Goal: Transaction & Acquisition: Purchase product/service

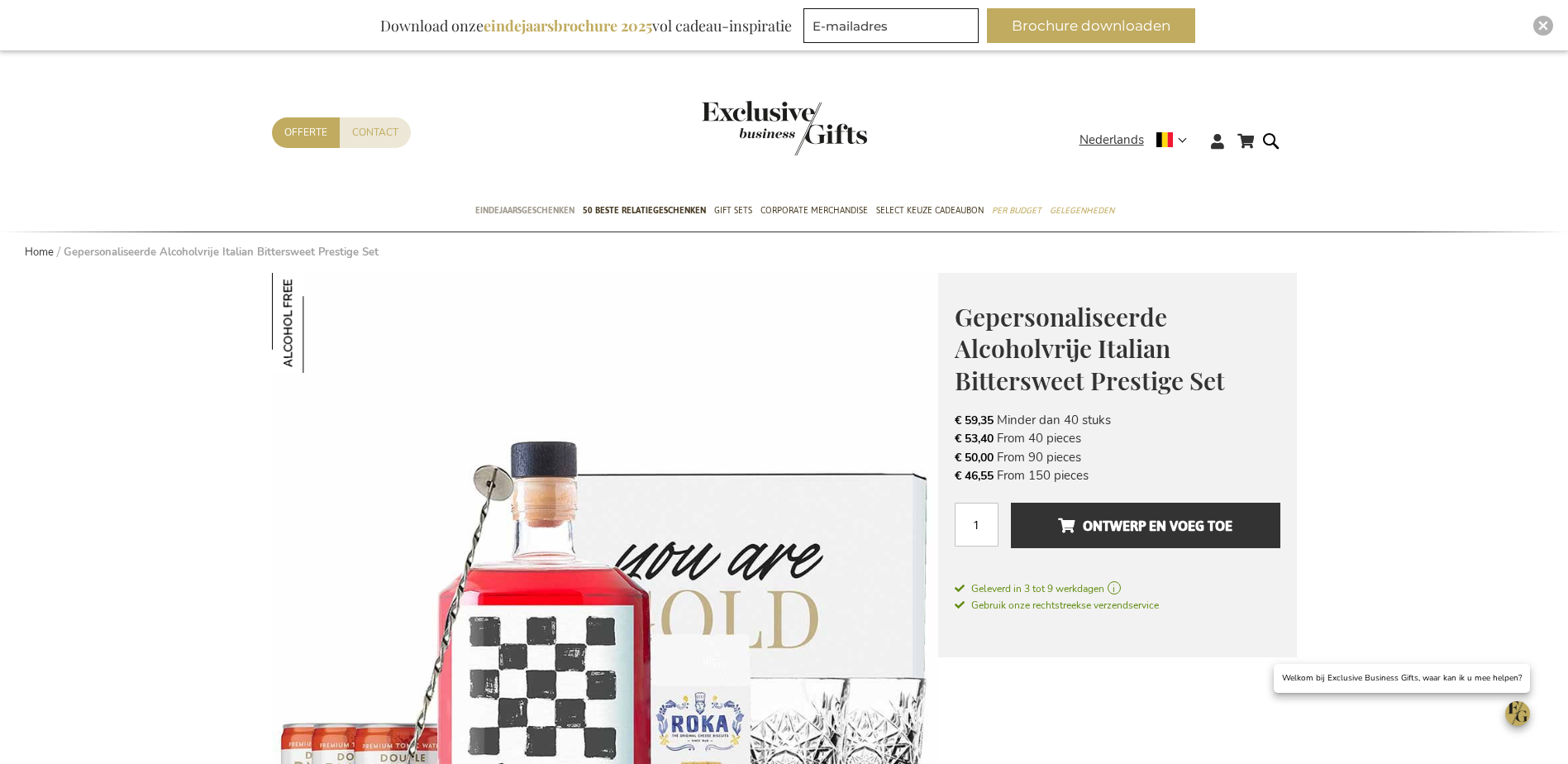
click at [564, 207] on span "Eindejaarsgeschenken" at bounding box center [525, 210] width 99 height 17
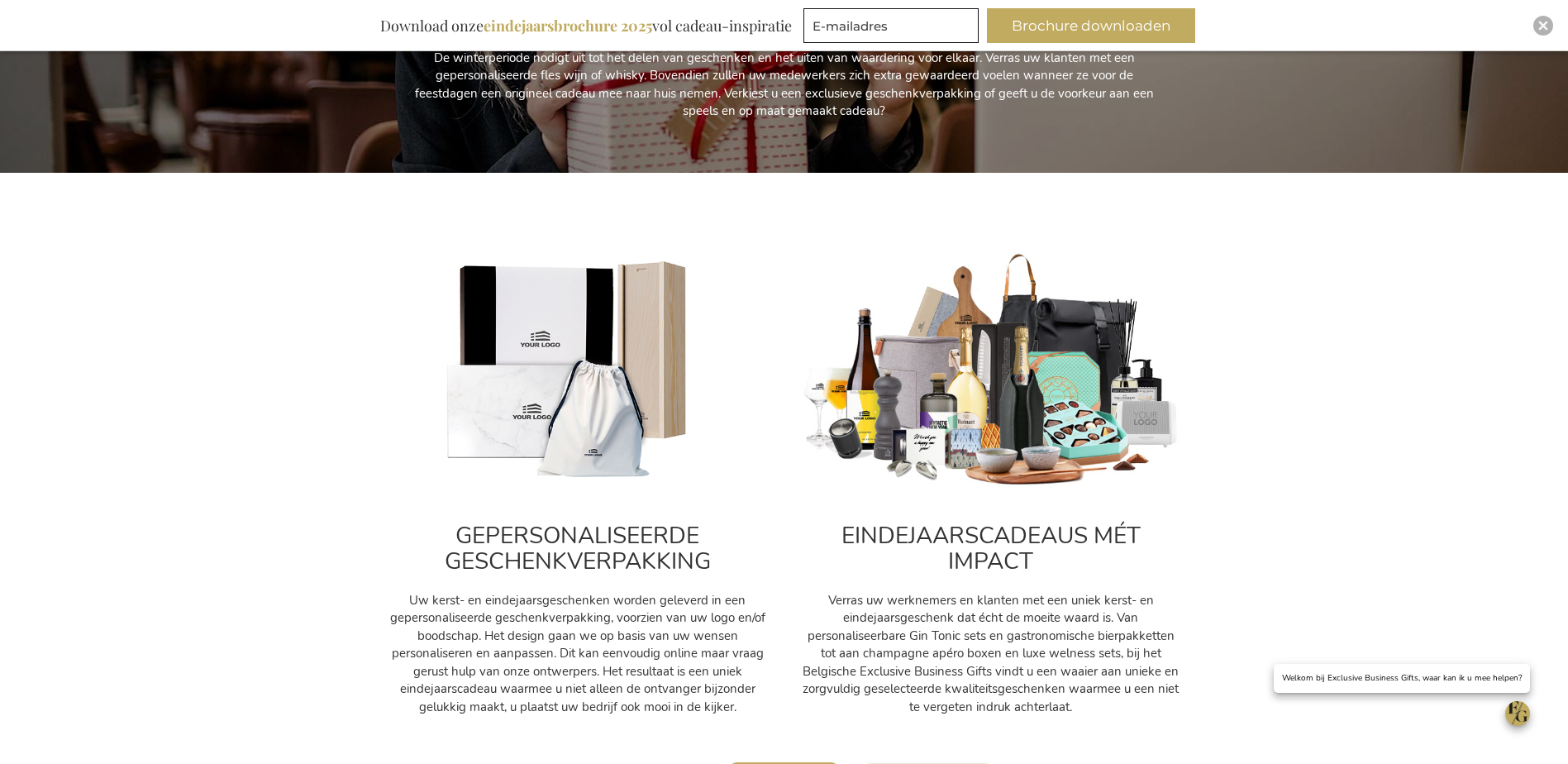
scroll to position [496, 0]
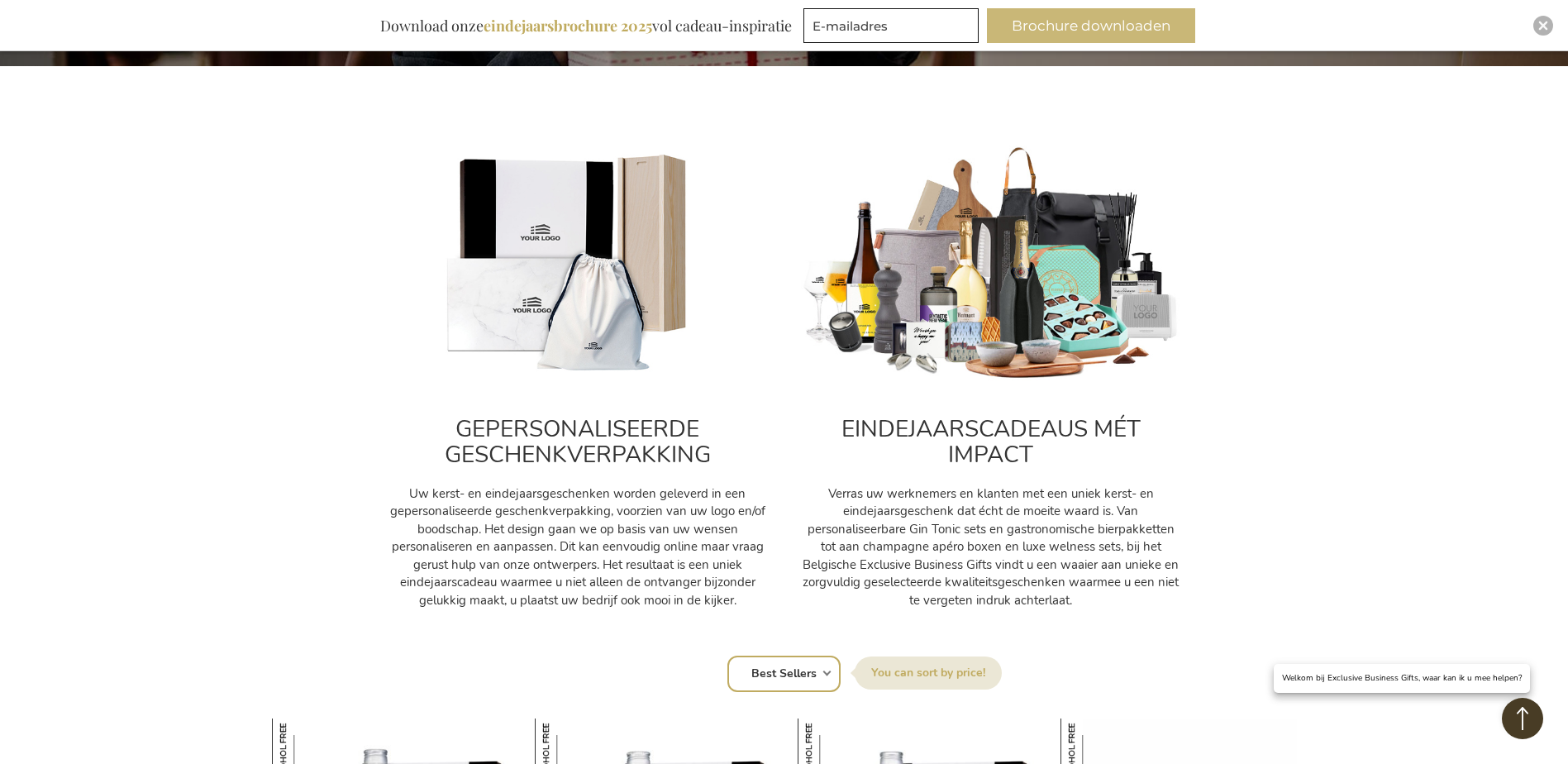
click at [1076, 33] on button "Brochure downloaden" at bounding box center [1091, 26] width 208 height 34
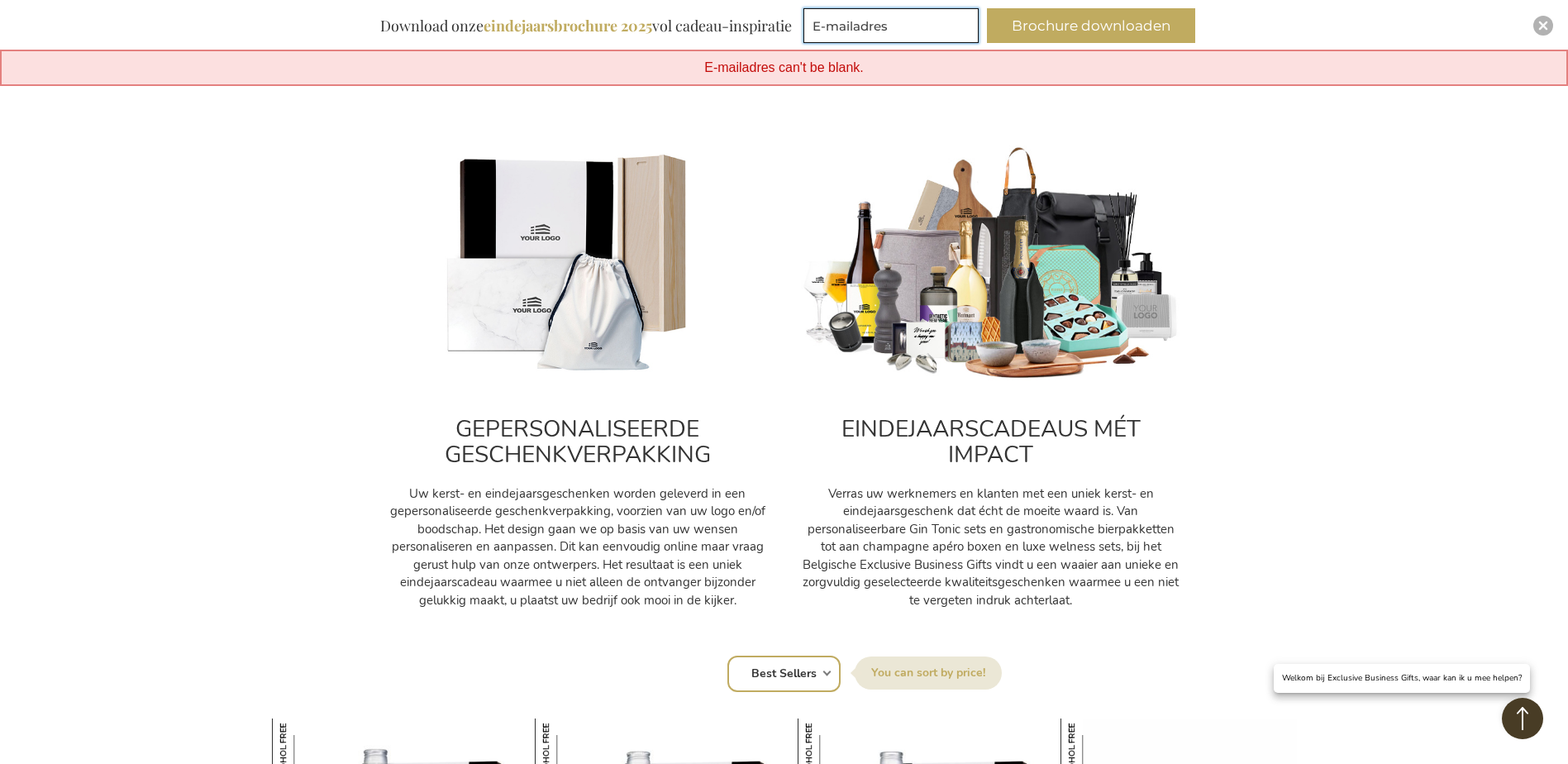
click at [864, 35] on input "E-mailadres" at bounding box center [890, 26] width 175 height 34
type input "kc@isofoam.be"
click at [1056, 26] on button "Brochure downloaden" at bounding box center [1091, 26] width 208 height 34
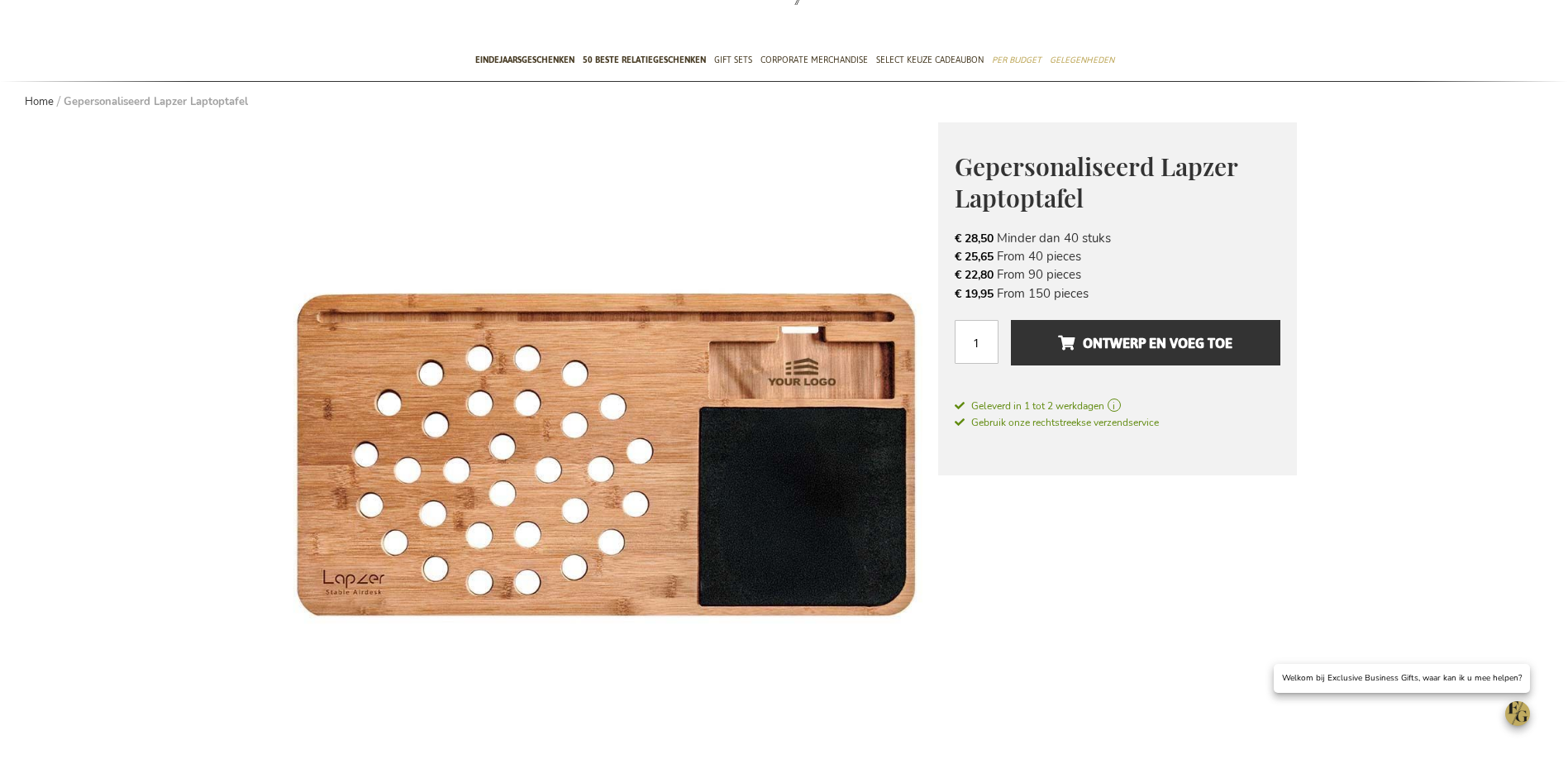
scroll to position [331, 0]
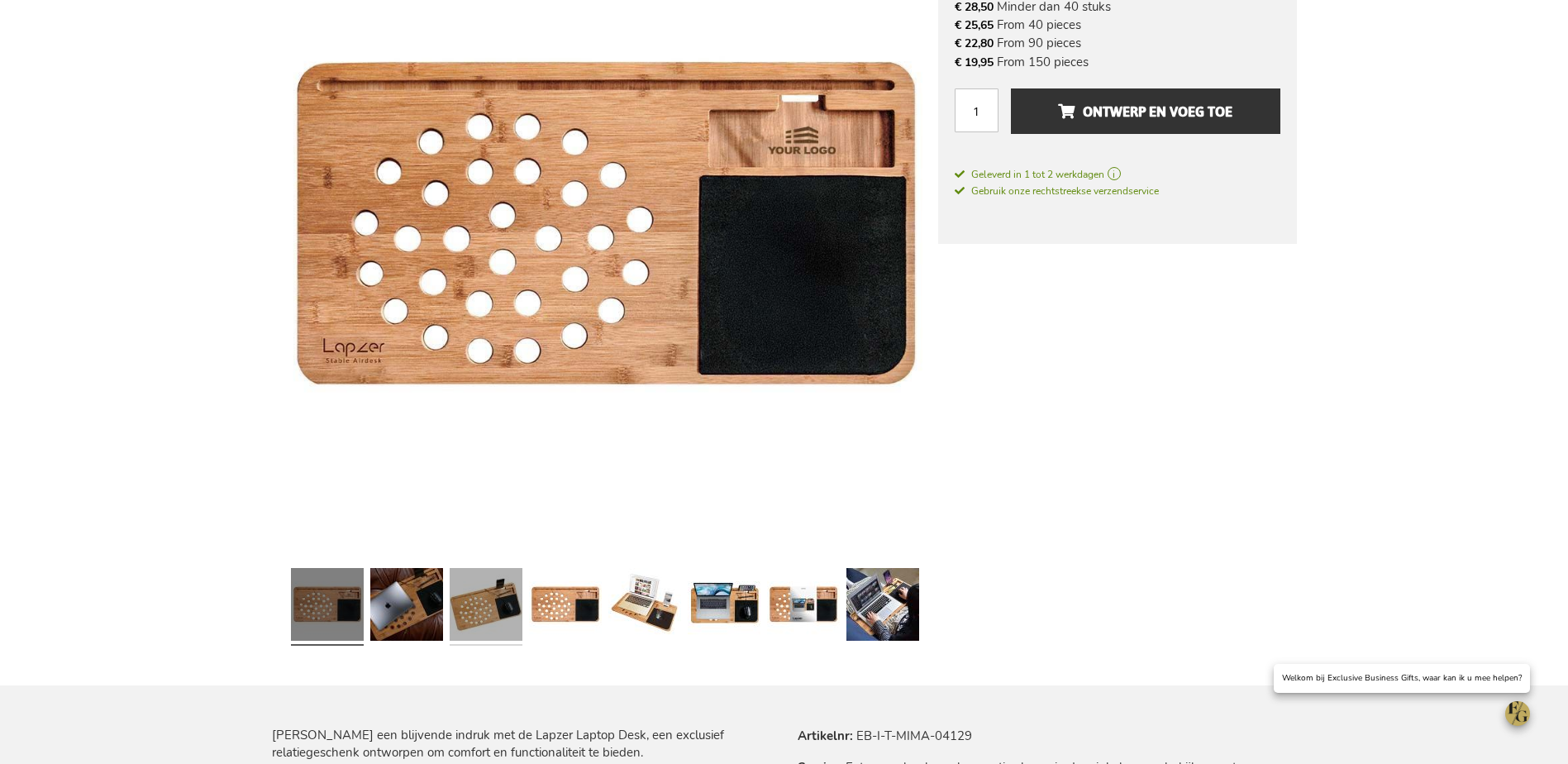
click at [490, 604] on link at bounding box center [486, 606] width 73 height 91
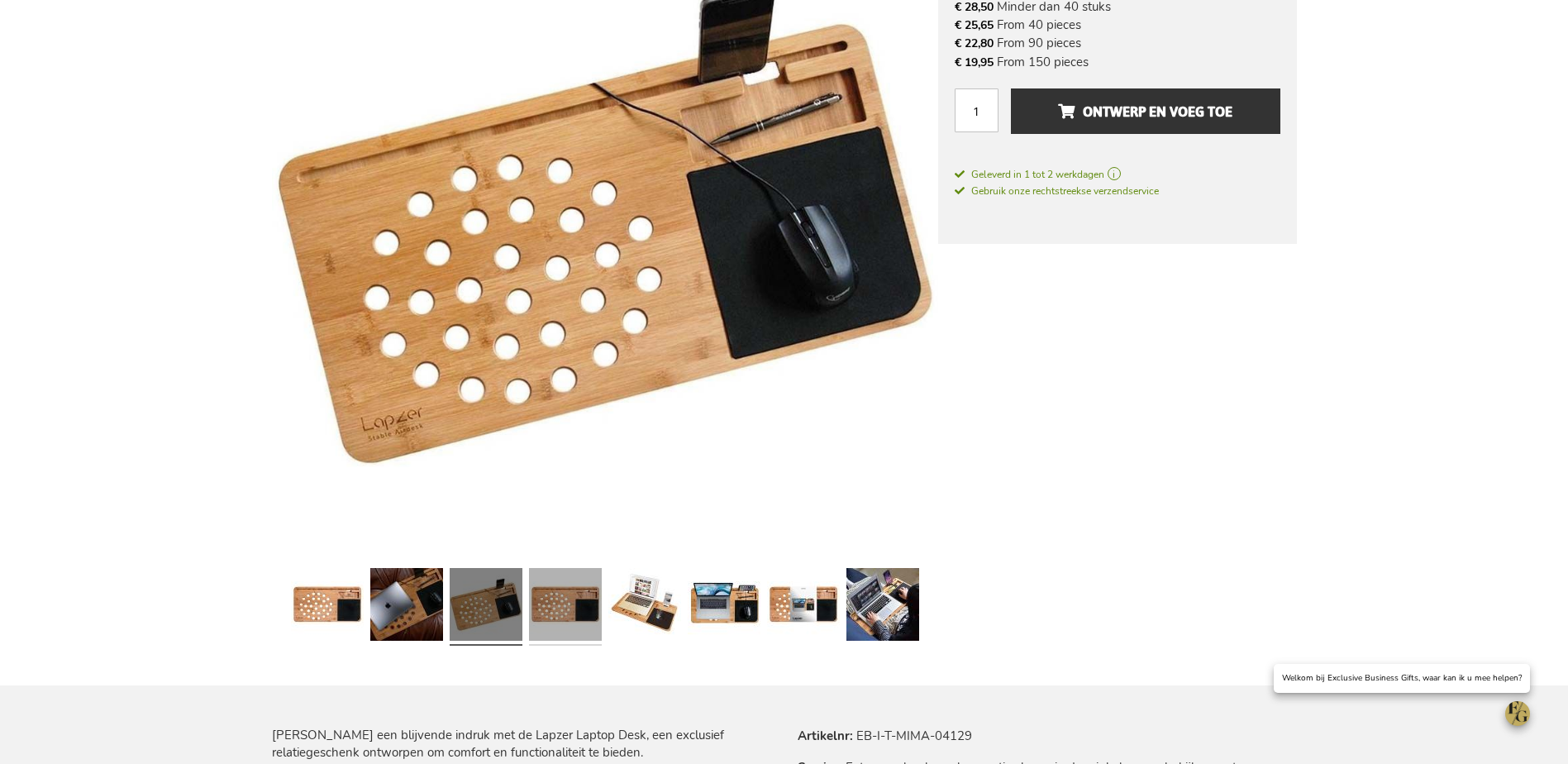
click at [550, 600] on link at bounding box center [565, 606] width 73 height 91
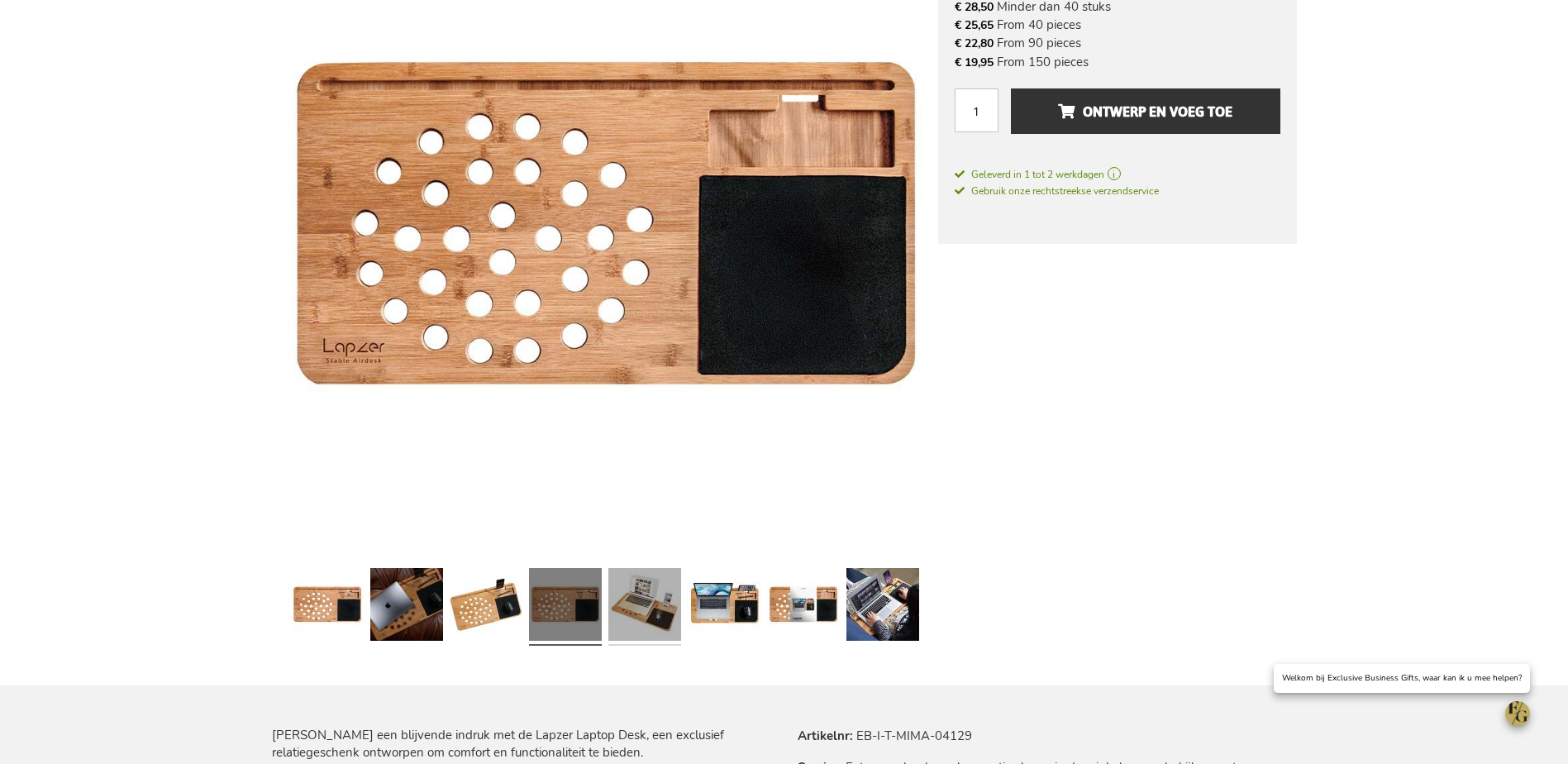
drag, startPoint x: 668, startPoint y: 610, endPoint x: 679, endPoint y: 613, distance: 11.4
click at [668, 610] on link at bounding box center [644, 606] width 73 height 91
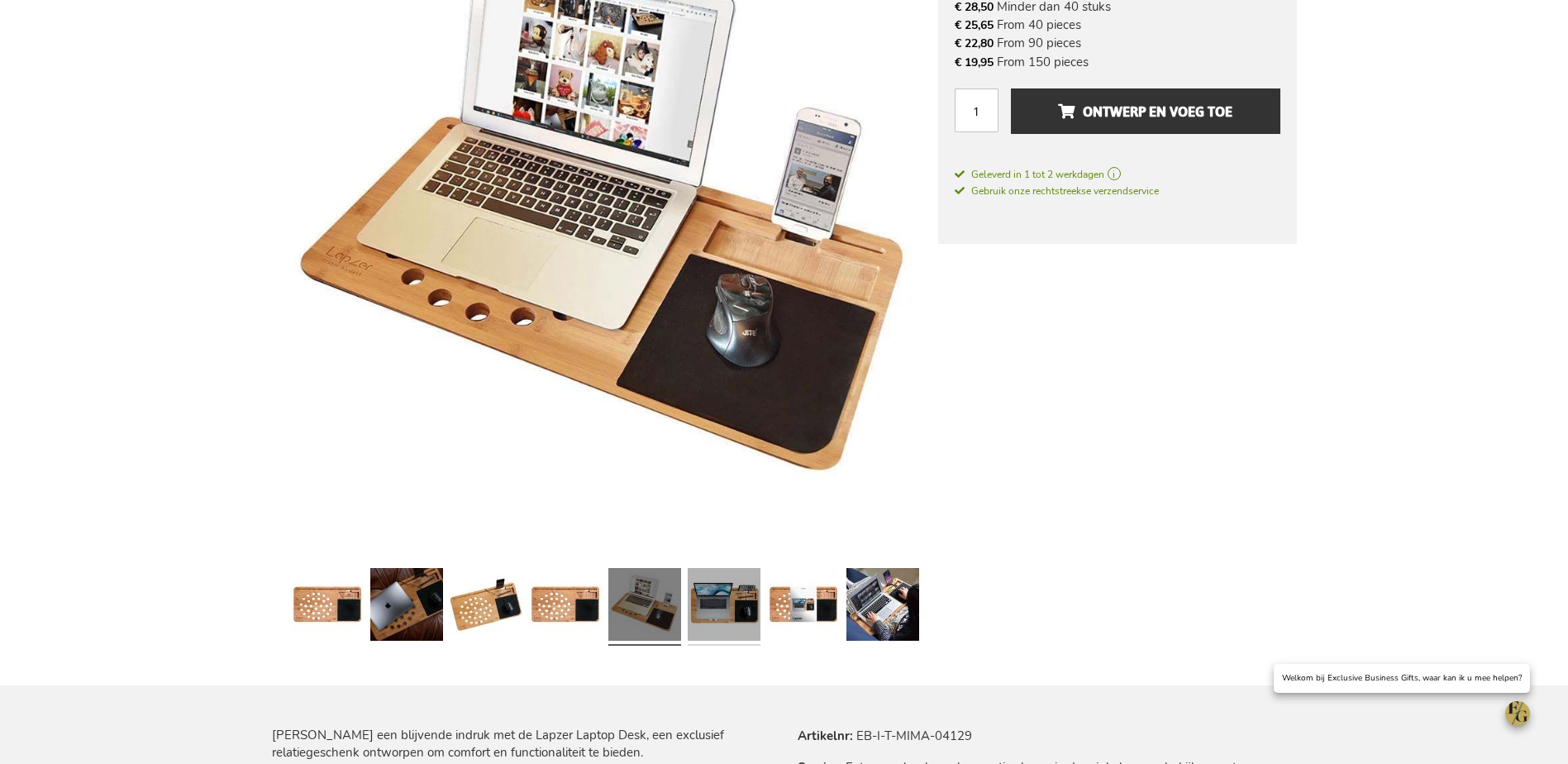
click at [720, 603] on link at bounding box center [724, 606] width 73 height 91
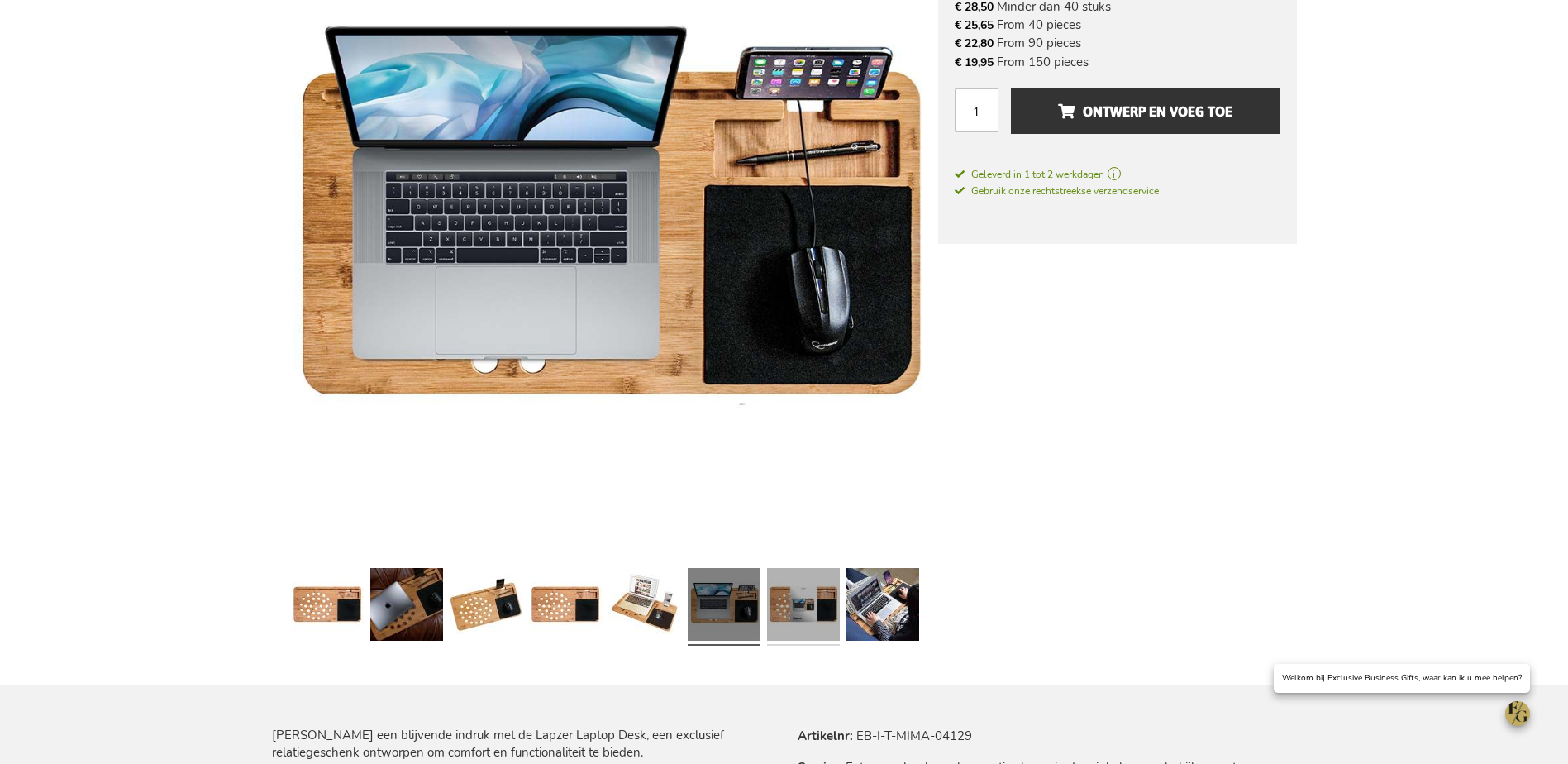
click at [814, 609] on link at bounding box center [803, 606] width 73 height 91
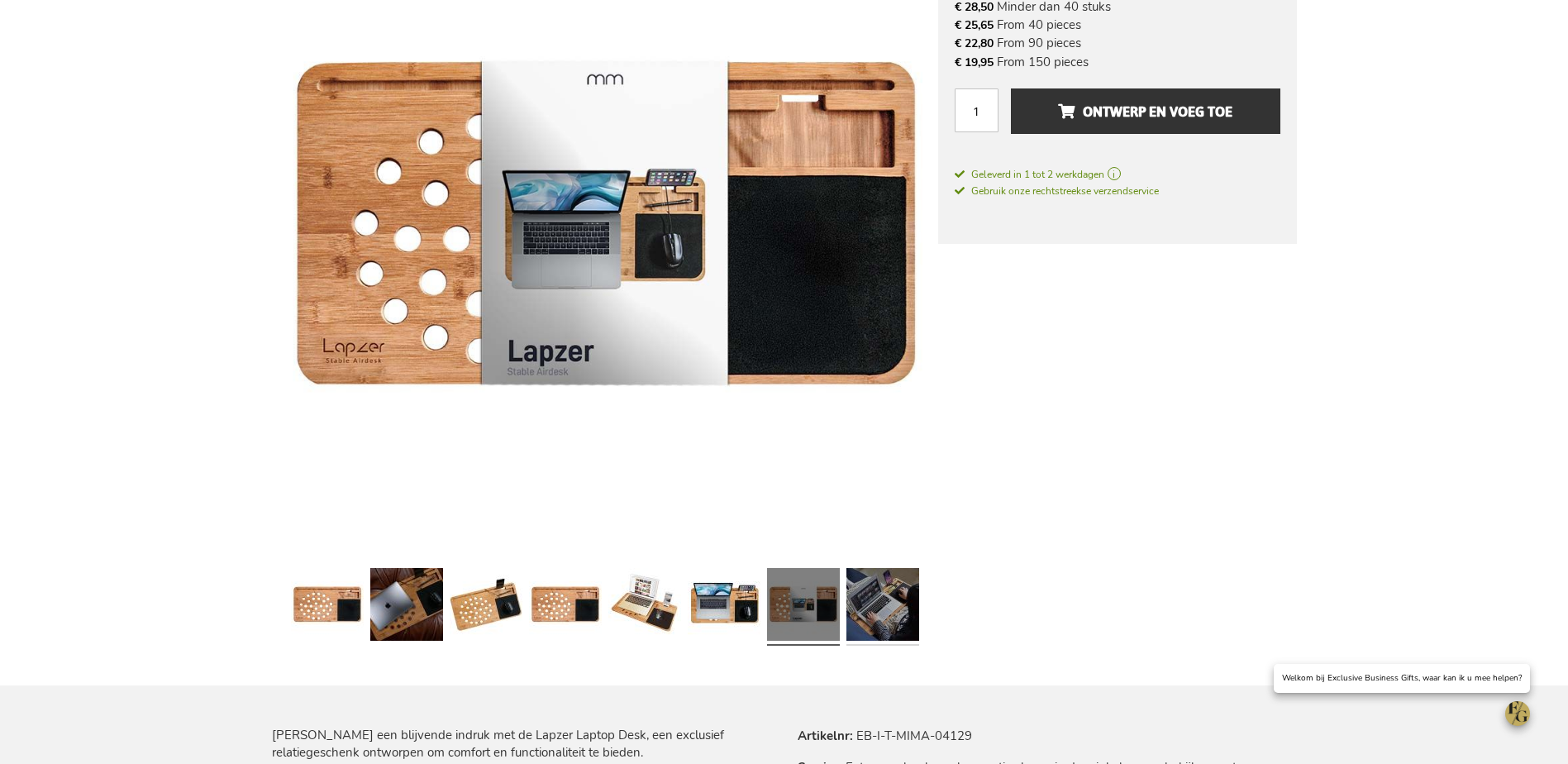
click at [903, 600] on link at bounding box center [882, 606] width 73 height 91
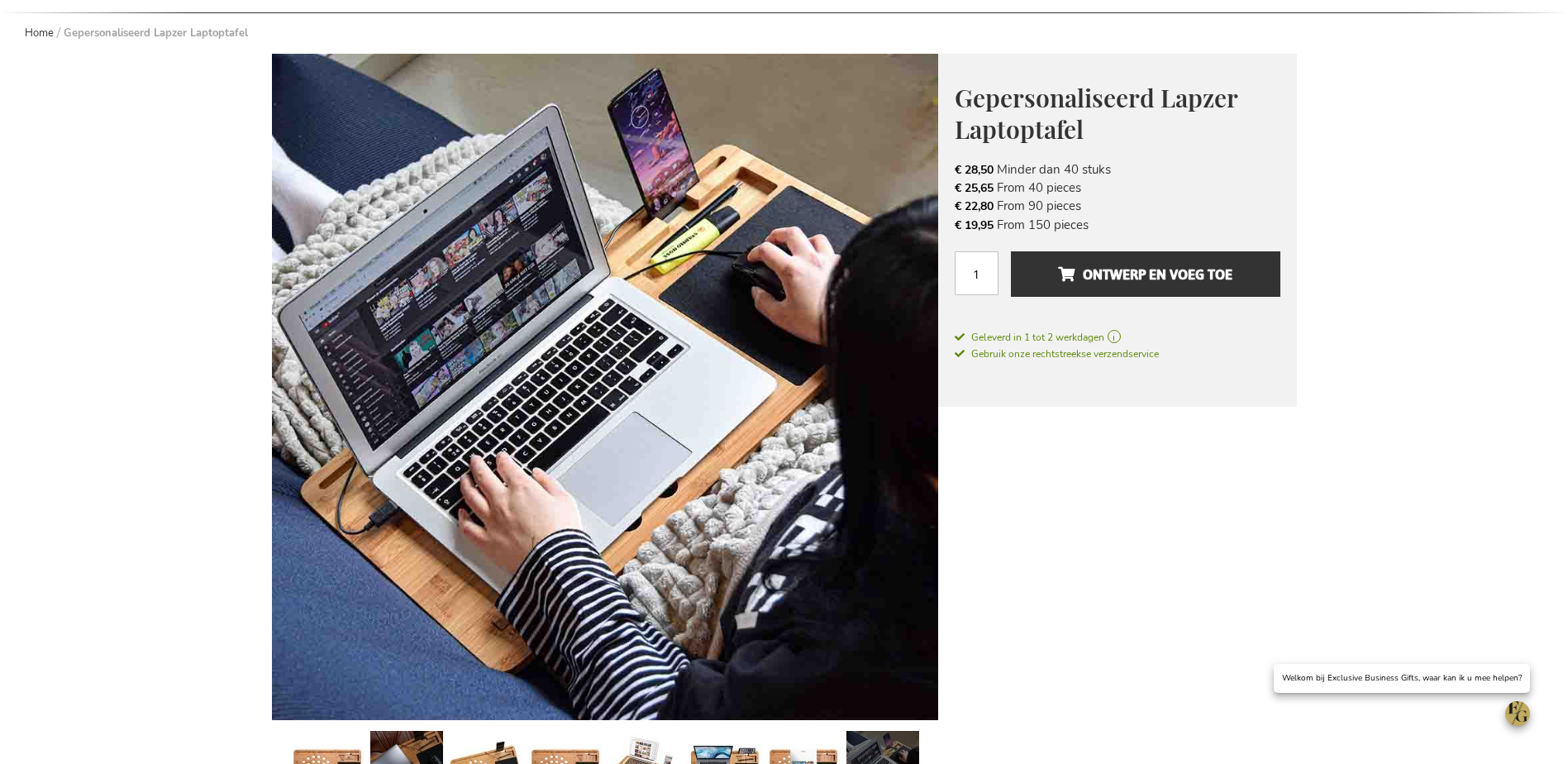
scroll to position [0, 0]
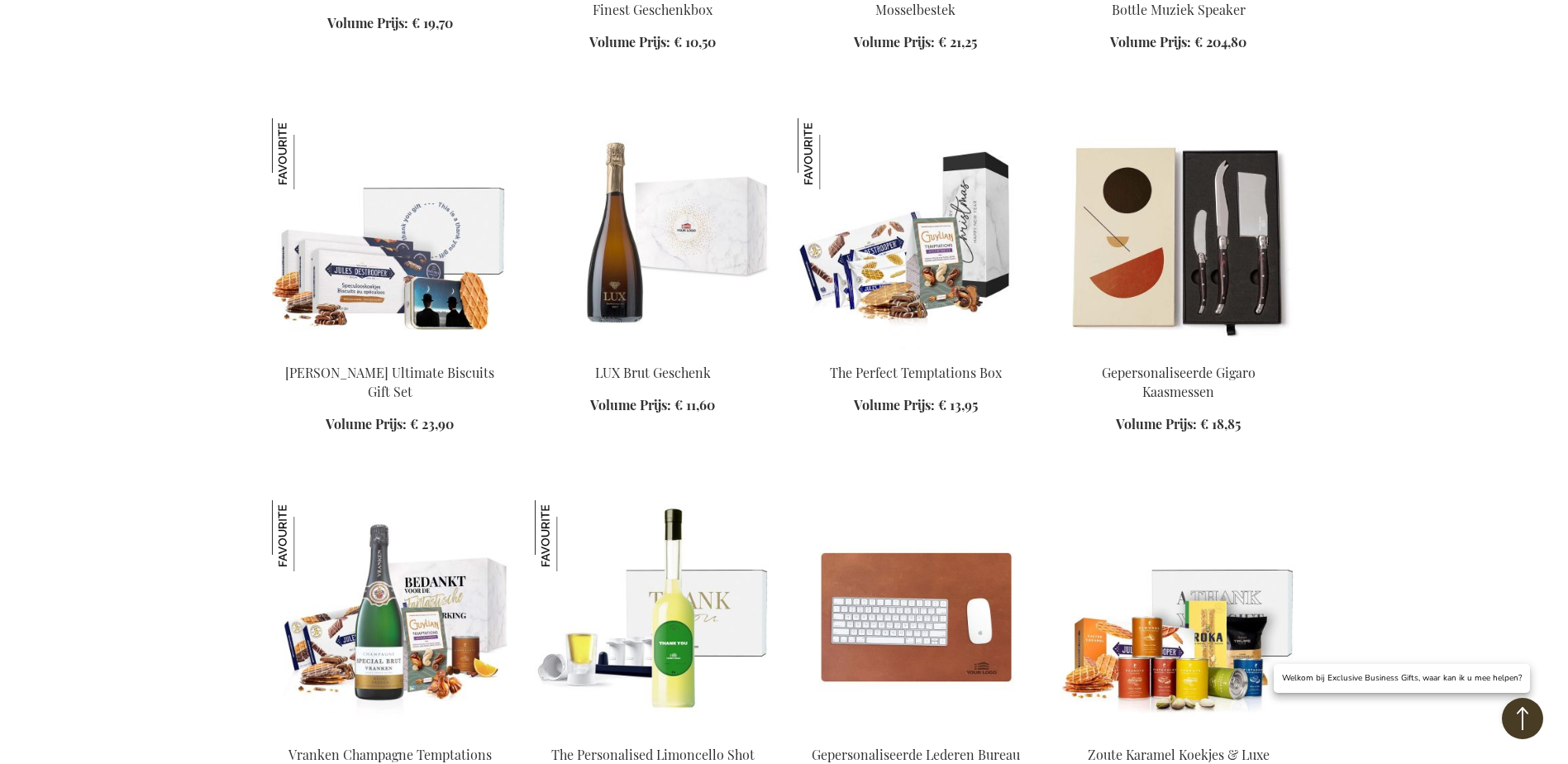
scroll to position [1653, 0]
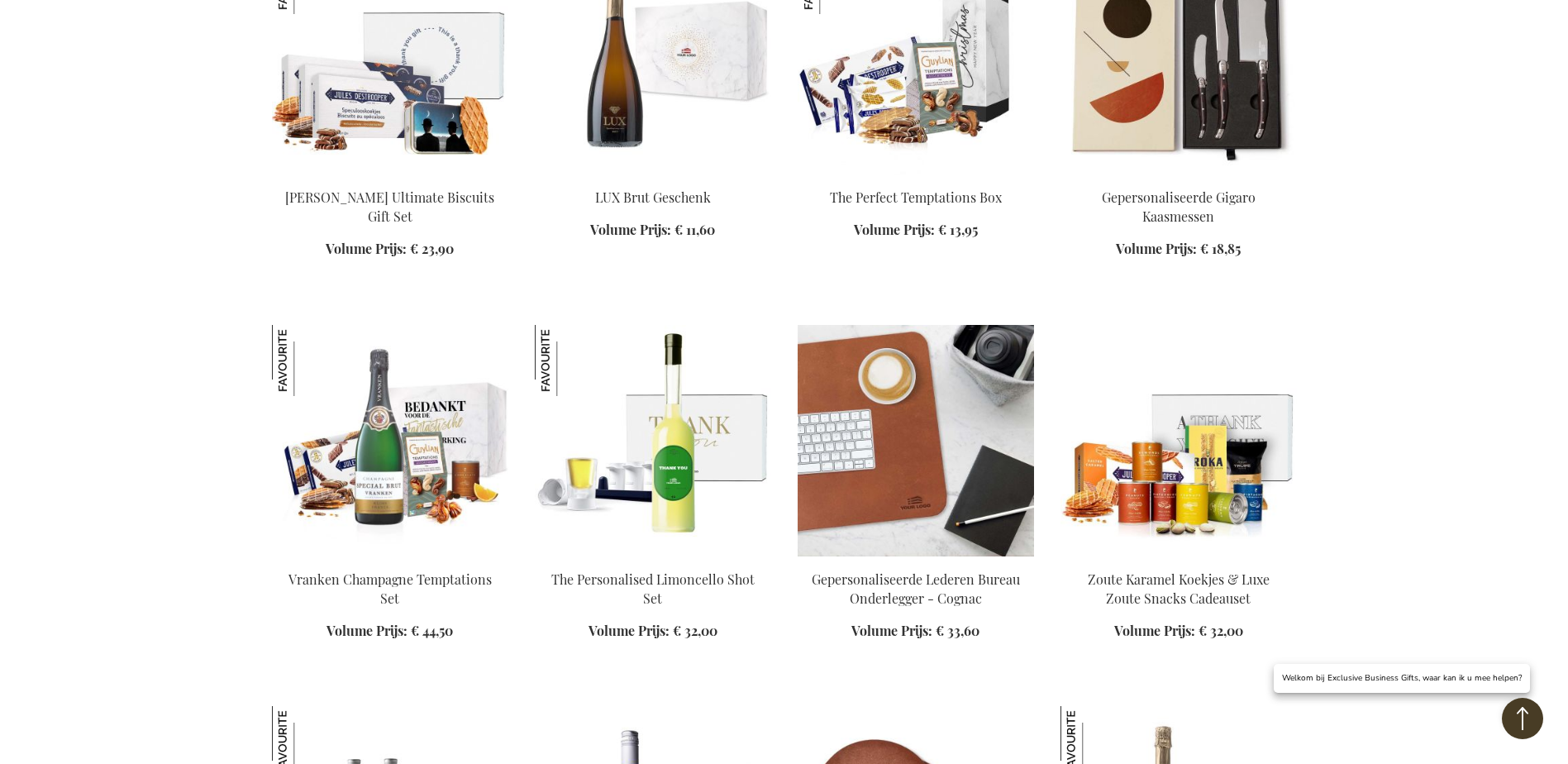
click at [887, 403] on img at bounding box center [915, 441] width 236 height 231
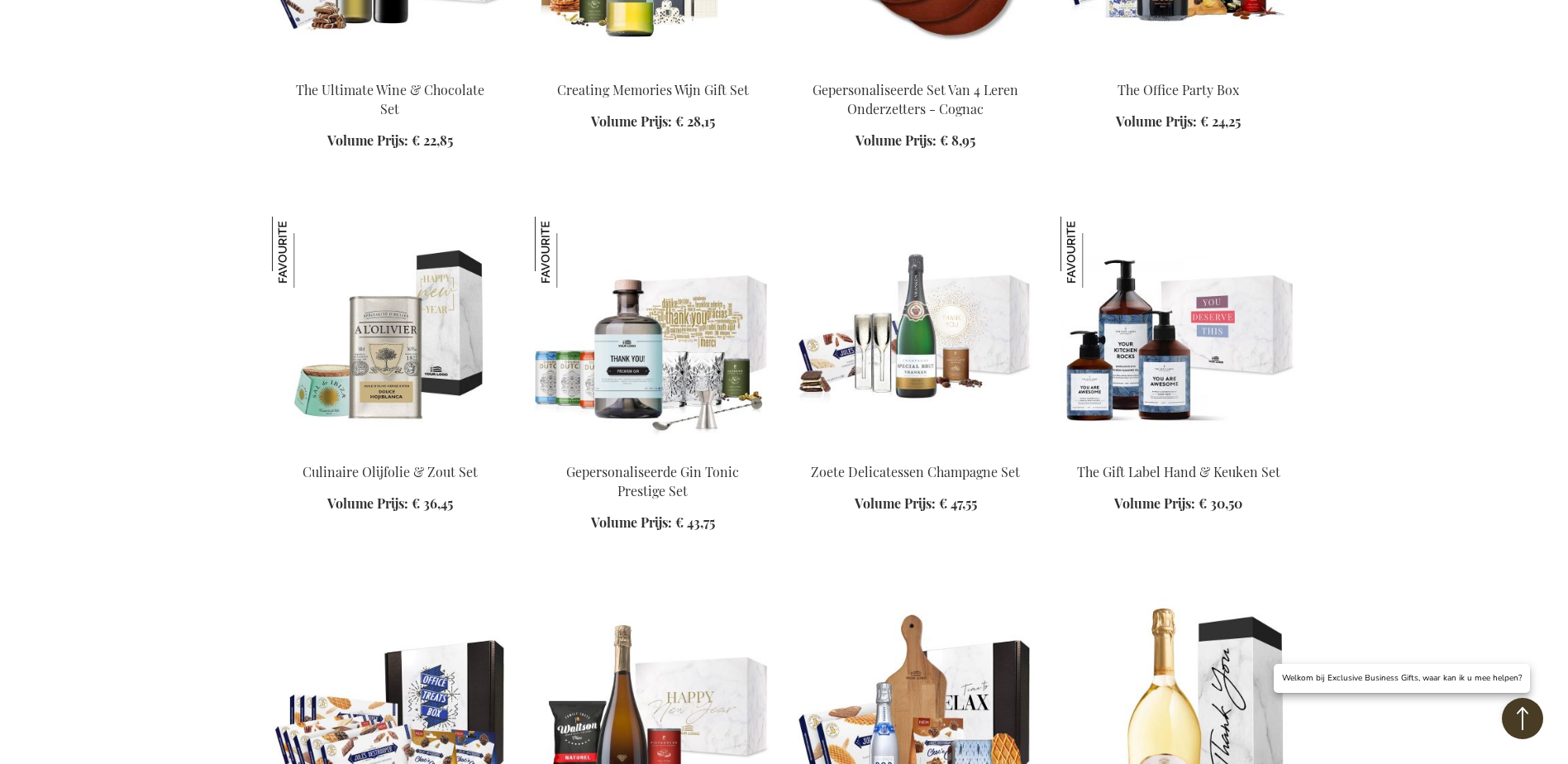
scroll to position [1978, 0]
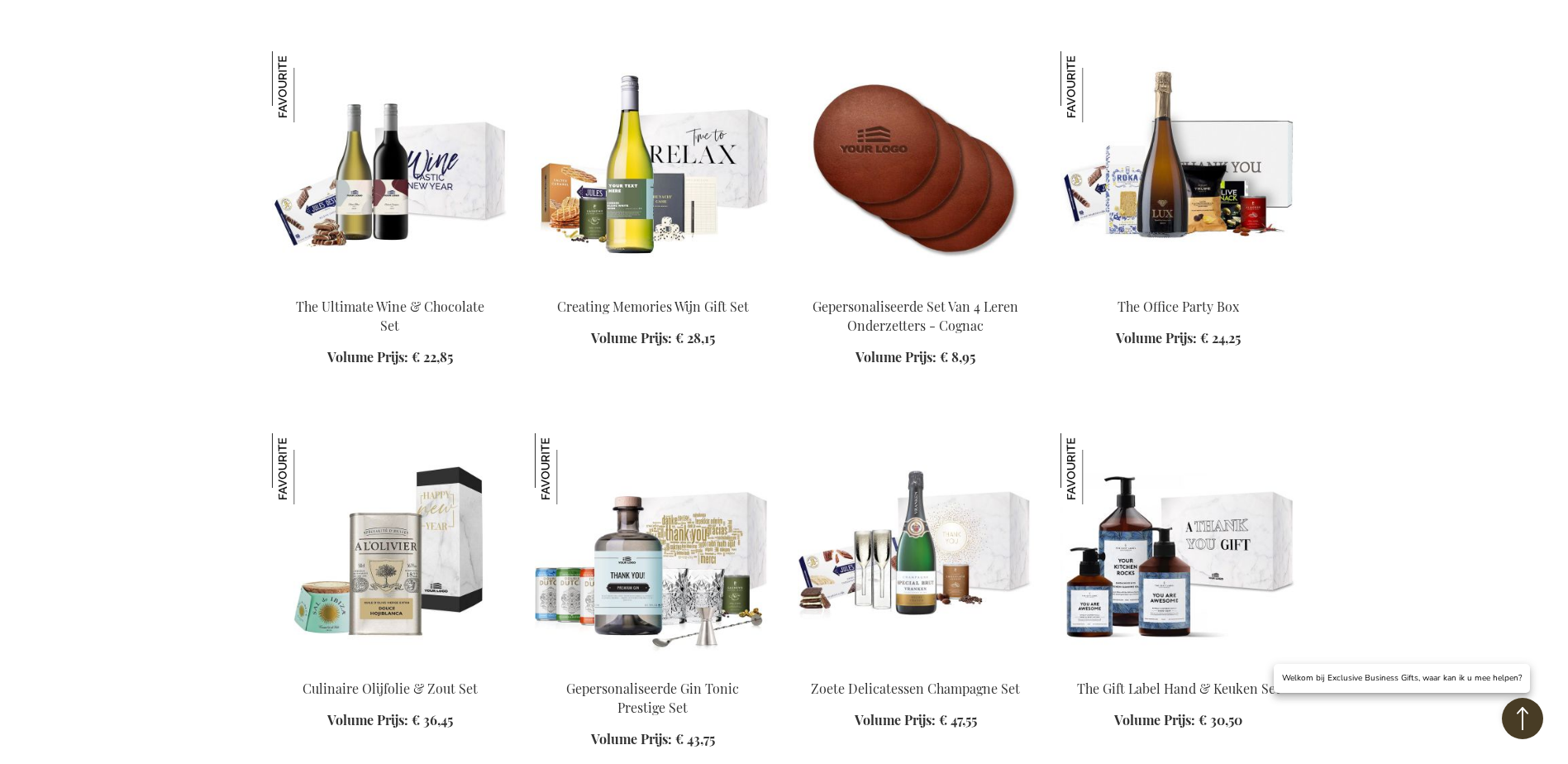
scroll to position [2308, 0]
click at [869, 168] on img at bounding box center [915, 166] width 236 height 231
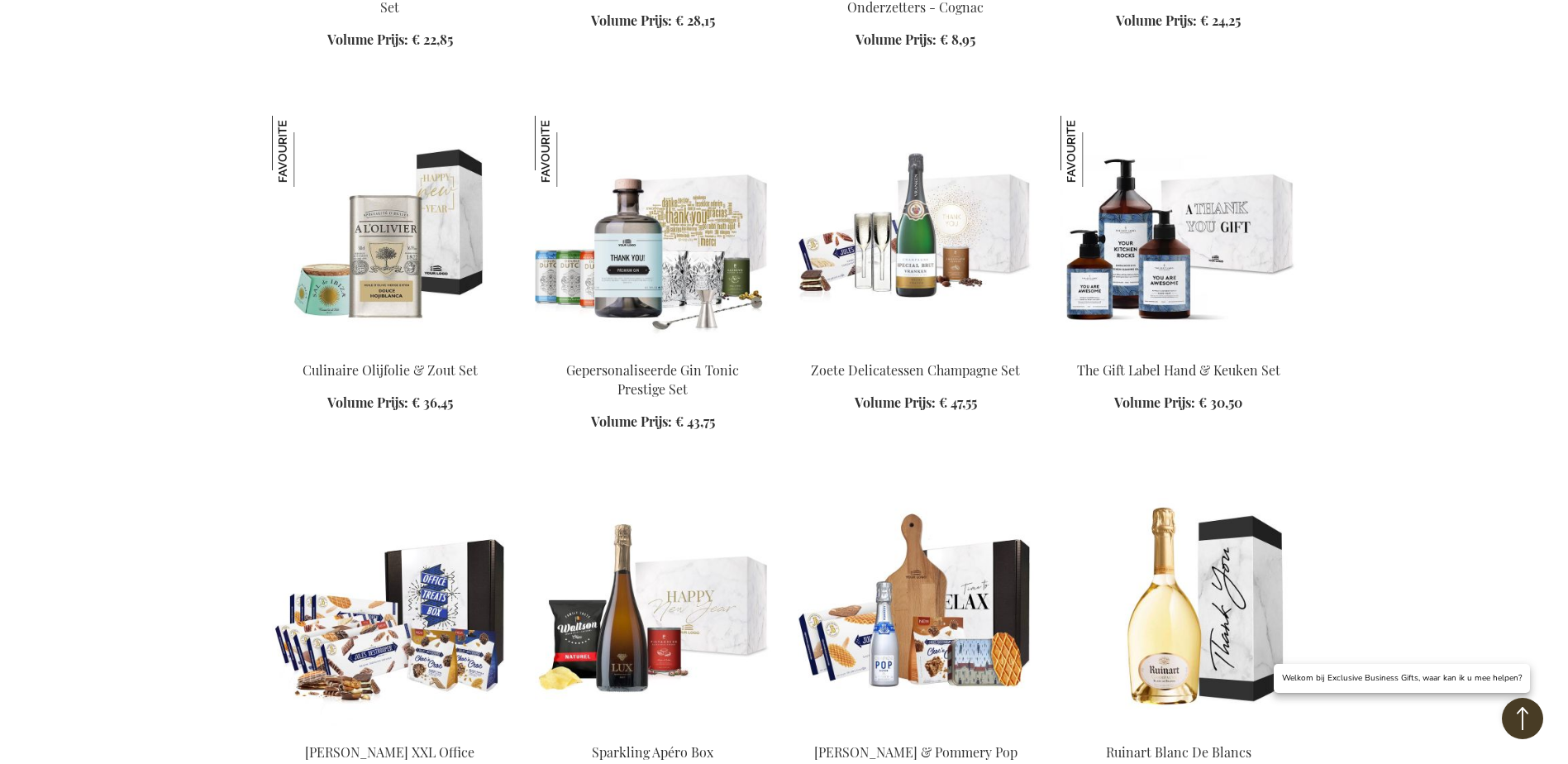
scroll to position [1748, 0]
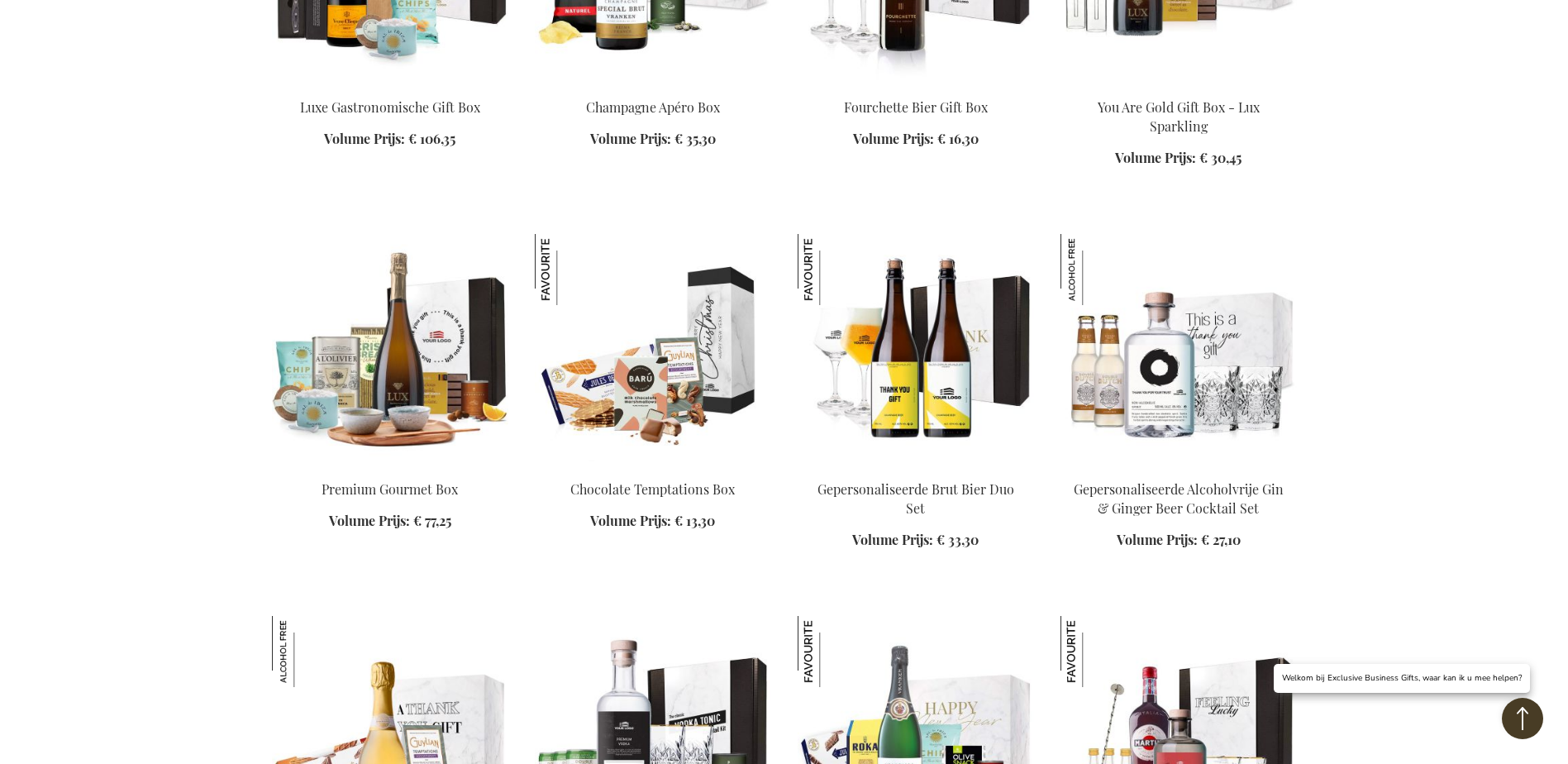
scroll to position [3070, 0]
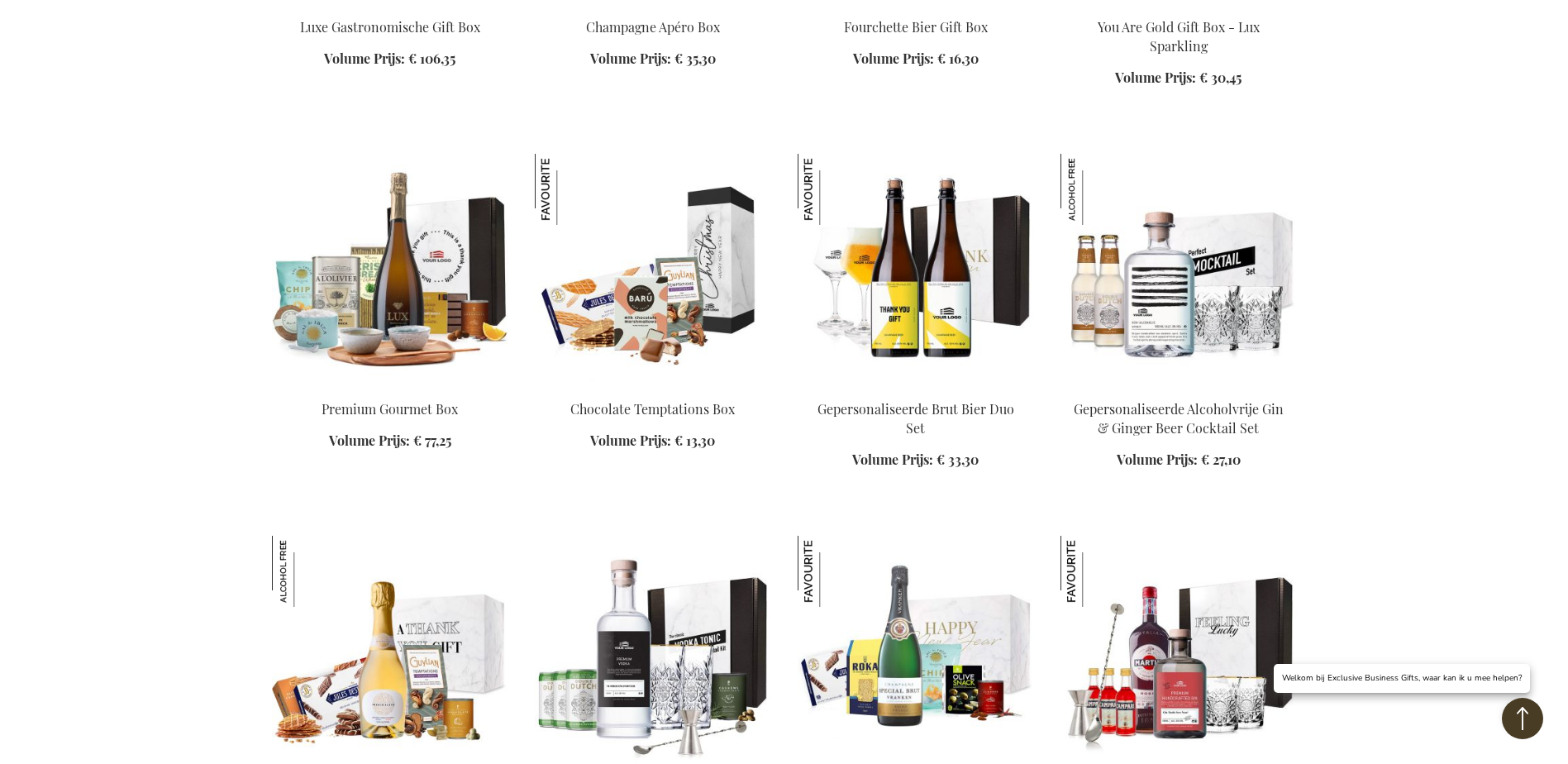
click at [1196, 282] on img at bounding box center [1178, 270] width 236 height 231
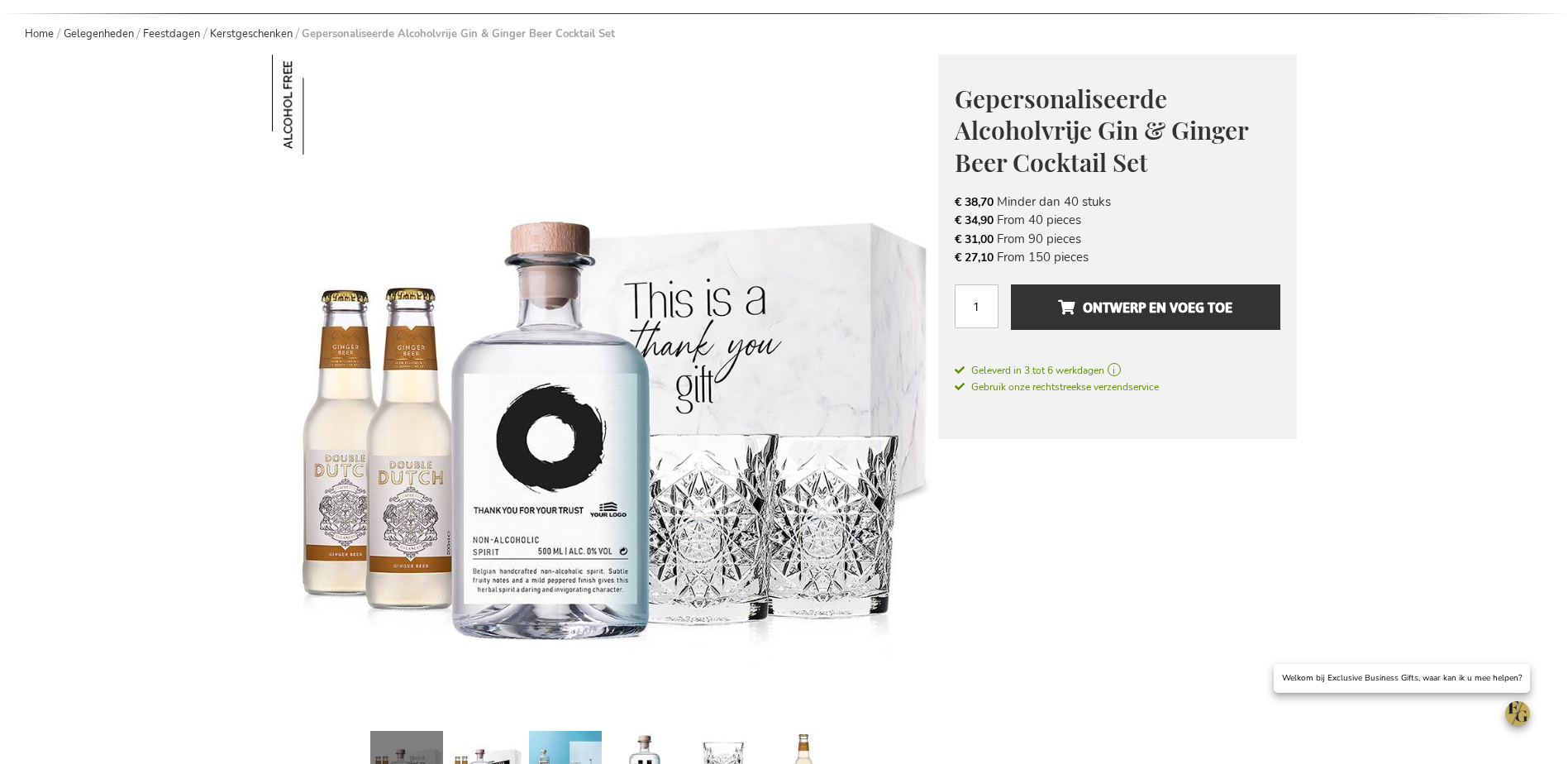
scroll to position [165, 0]
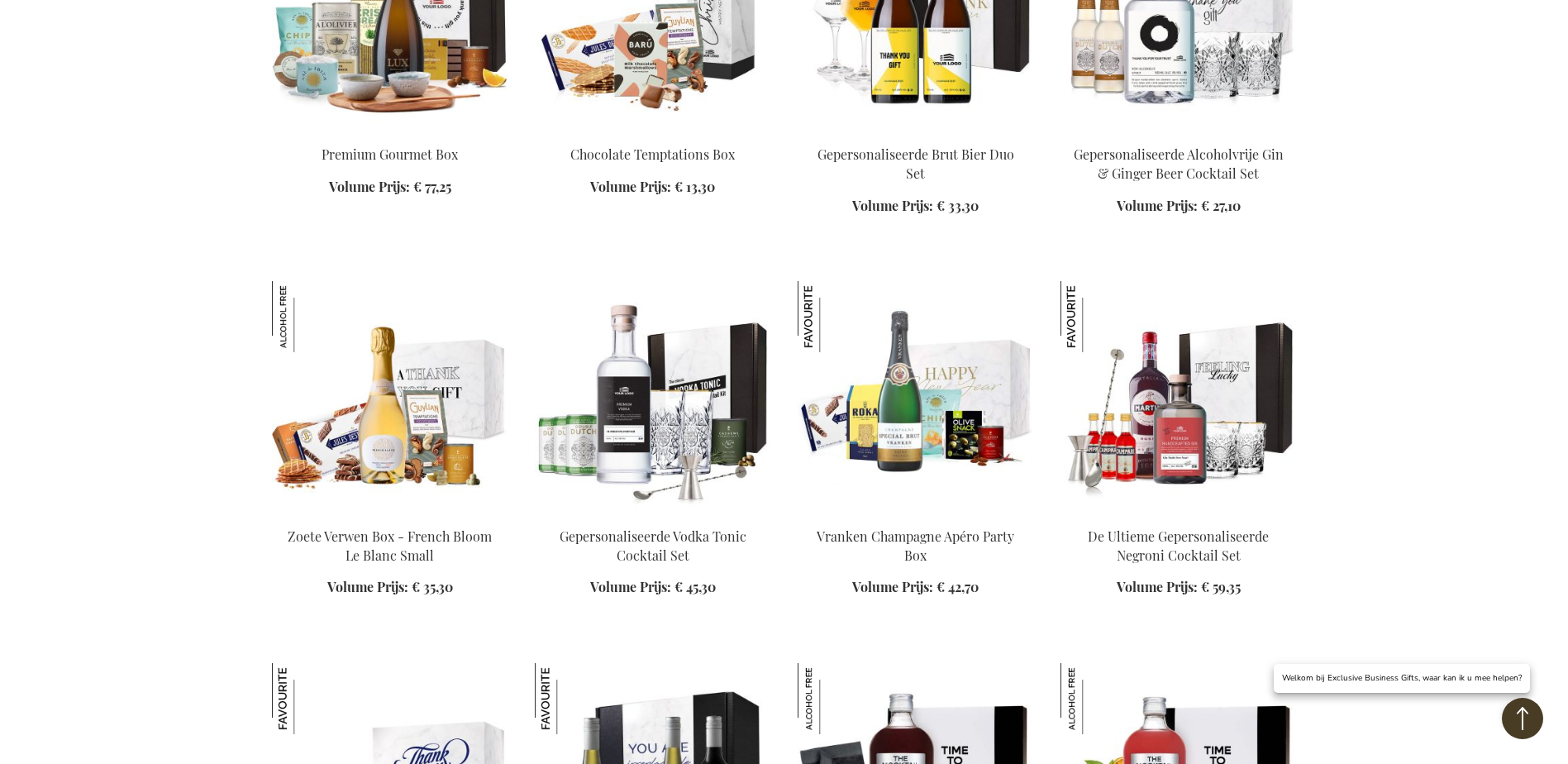
scroll to position [2207, 0]
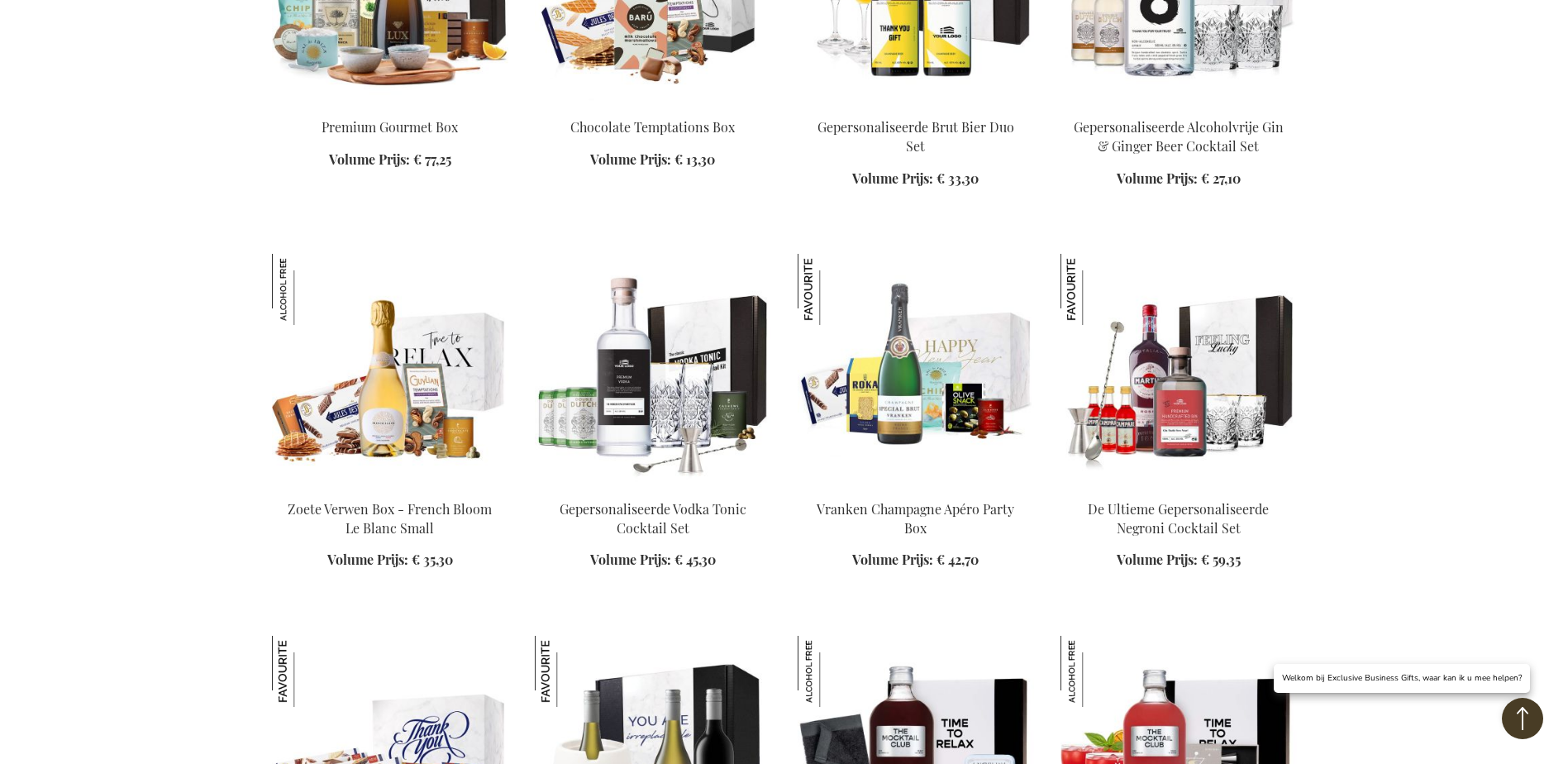
click at [399, 411] on img at bounding box center [389, 369] width 236 height 231
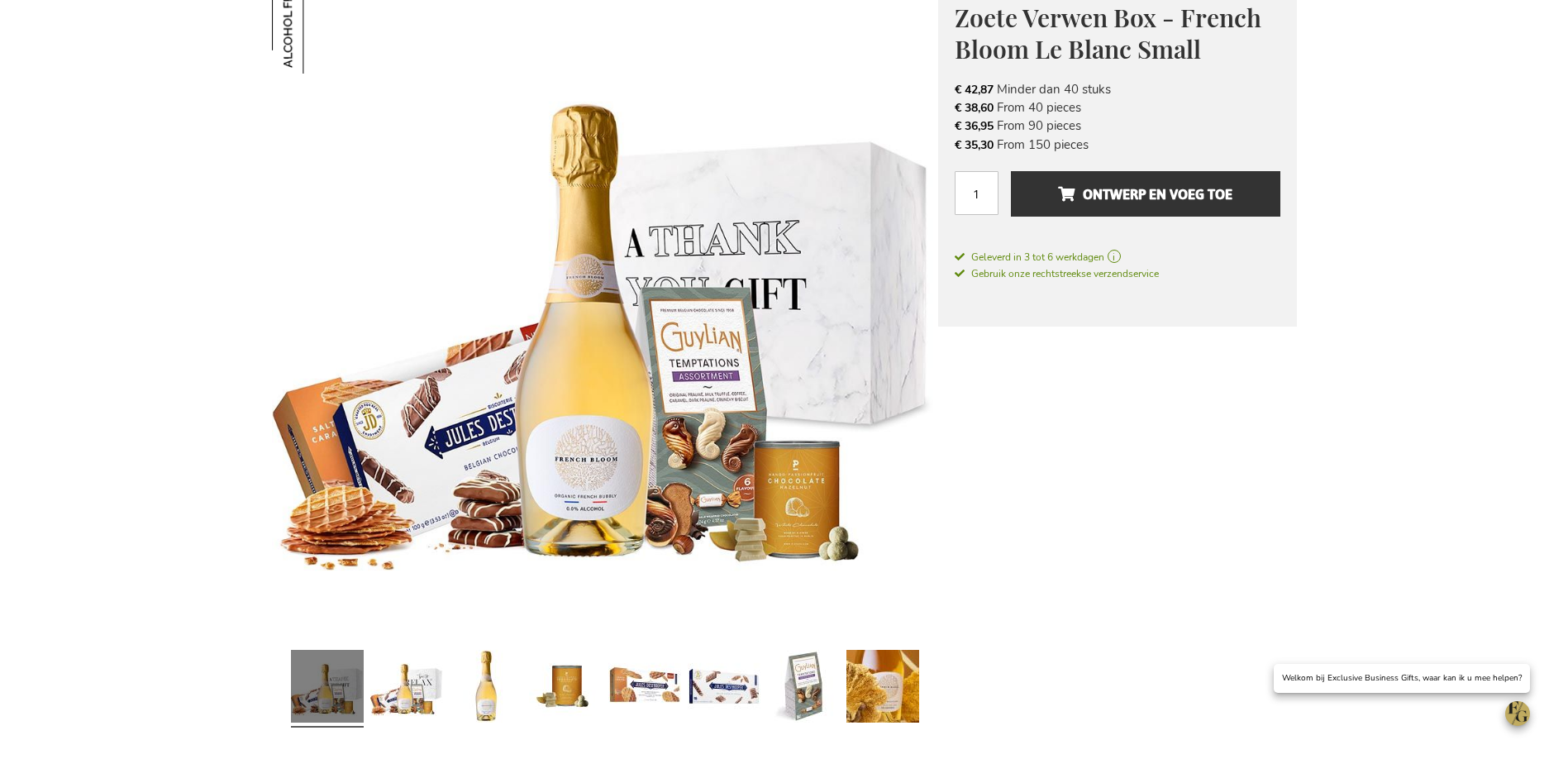
scroll to position [82, 0]
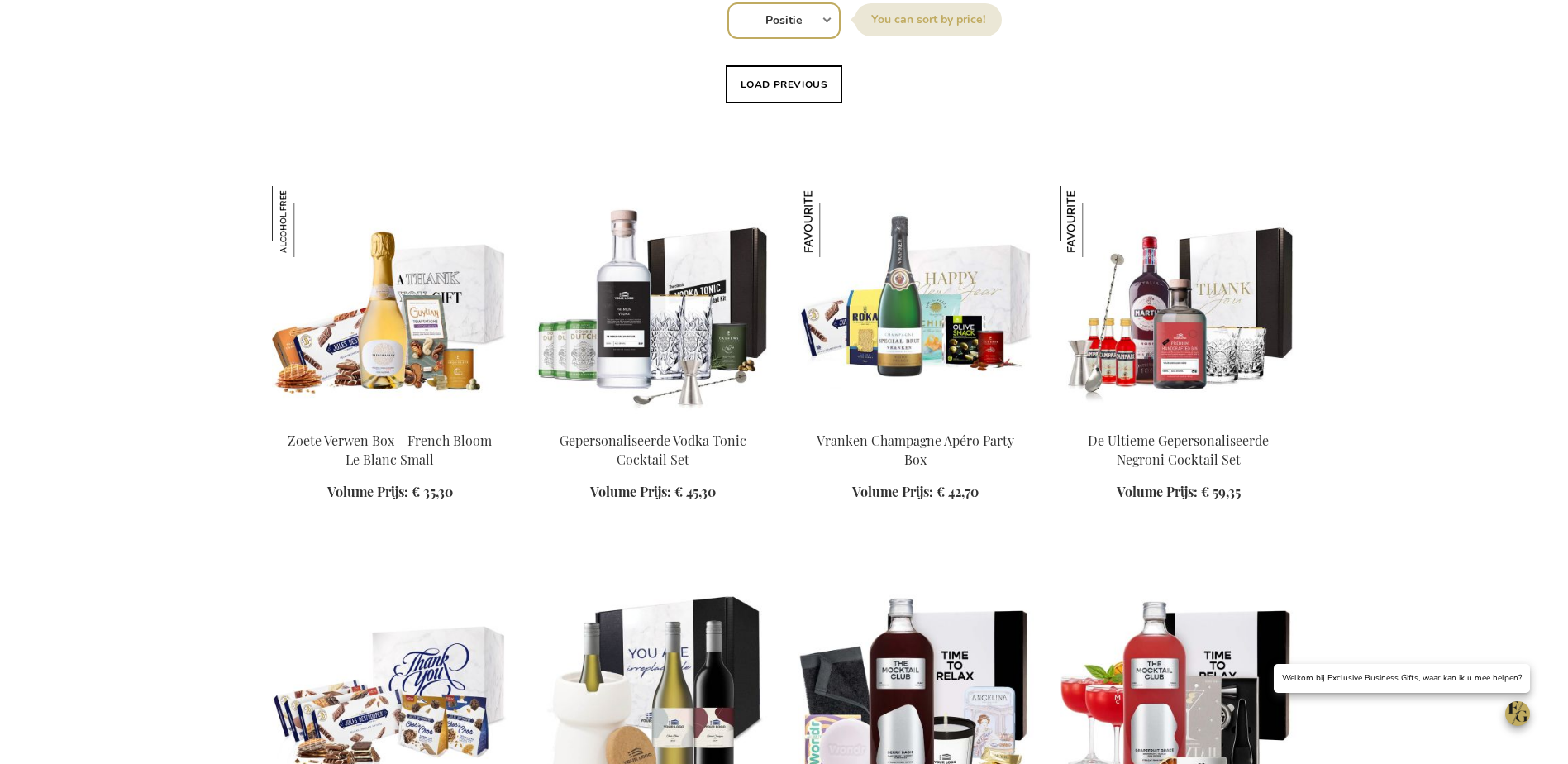
scroll to position [1214, 0]
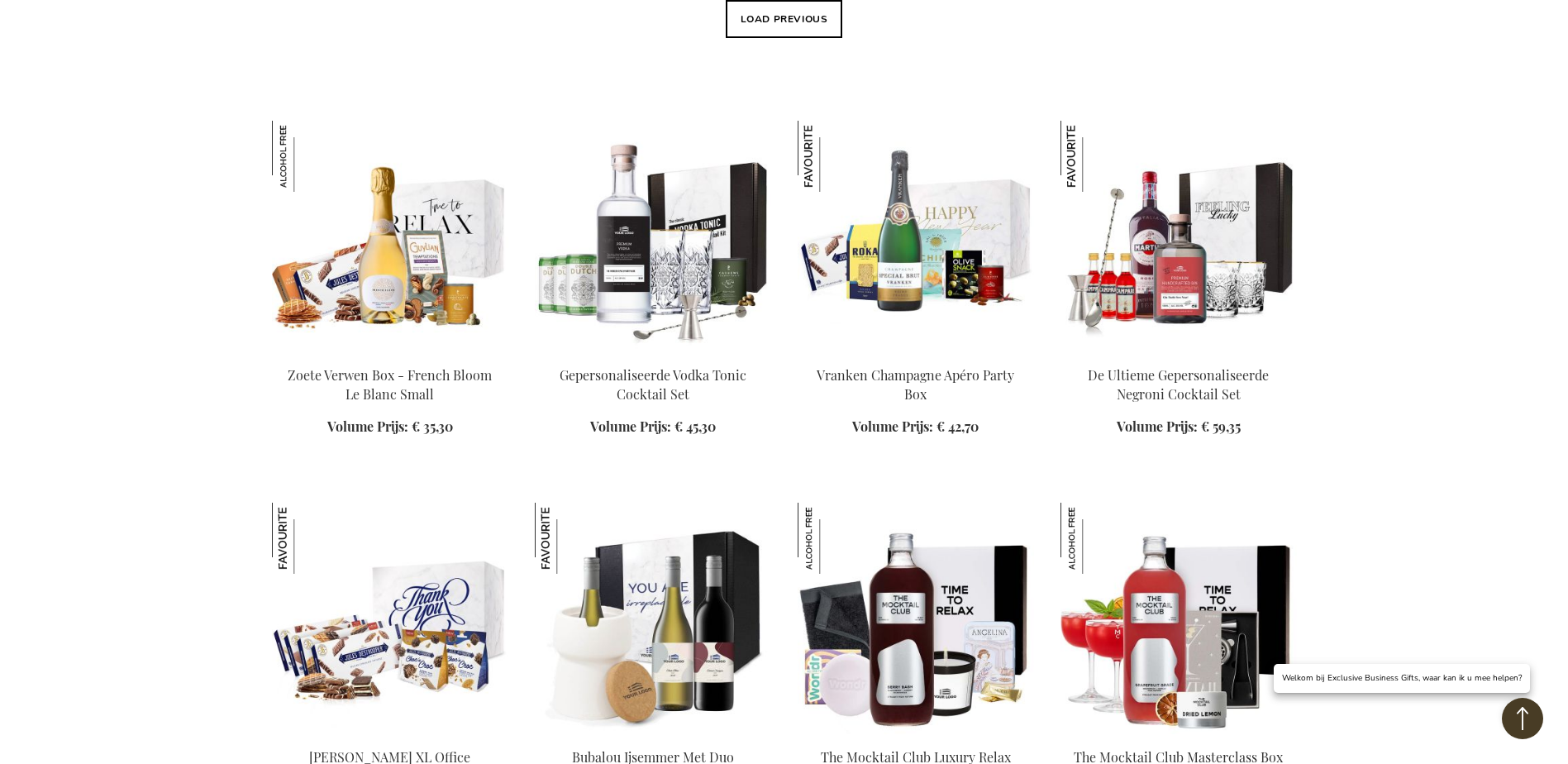
click at [417, 254] on img at bounding box center [389, 236] width 236 height 231
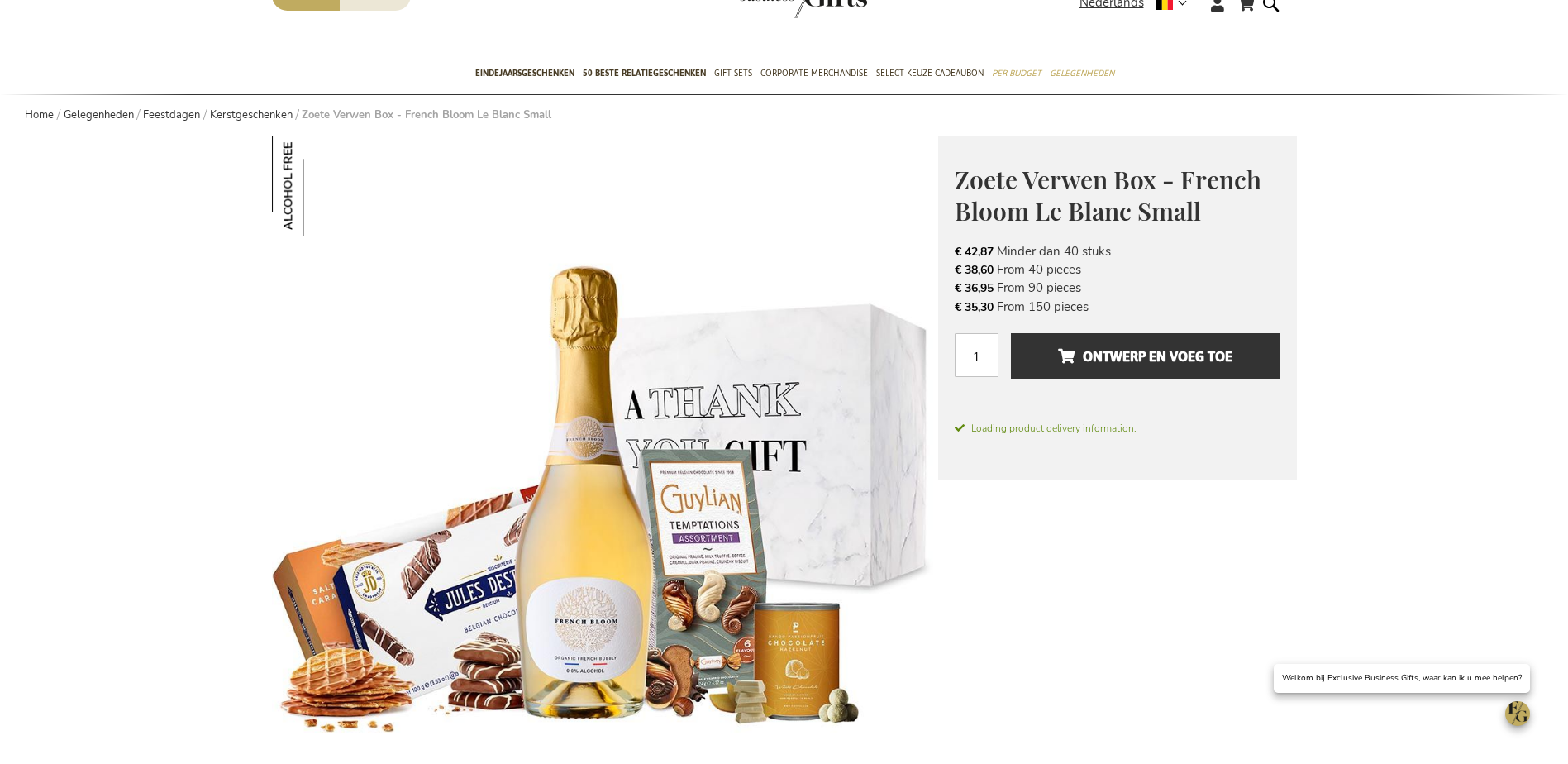
scroll to position [165, 0]
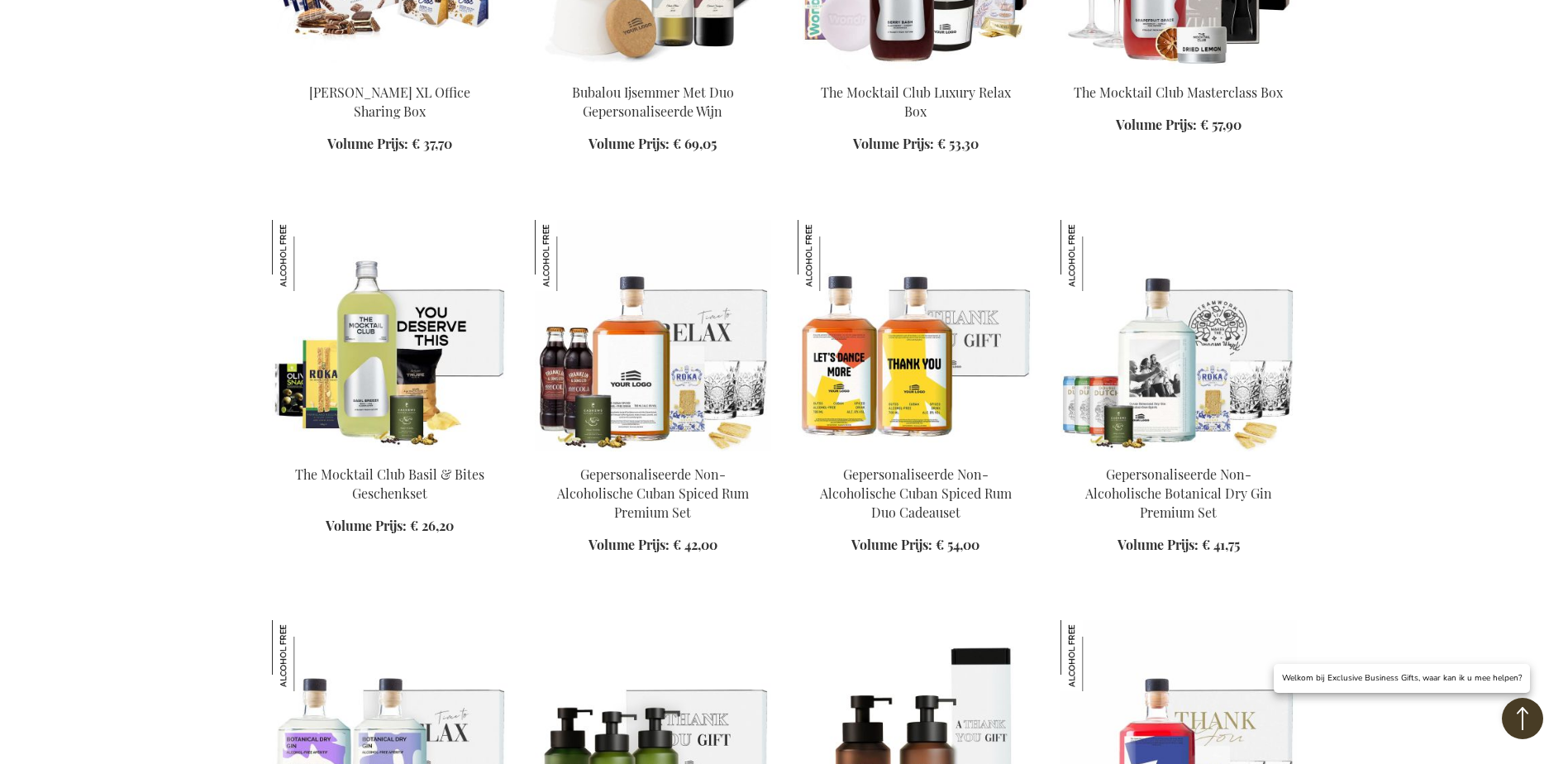
scroll to position [2124, 0]
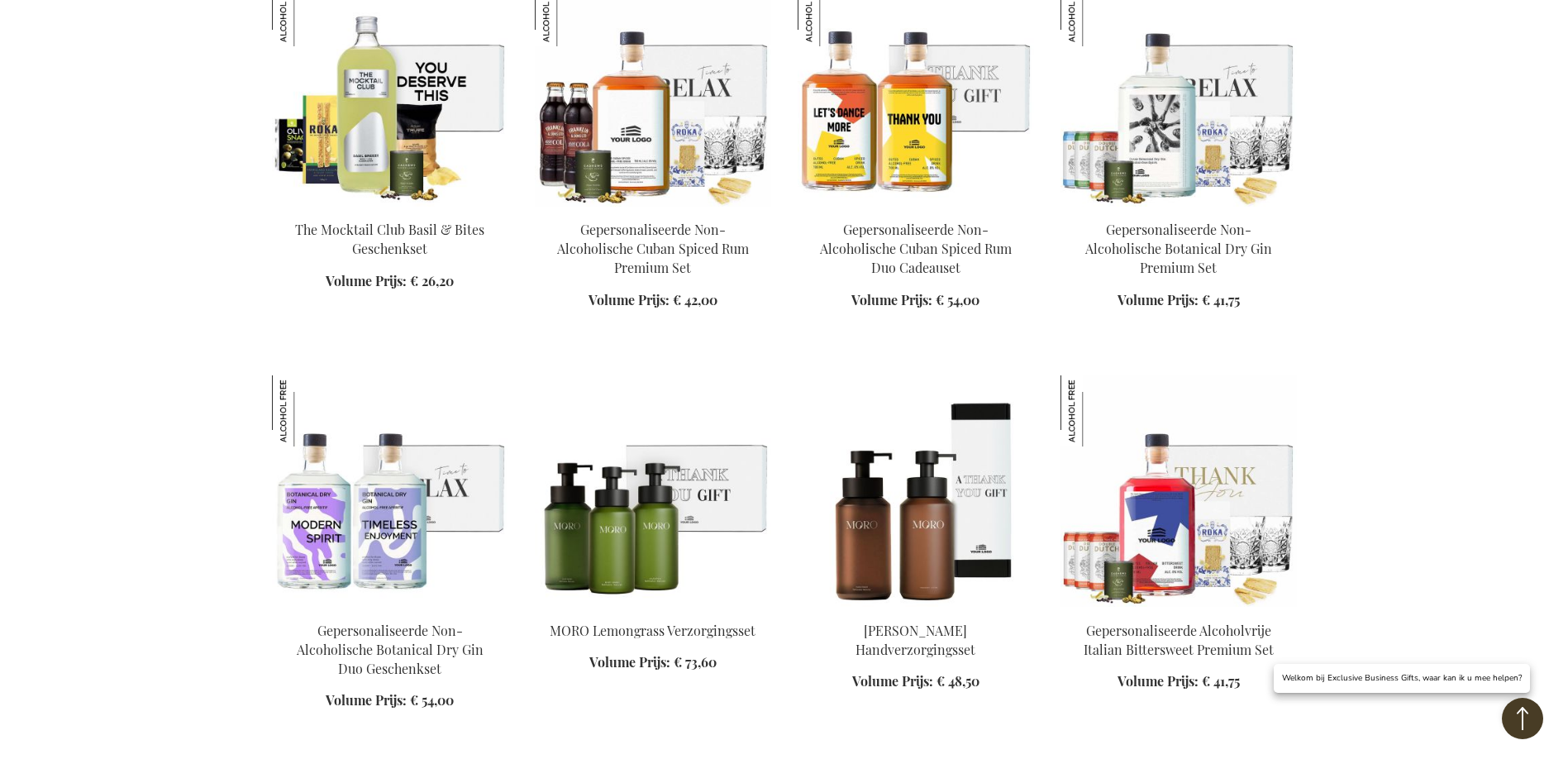
click at [1204, 140] on img at bounding box center [1178, 91] width 236 height 231
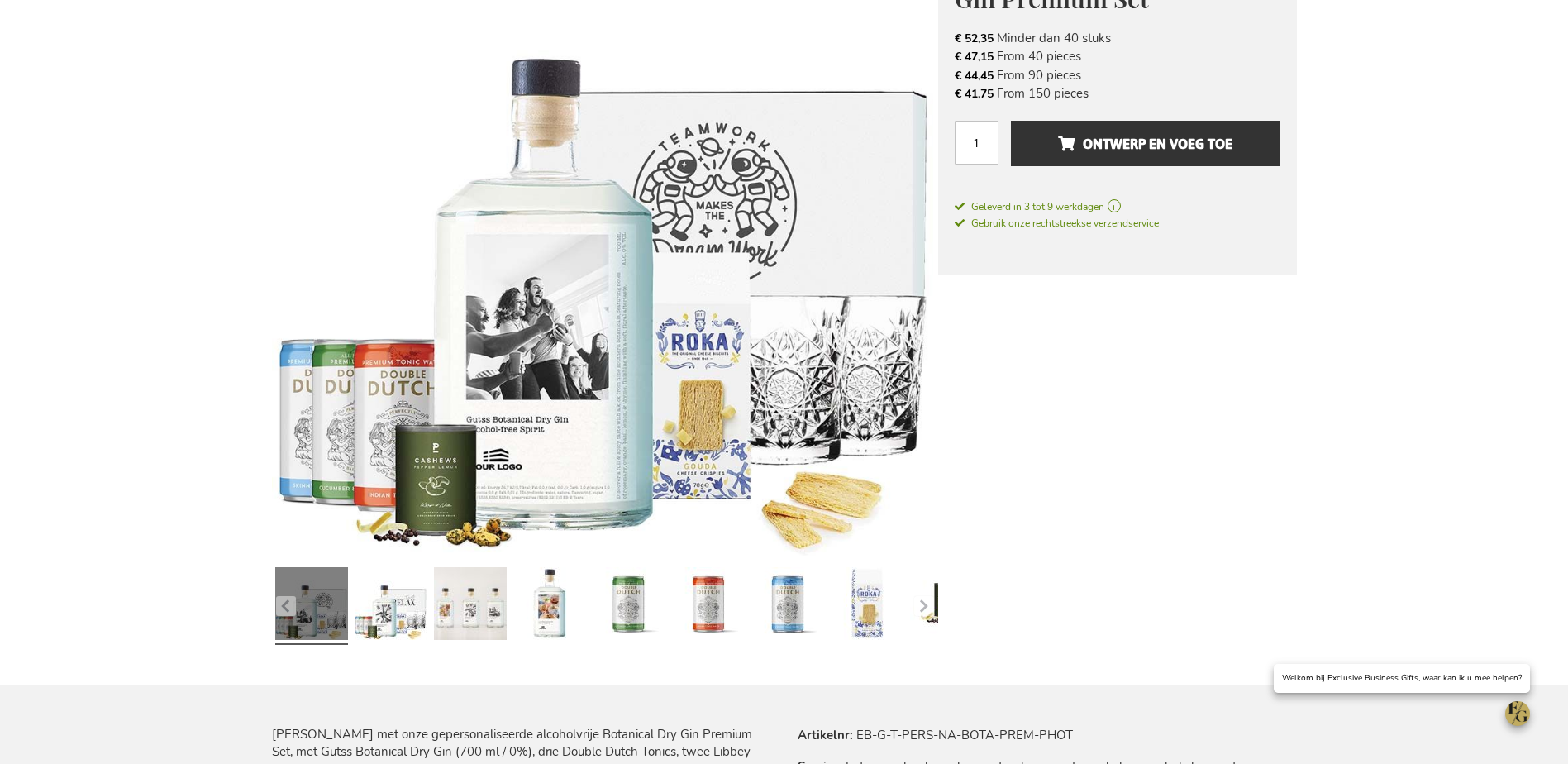
scroll to position [413, 0]
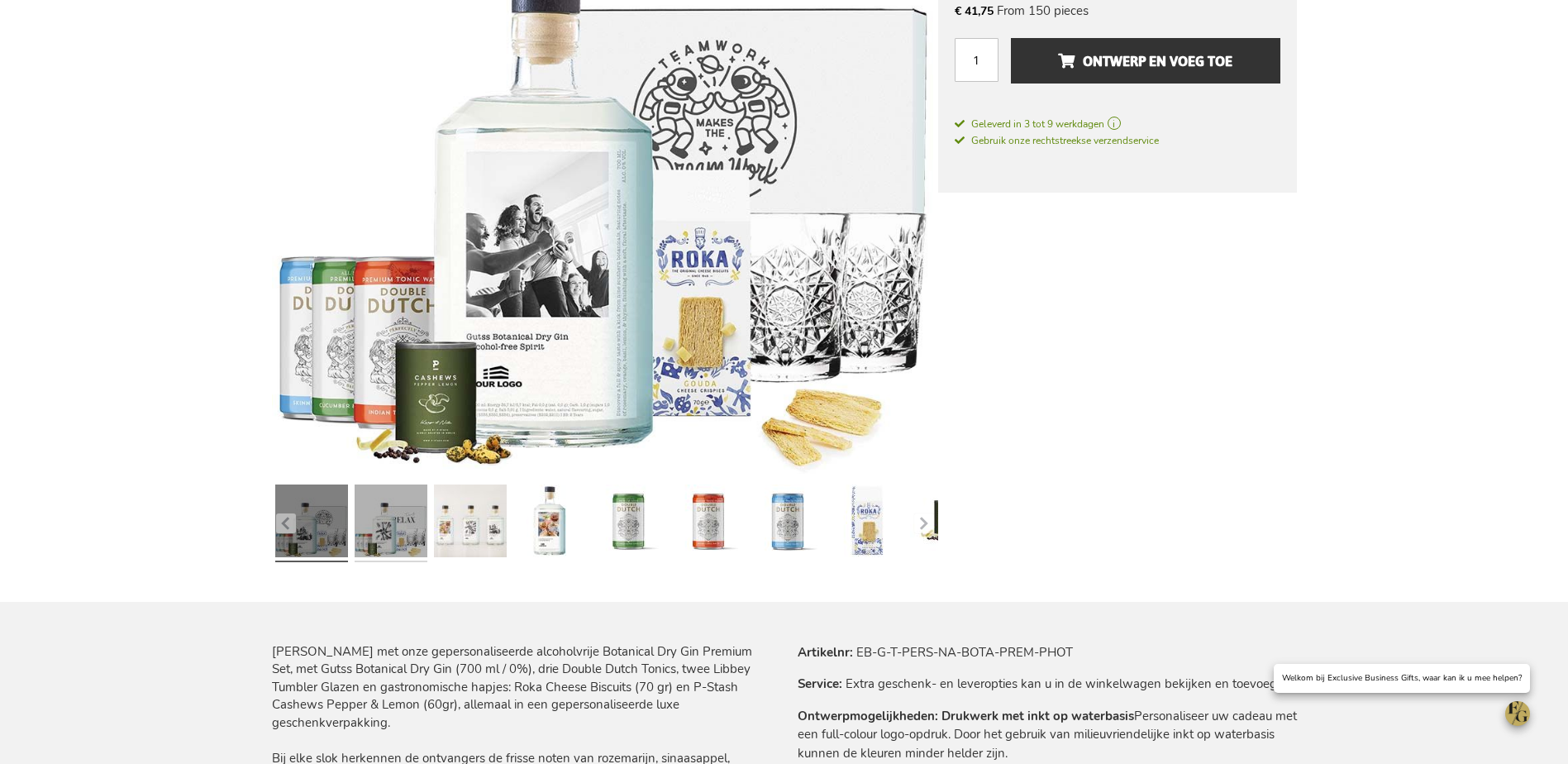
click at [388, 540] on link at bounding box center [391, 523] width 73 height 91
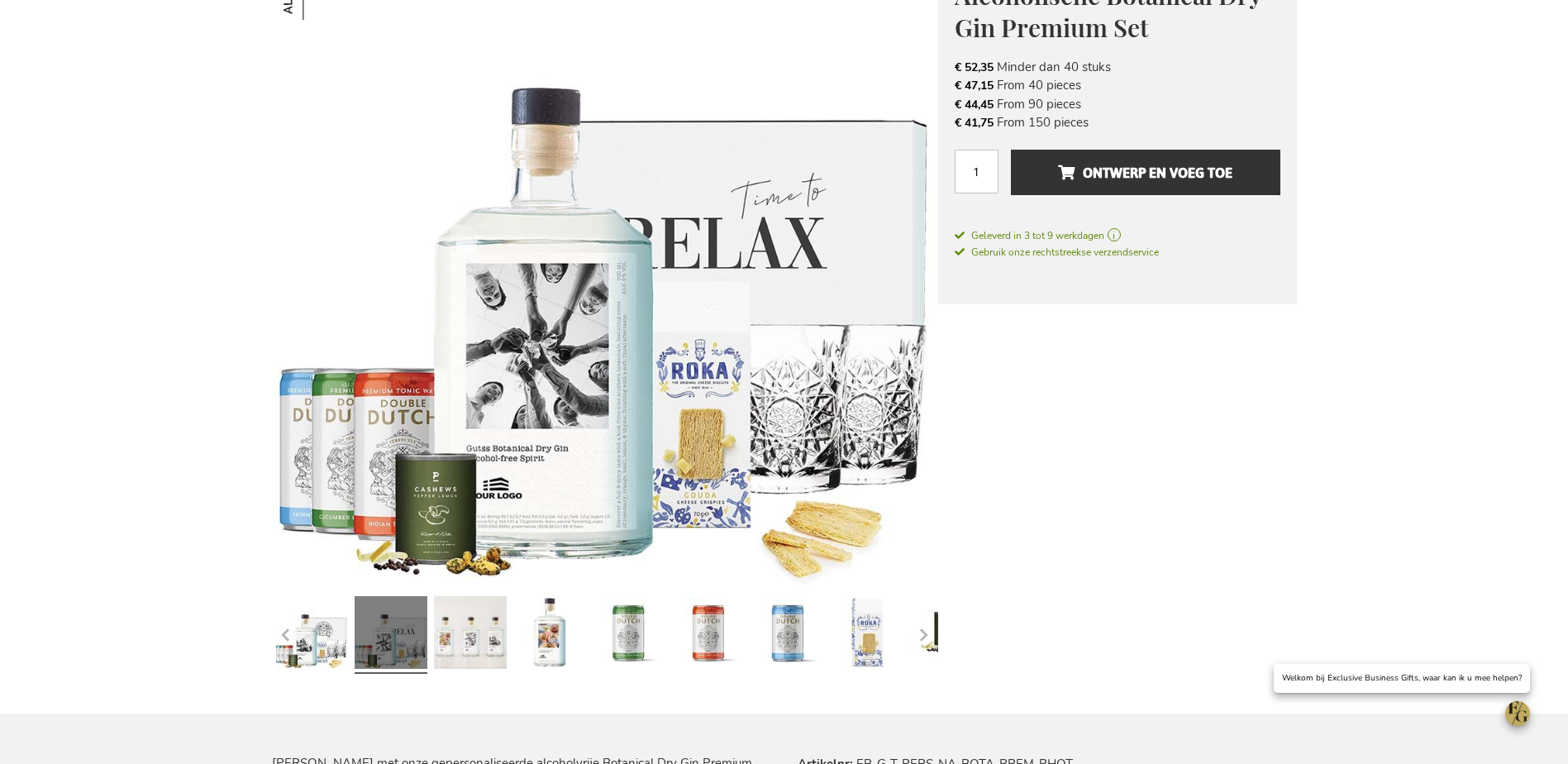
scroll to position [331, 0]
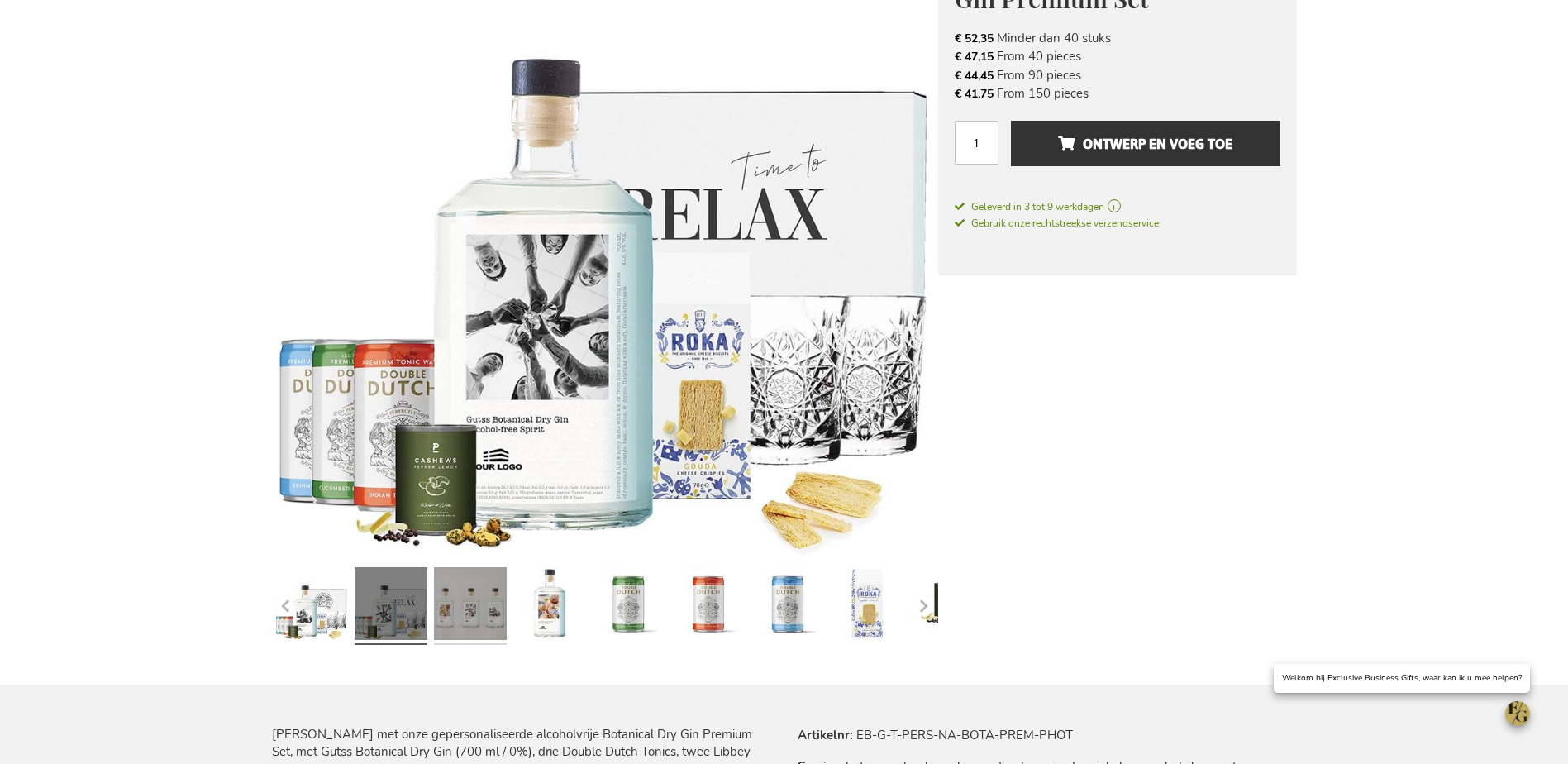
click at [481, 612] on link at bounding box center [470, 605] width 73 height 91
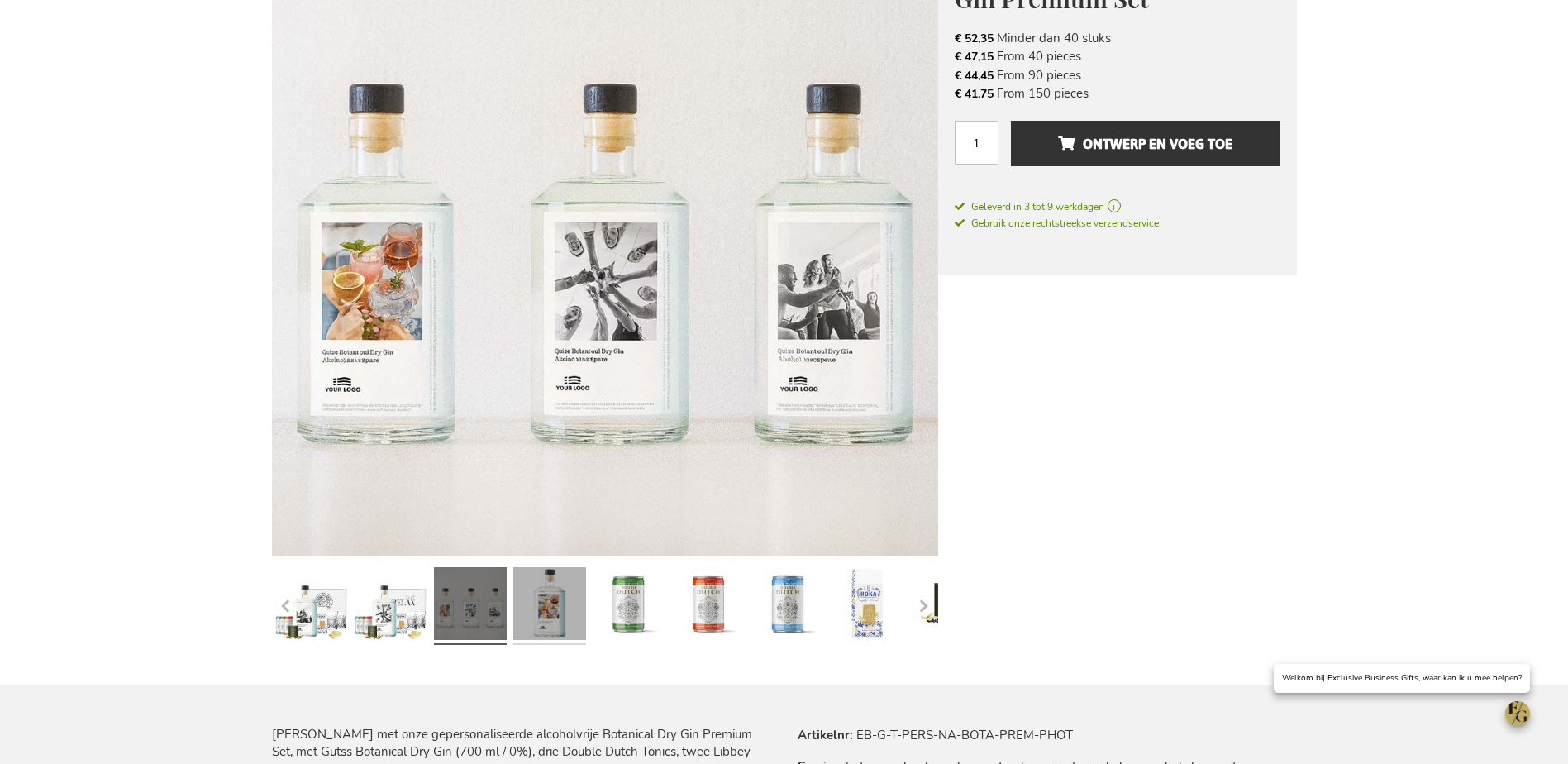
click at [556, 609] on link at bounding box center [550, 605] width 73 height 91
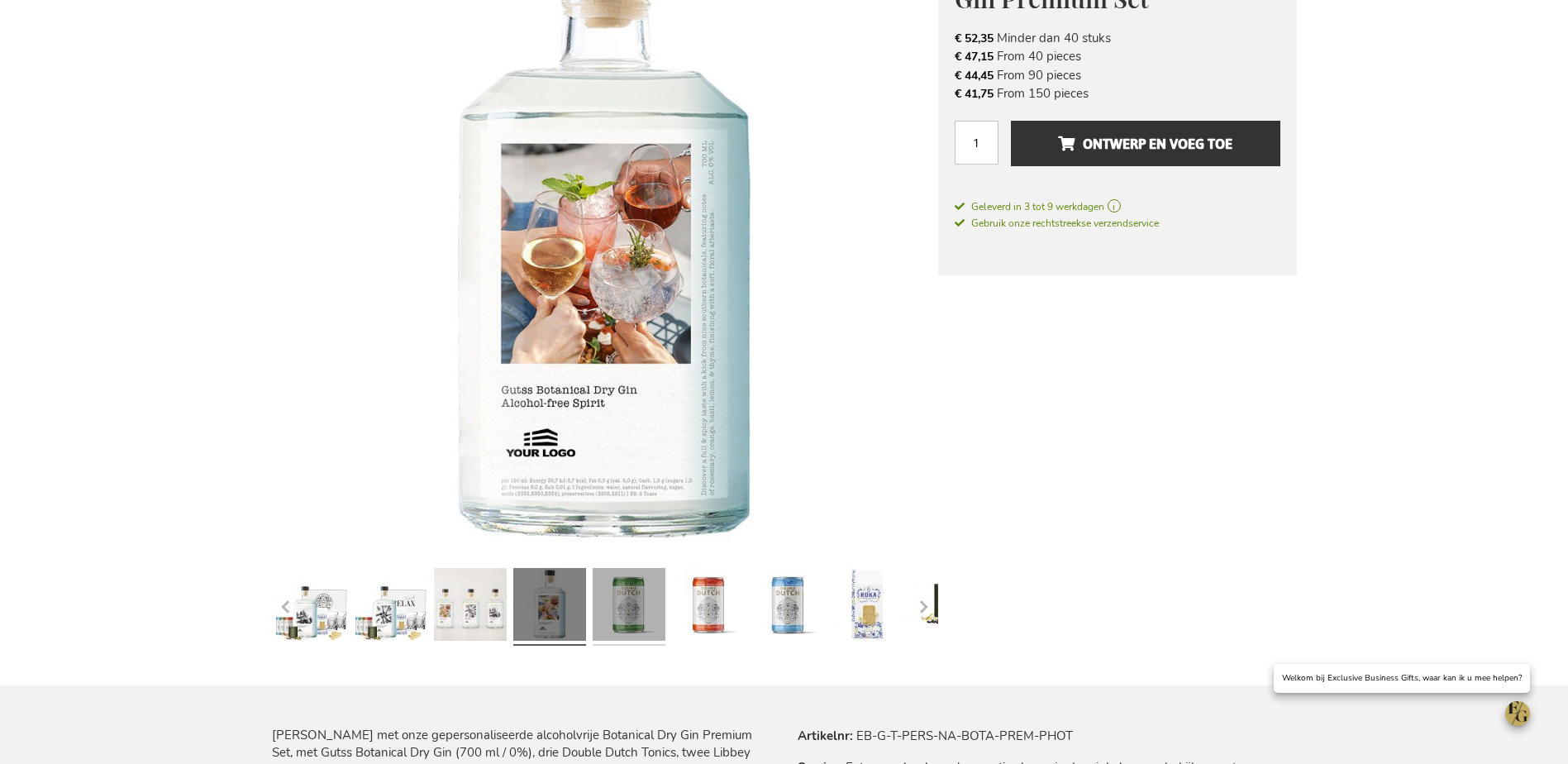
click at [637, 594] on link at bounding box center [629, 606] width 73 height 91
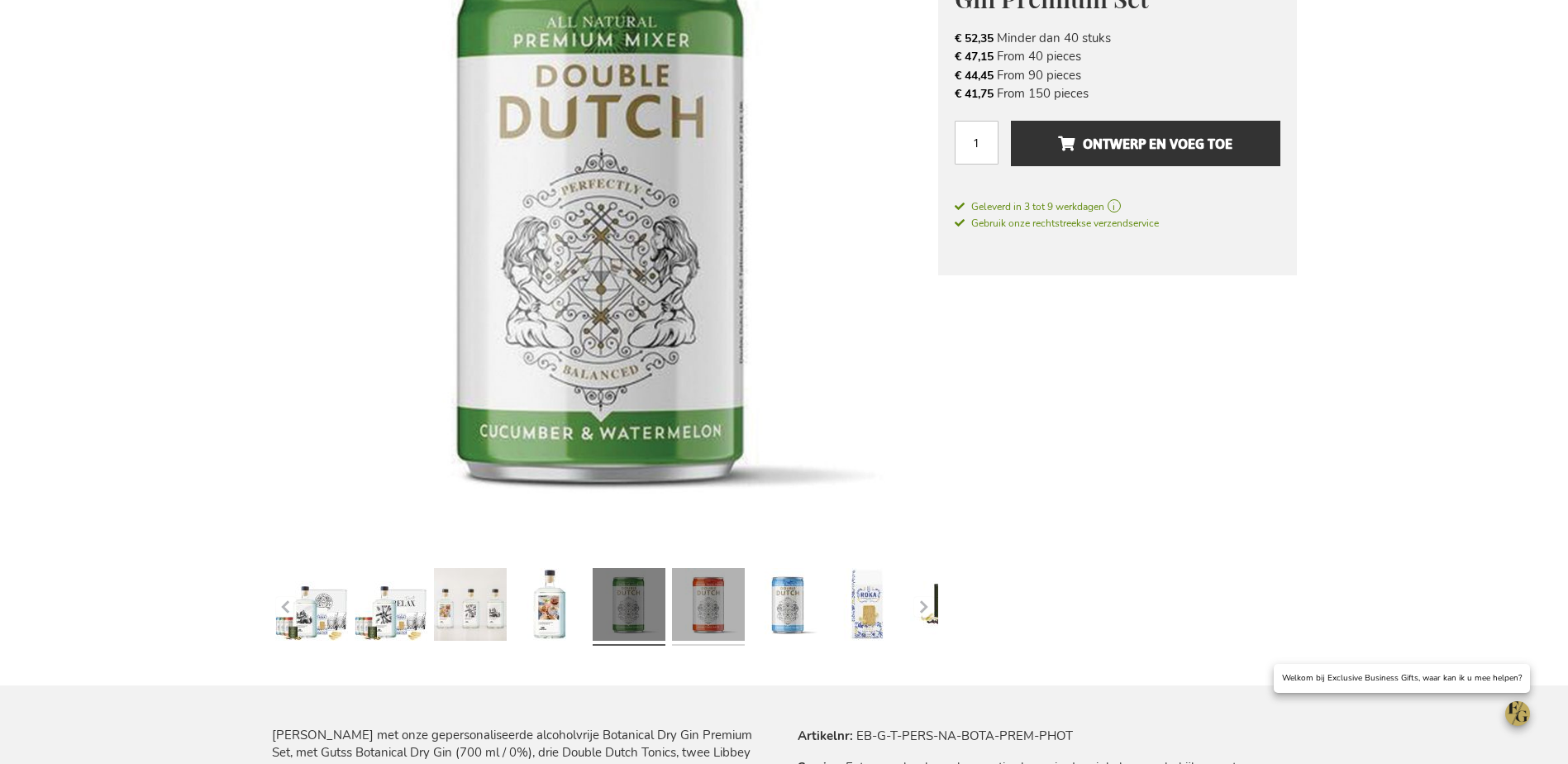
click at [715, 600] on link at bounding box center [708, 606] width 73 height 91
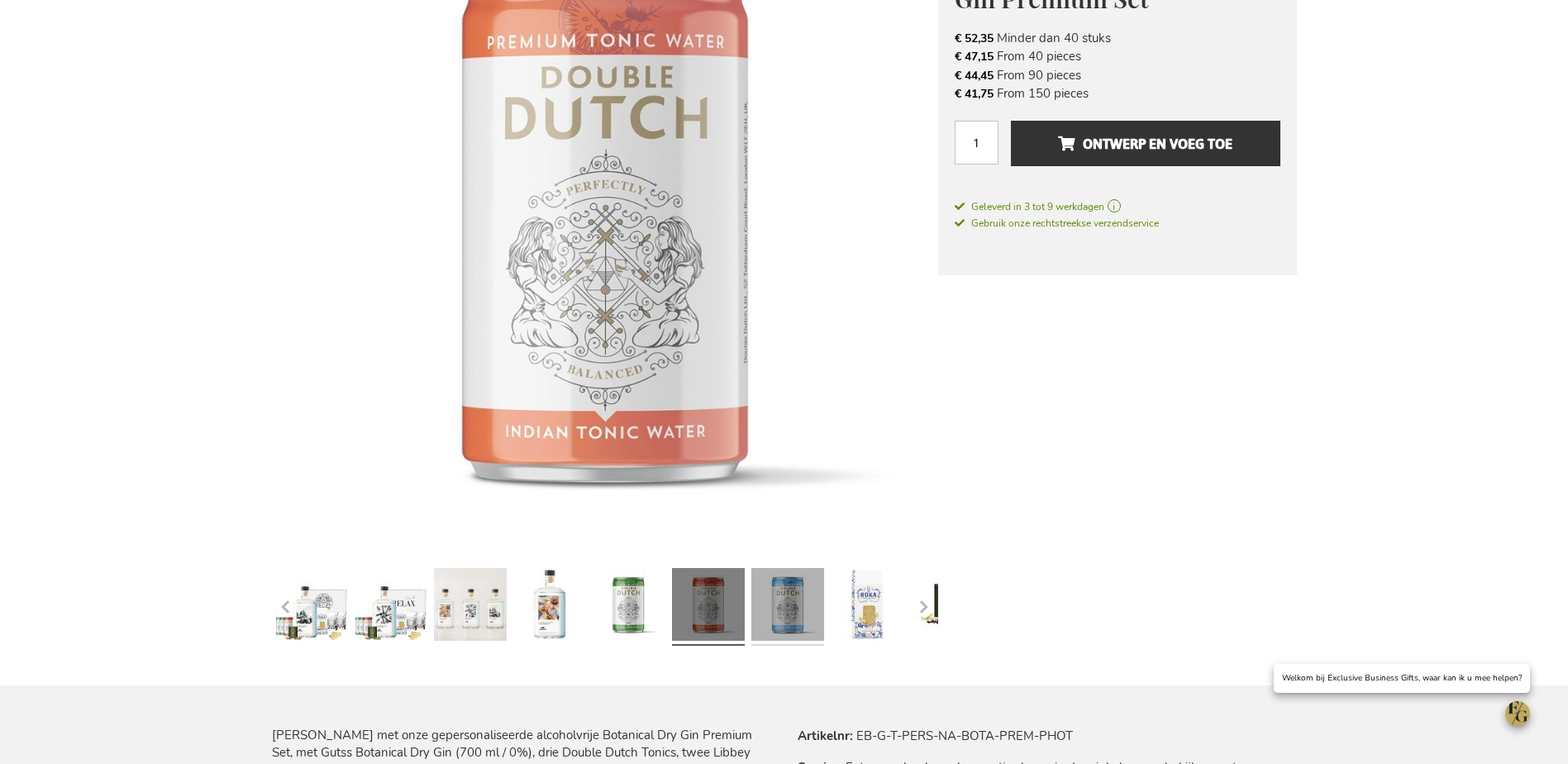
click at [795, 592] on link at bounding box center [788, 606] width 73 height 91
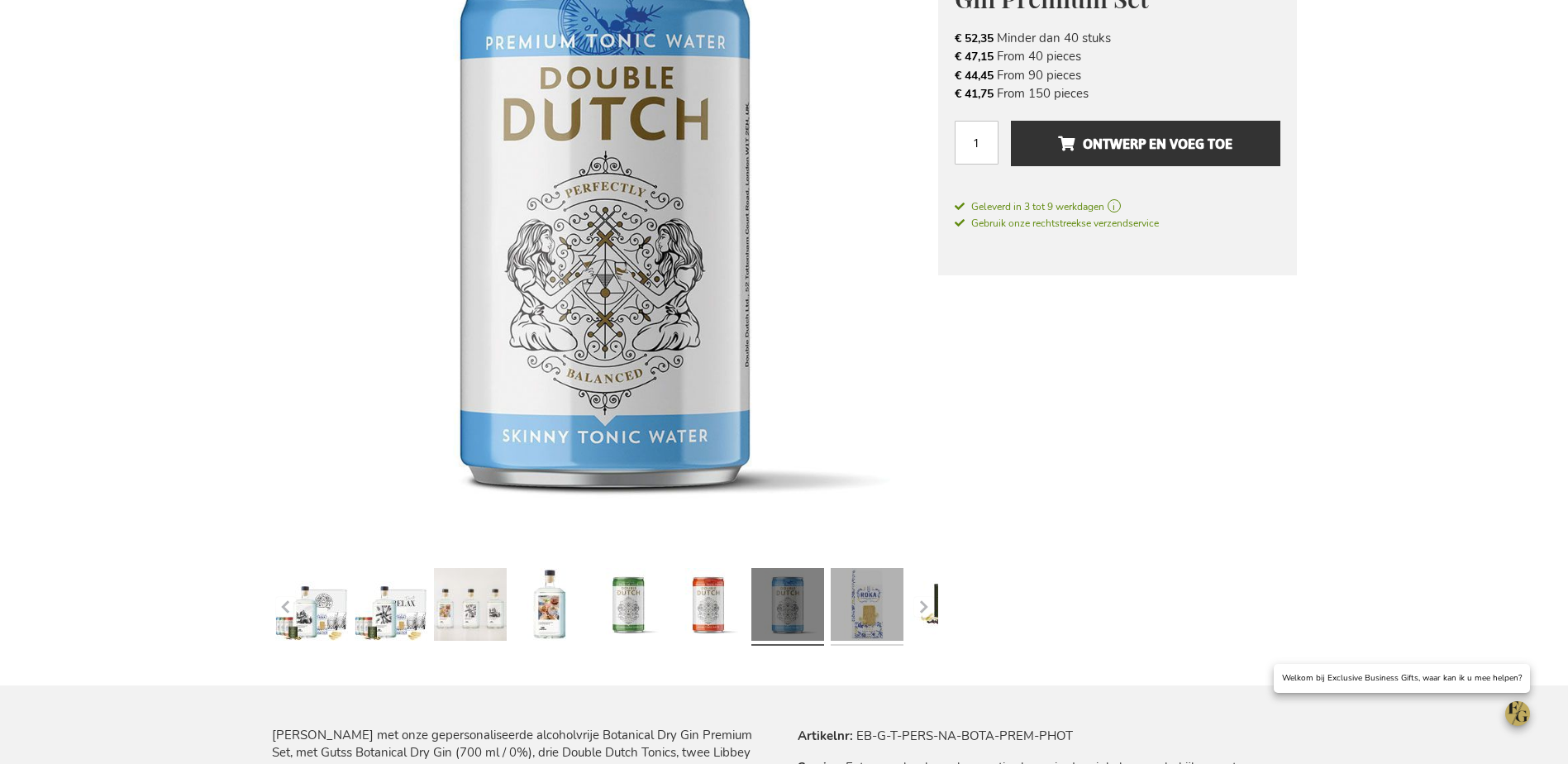
click at [898, 588] on link at bounding box center [867, 606] width 73 height 91
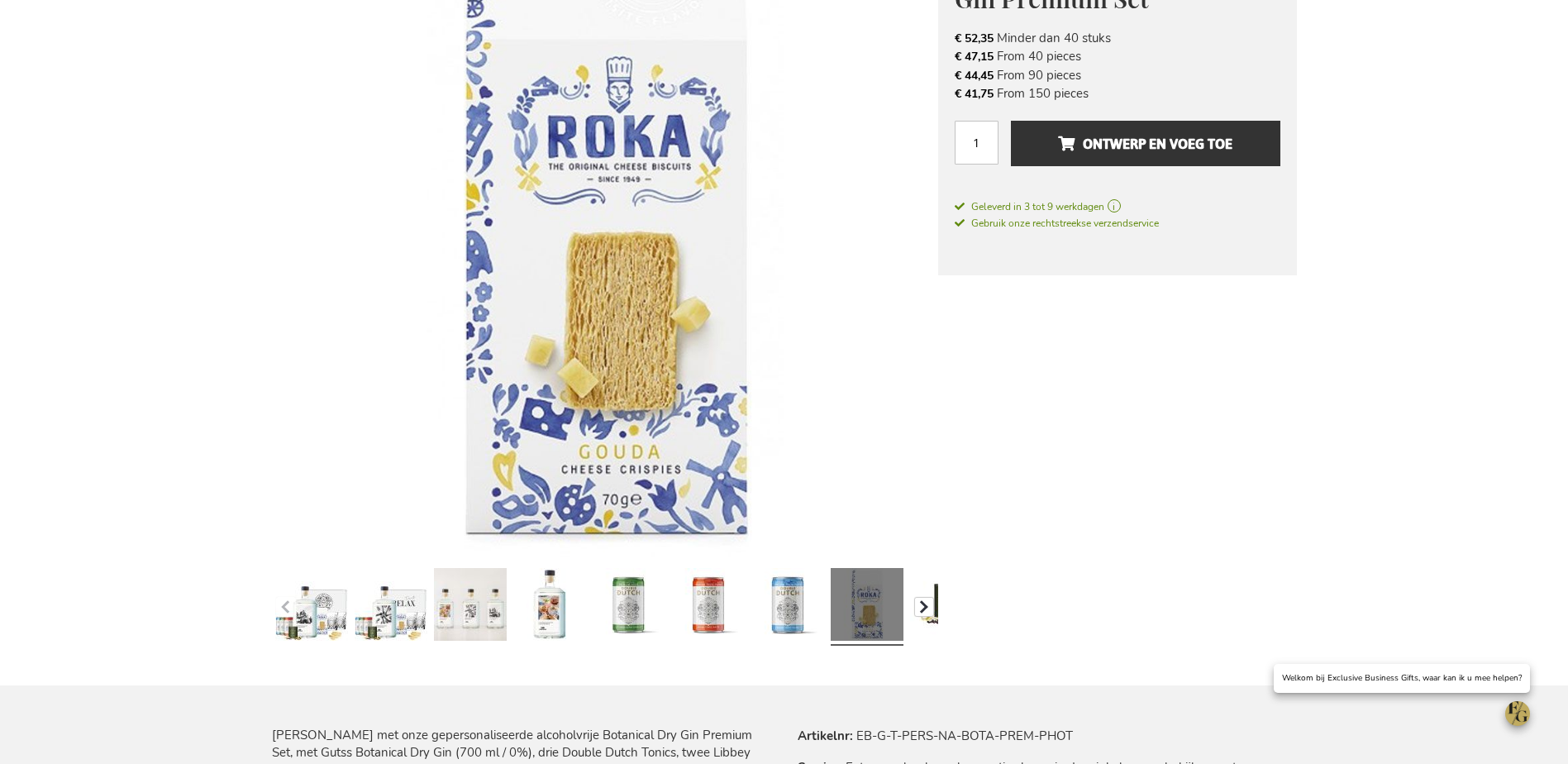
click at [928, 600] on button "button" at bounding box center [924, 606] width 20 height 20
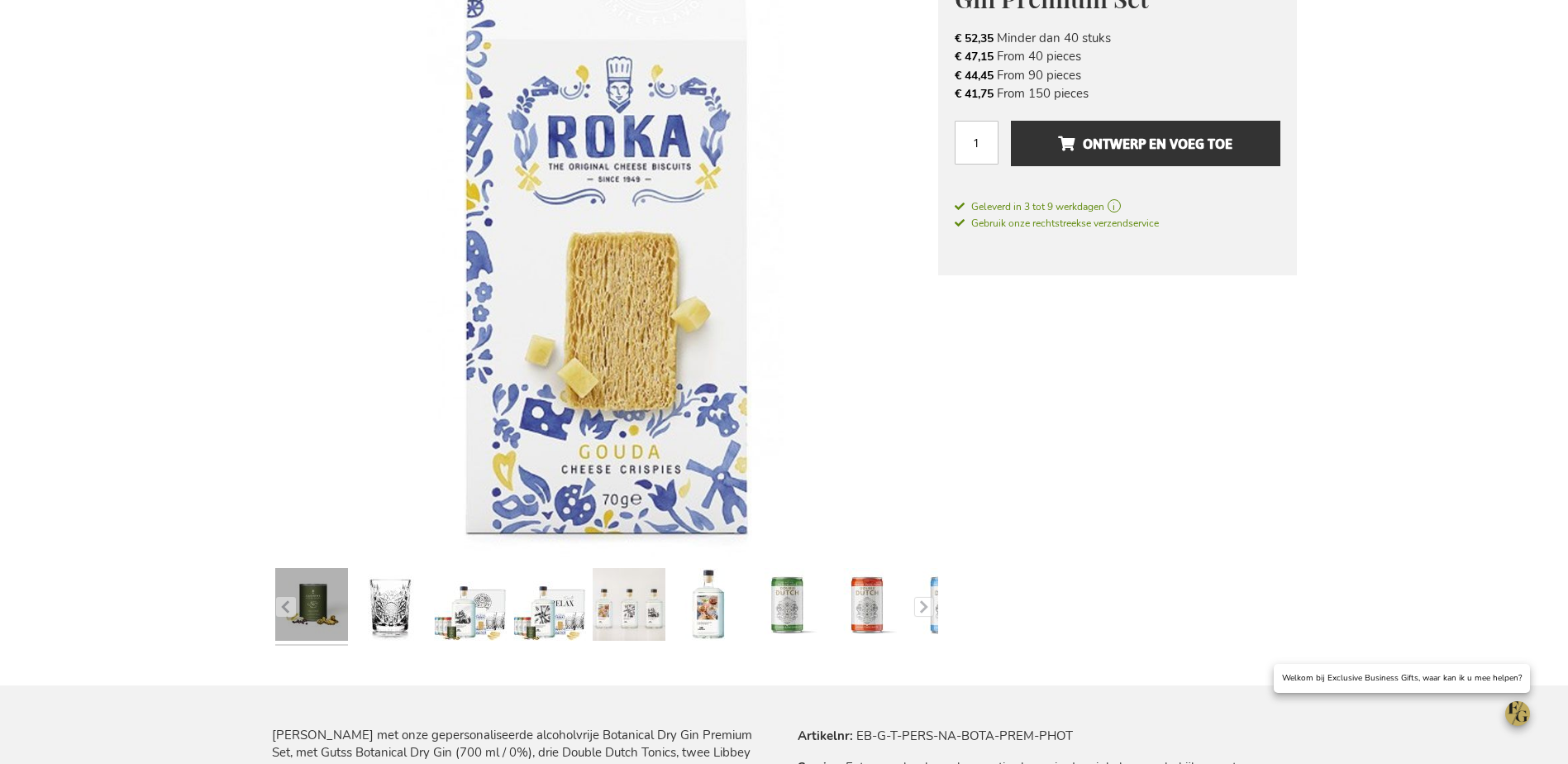
click at [295, 611] on link at bounding box center [312, 606] width 73 height 91
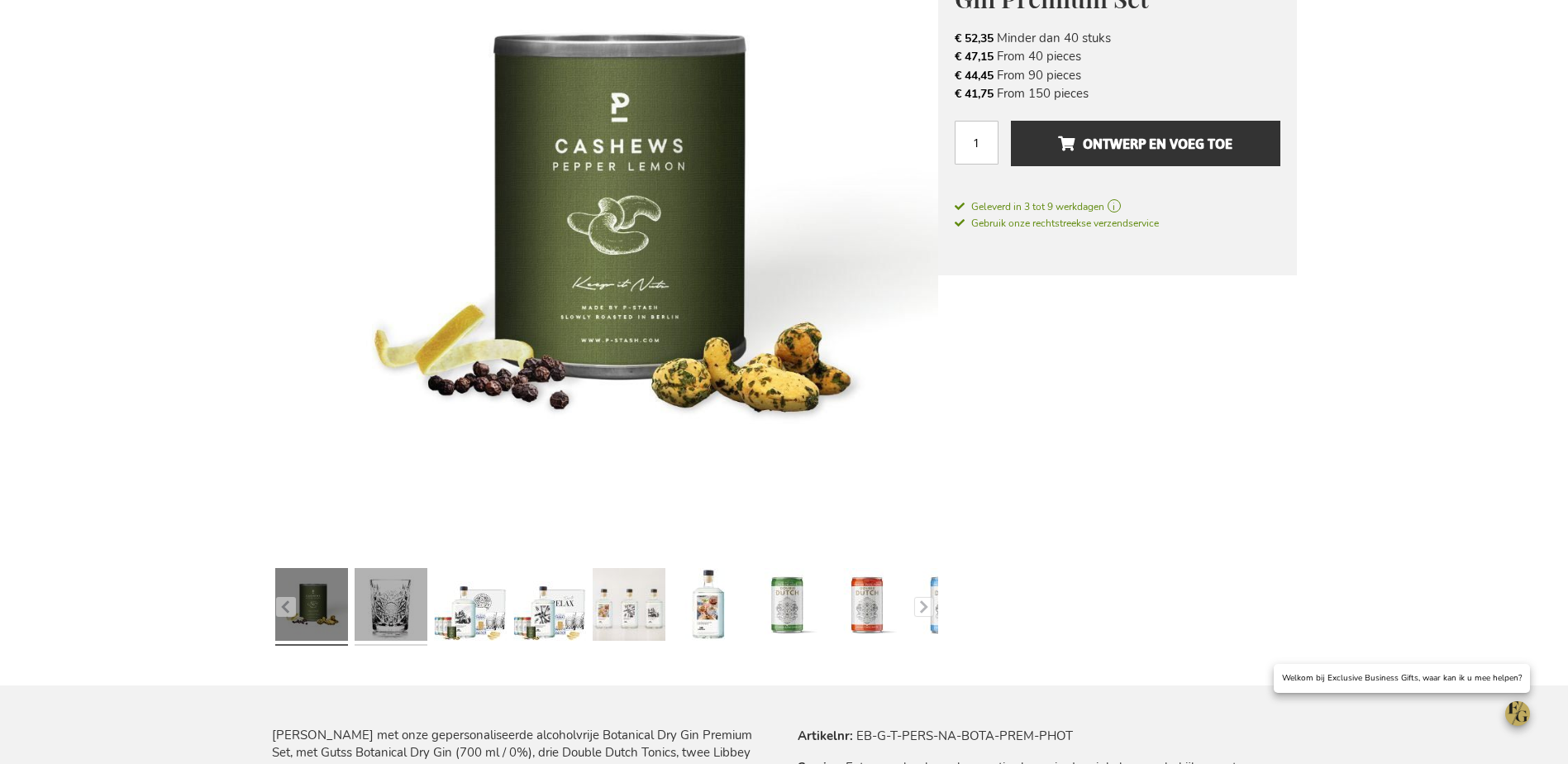
click at [398, 595] on link at bounding box center [391, 606] width 73 height 91
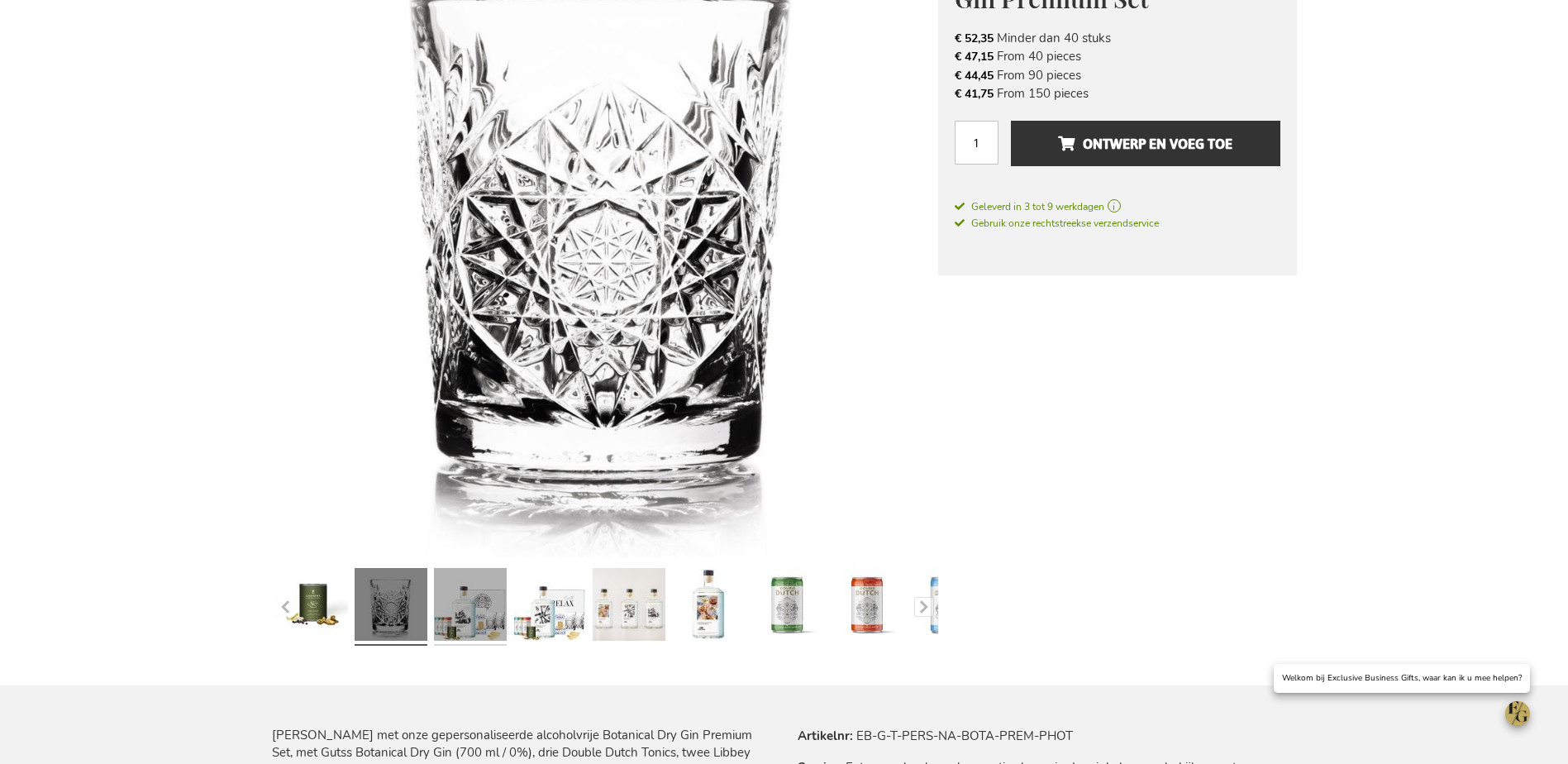
click at [472, 589] on link at bounding box center [470, 606] width 73 height 91
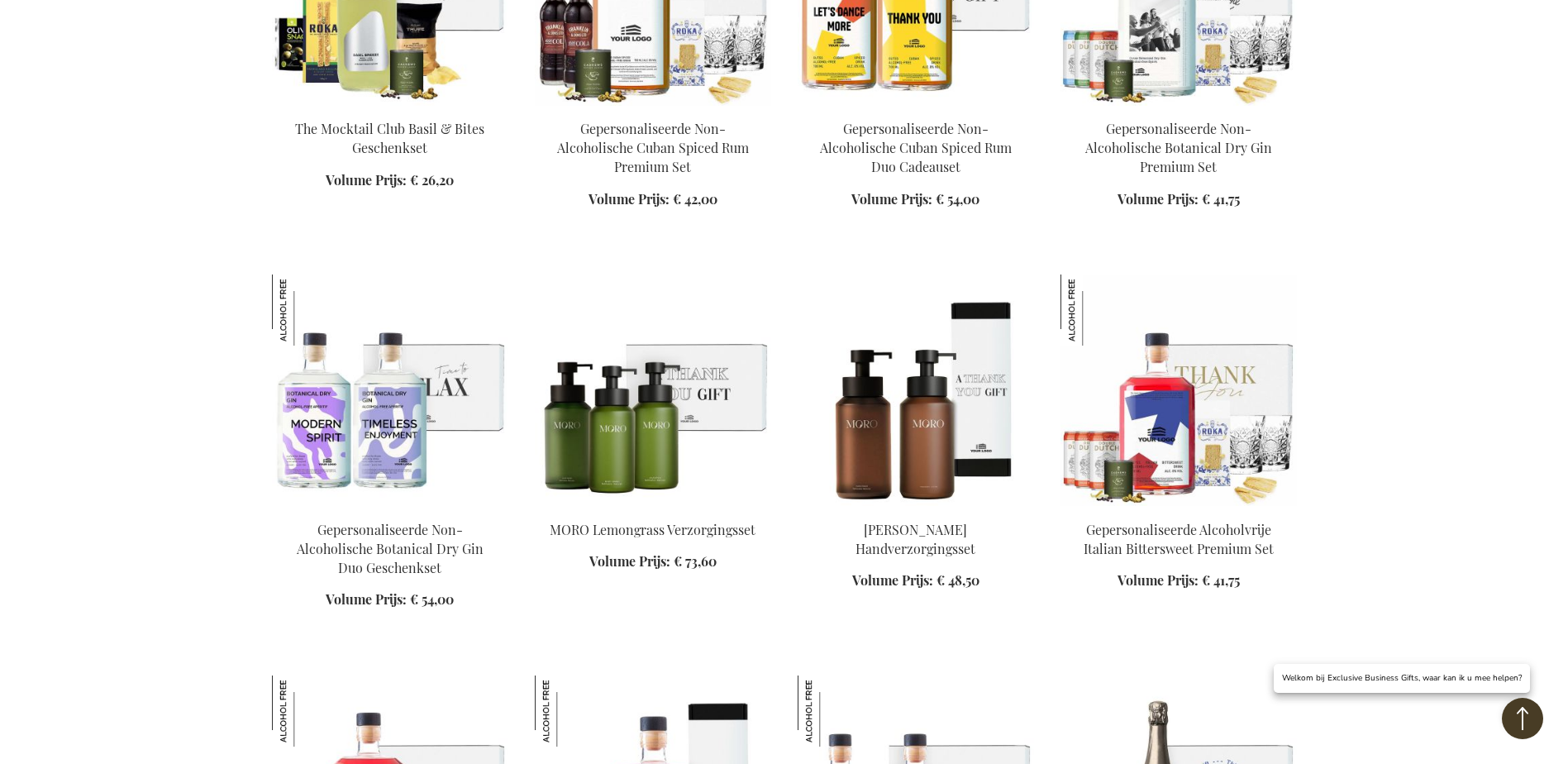
scroll to position [2226, 0]
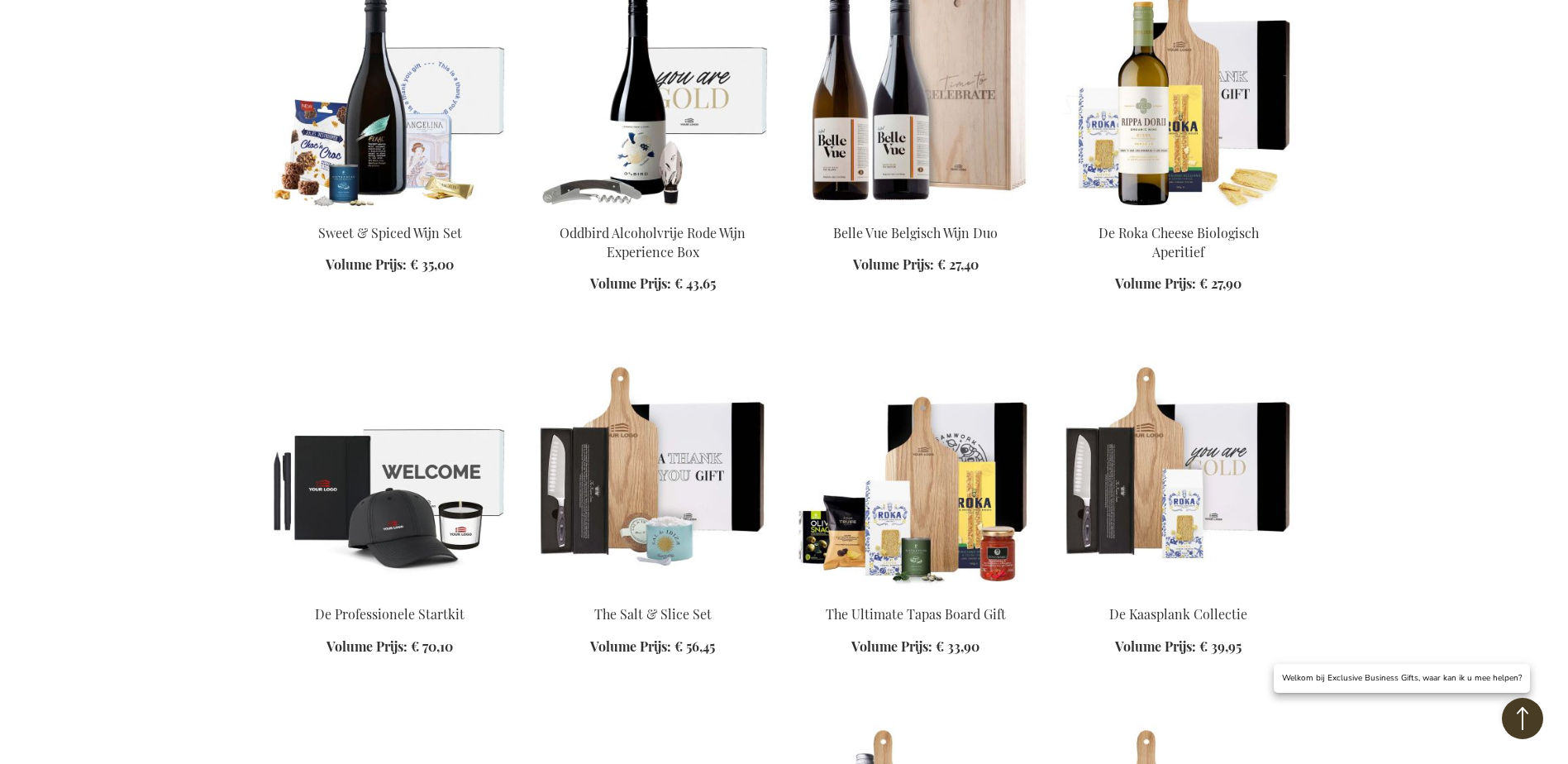
scroll to position [3383, 0]
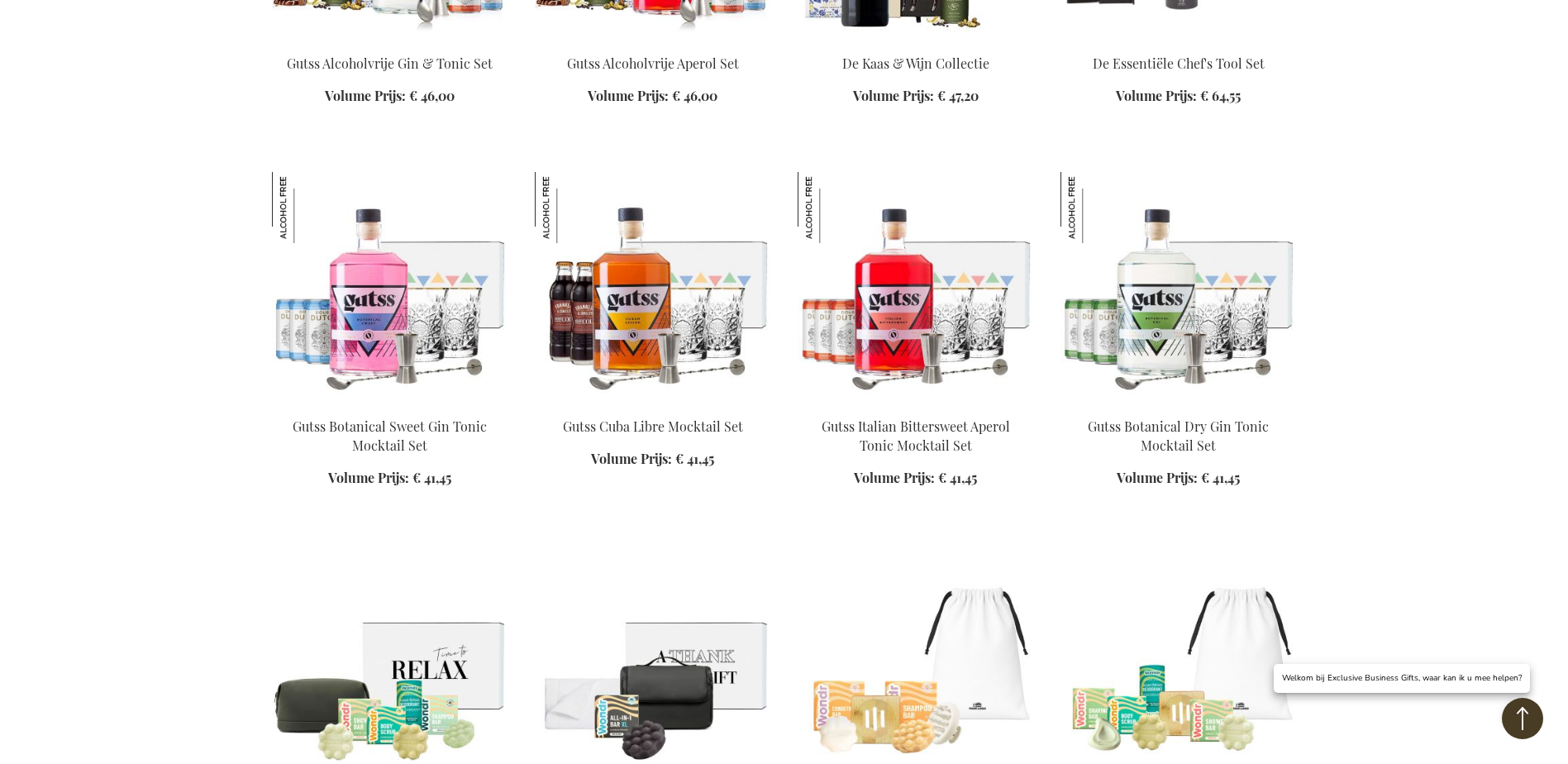
scroll to position [4292, 0]
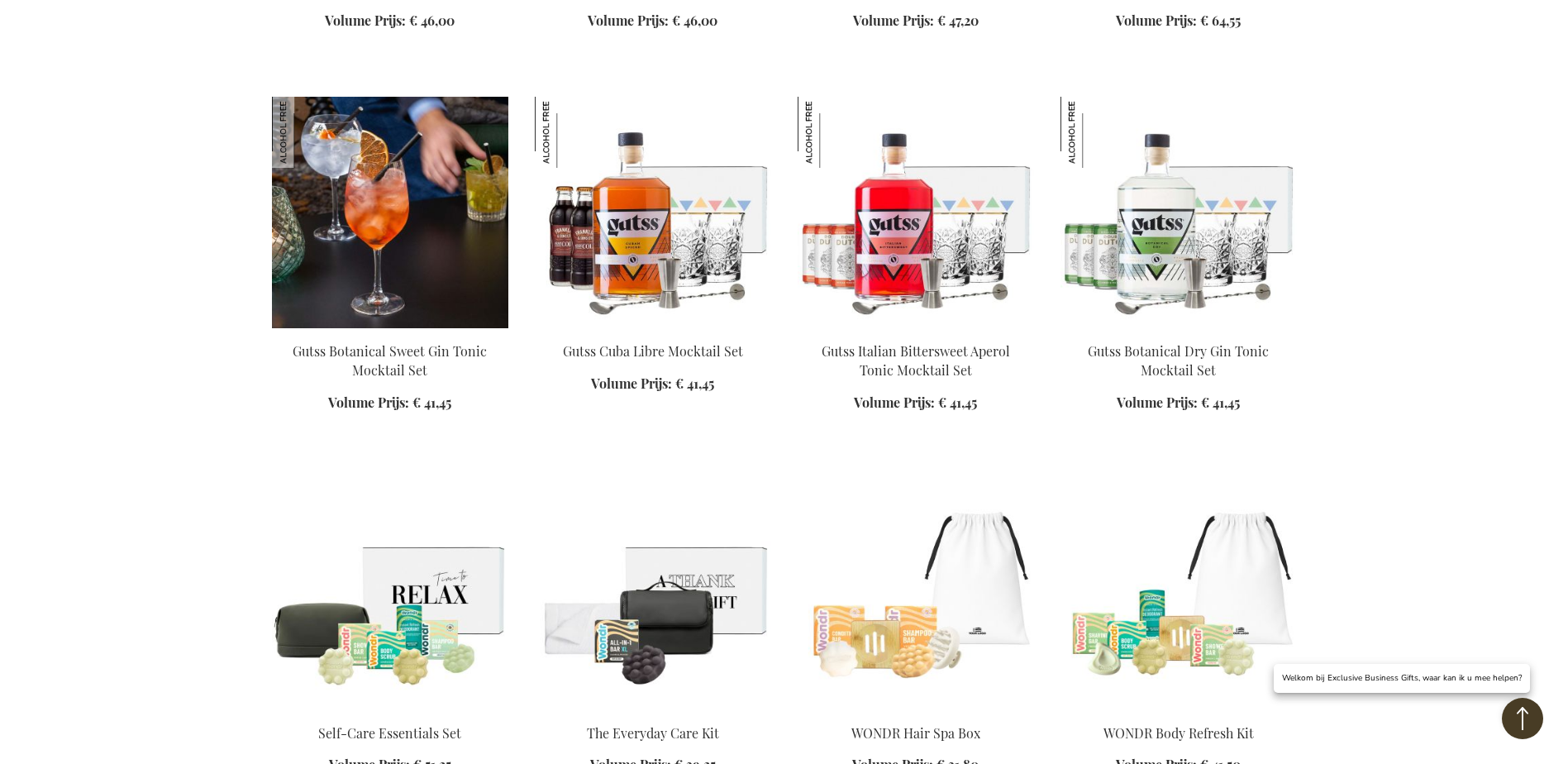
click at [358, 273] on img at bounding box center [389, 212] width 236 height 231
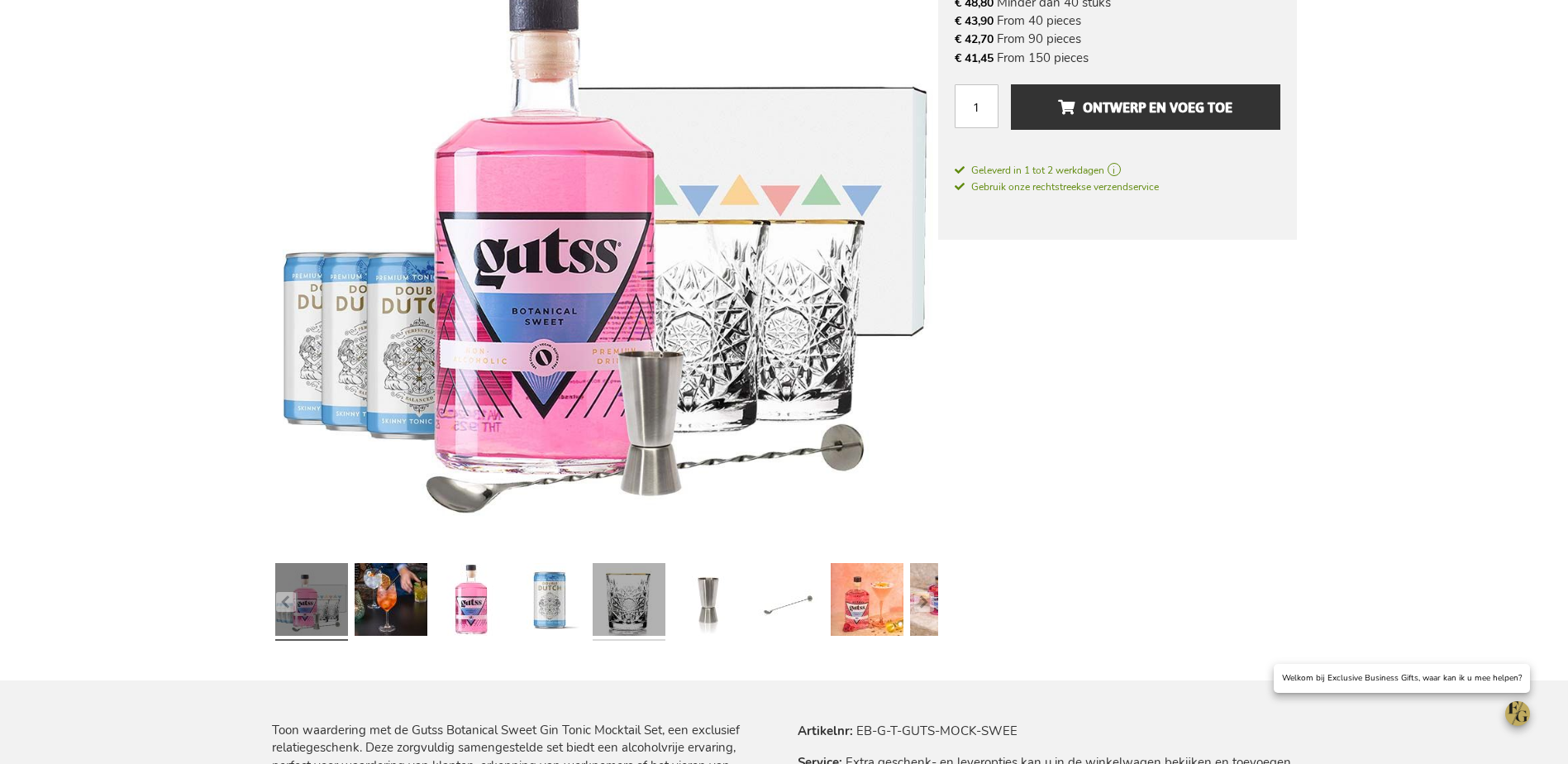
scroll to position [331, 0]
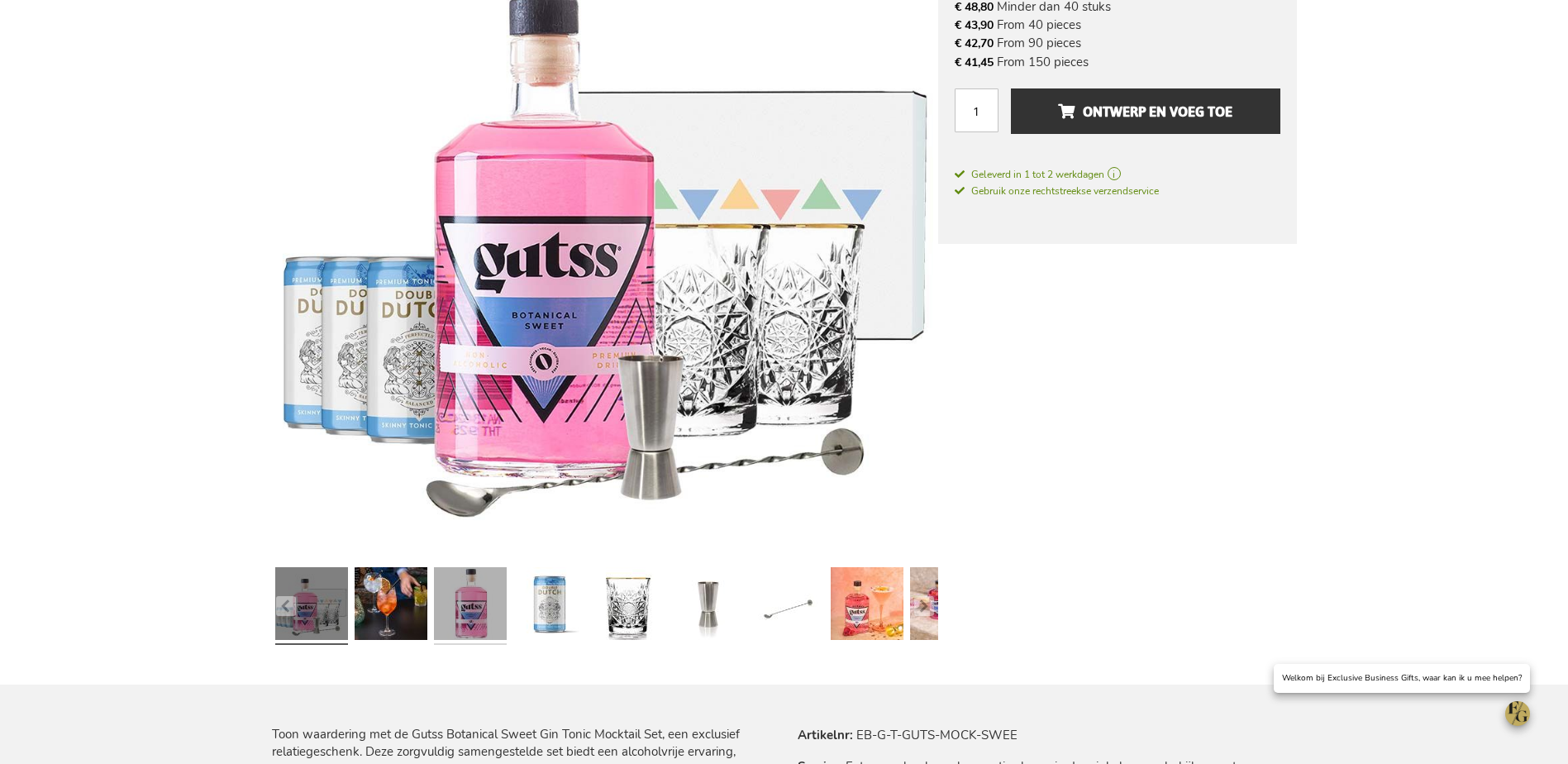
click at [462, 595] on link at bounding box center [470, 605] width 73 height 91
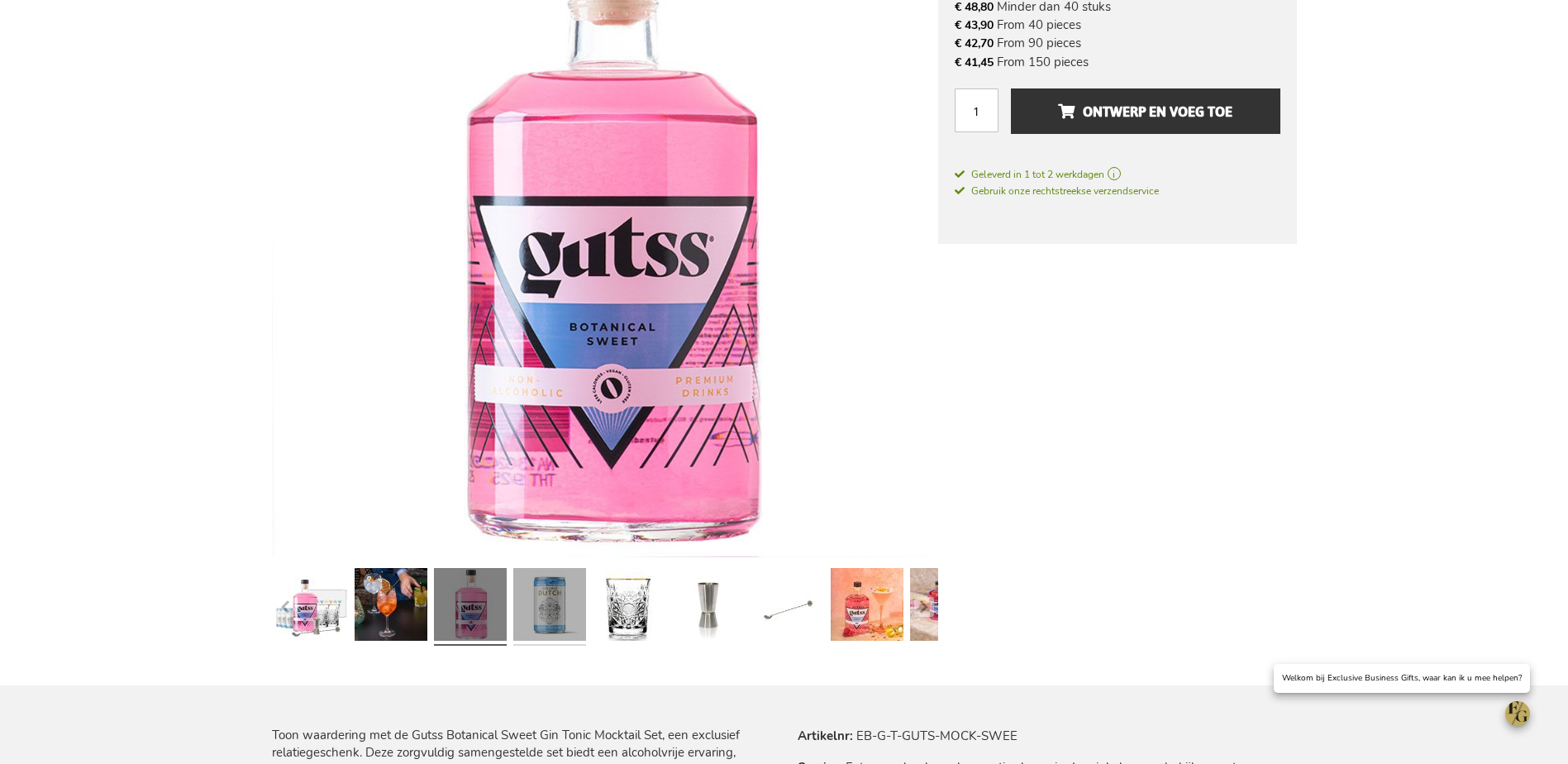
click at [534, 589] on link at bounding box center [550, 606] width 73 height 91
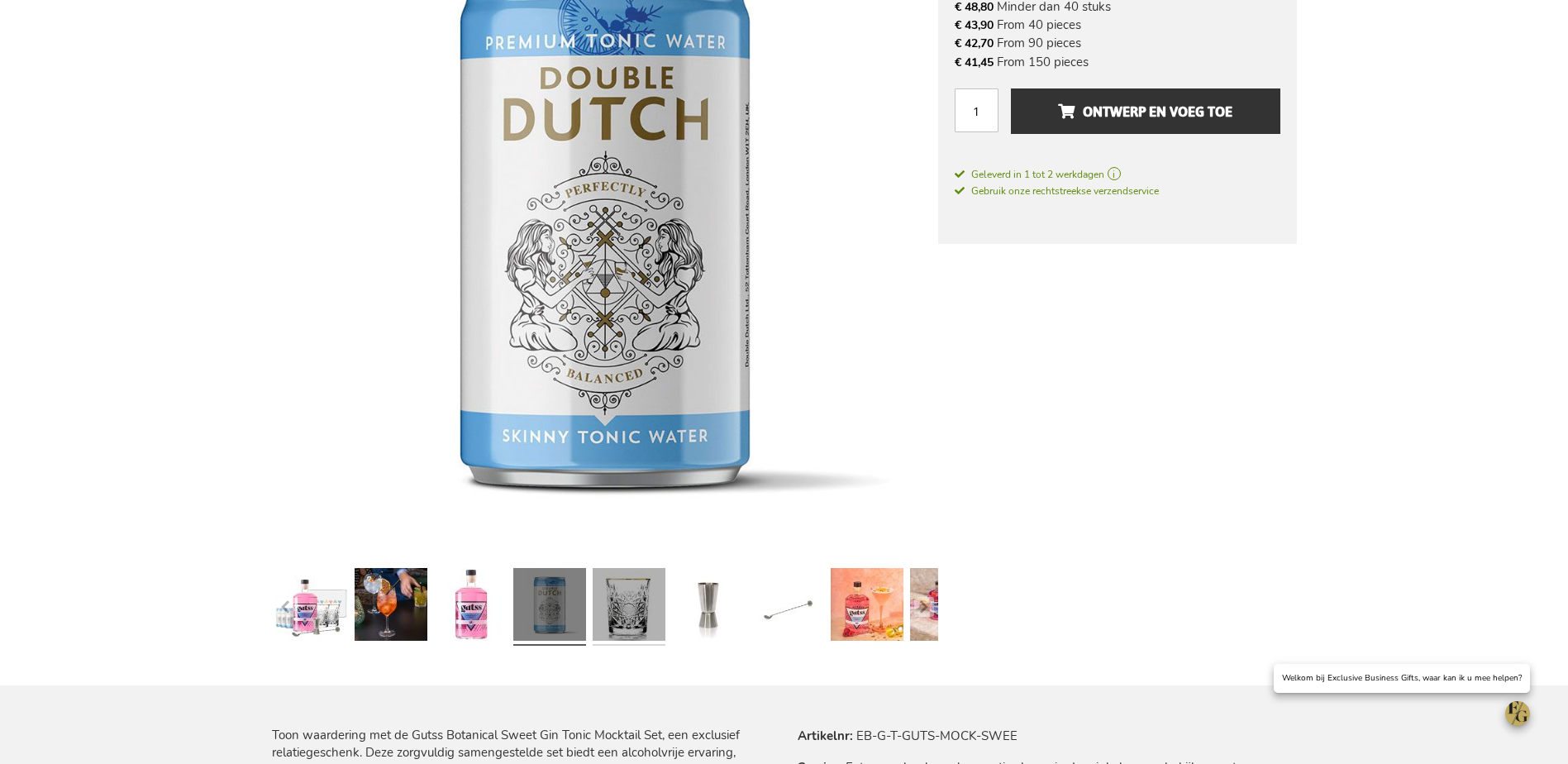
click at [600, 596] on link at bounding box center [629, 606] width 73 height 91
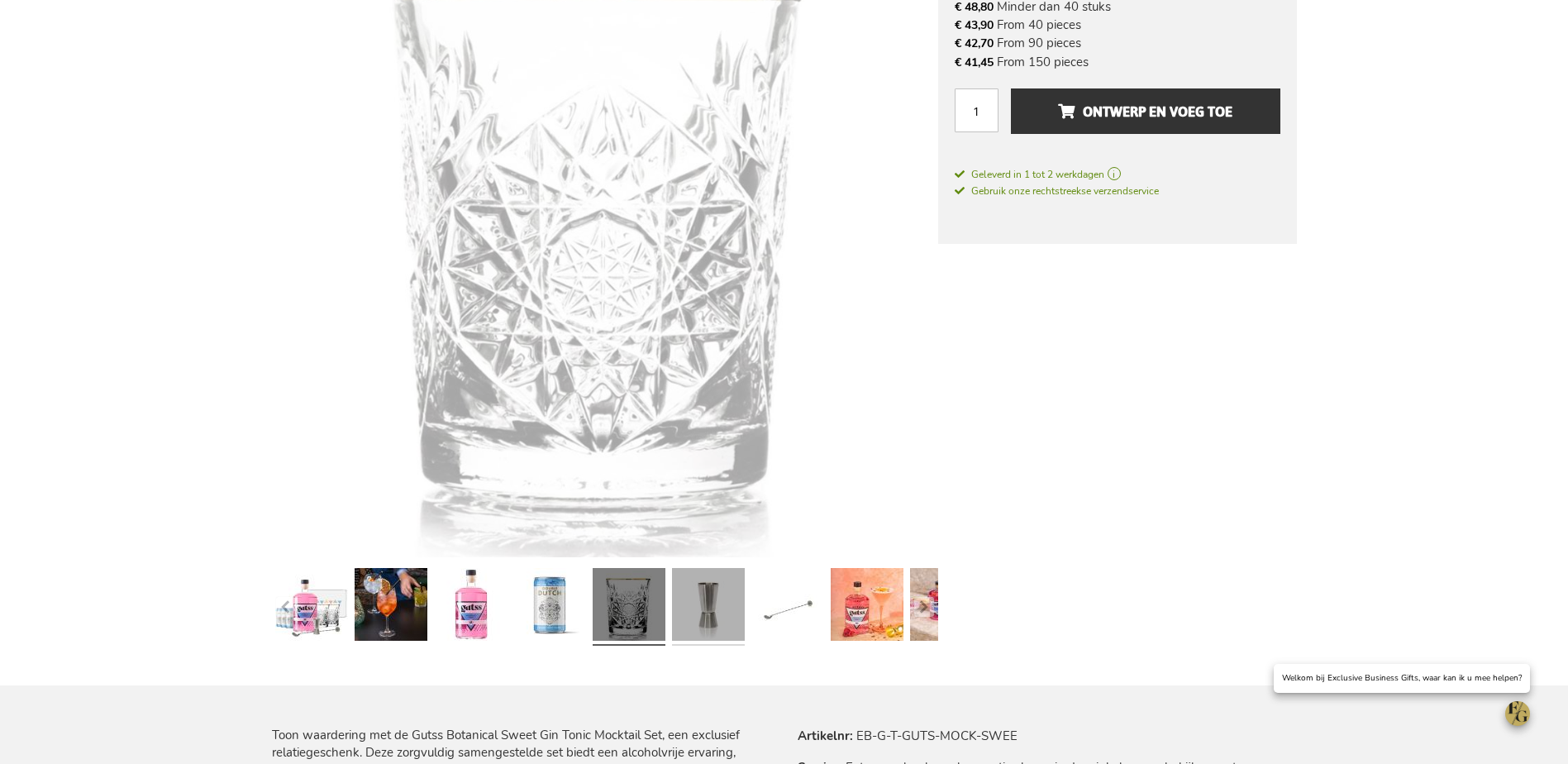
click at [680, 596] on link at bounding box center [708, 606] width 73 height 91
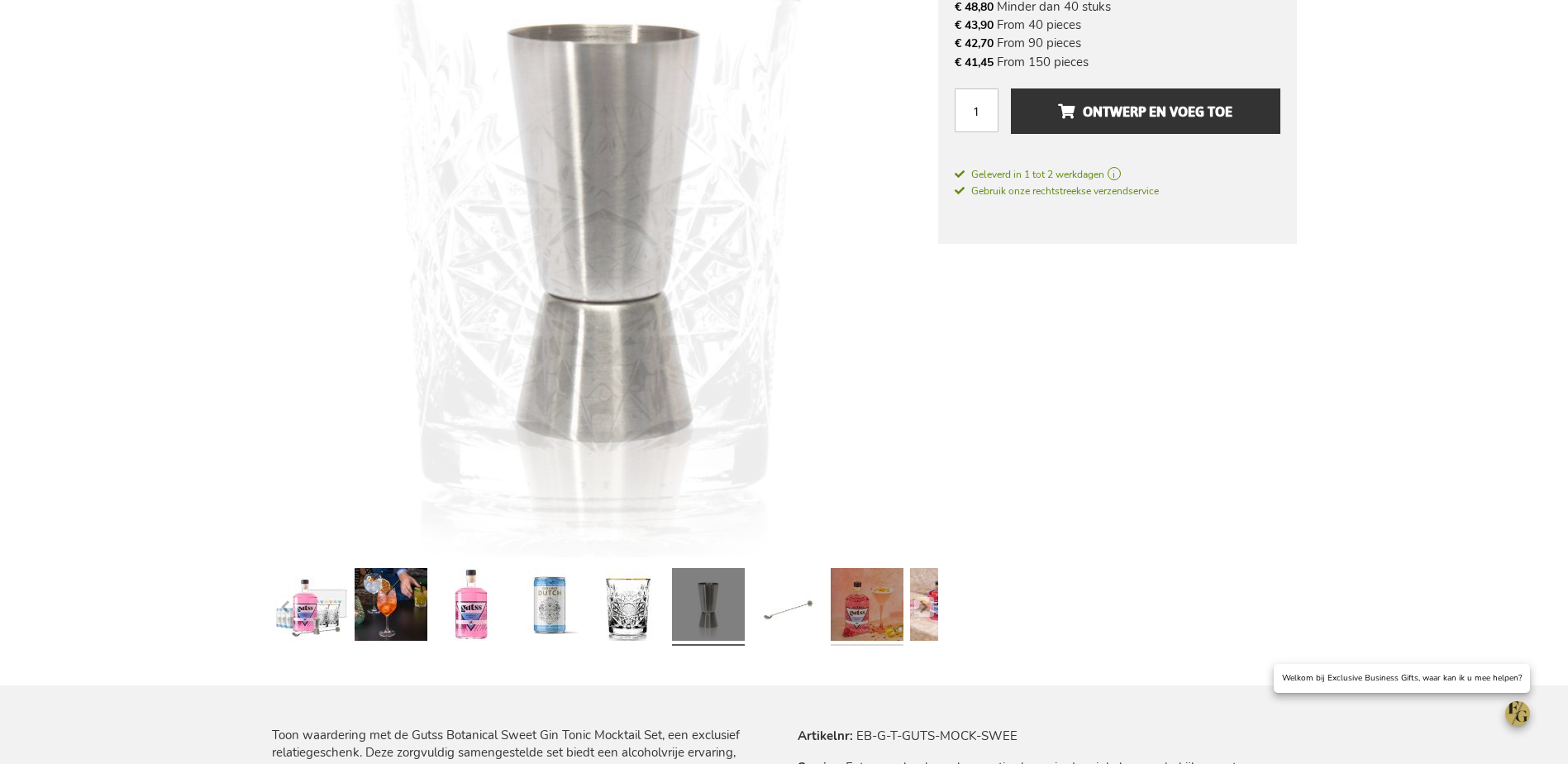
click at [868, 600] on link at bounding box center [867, 606] width 73 height 91
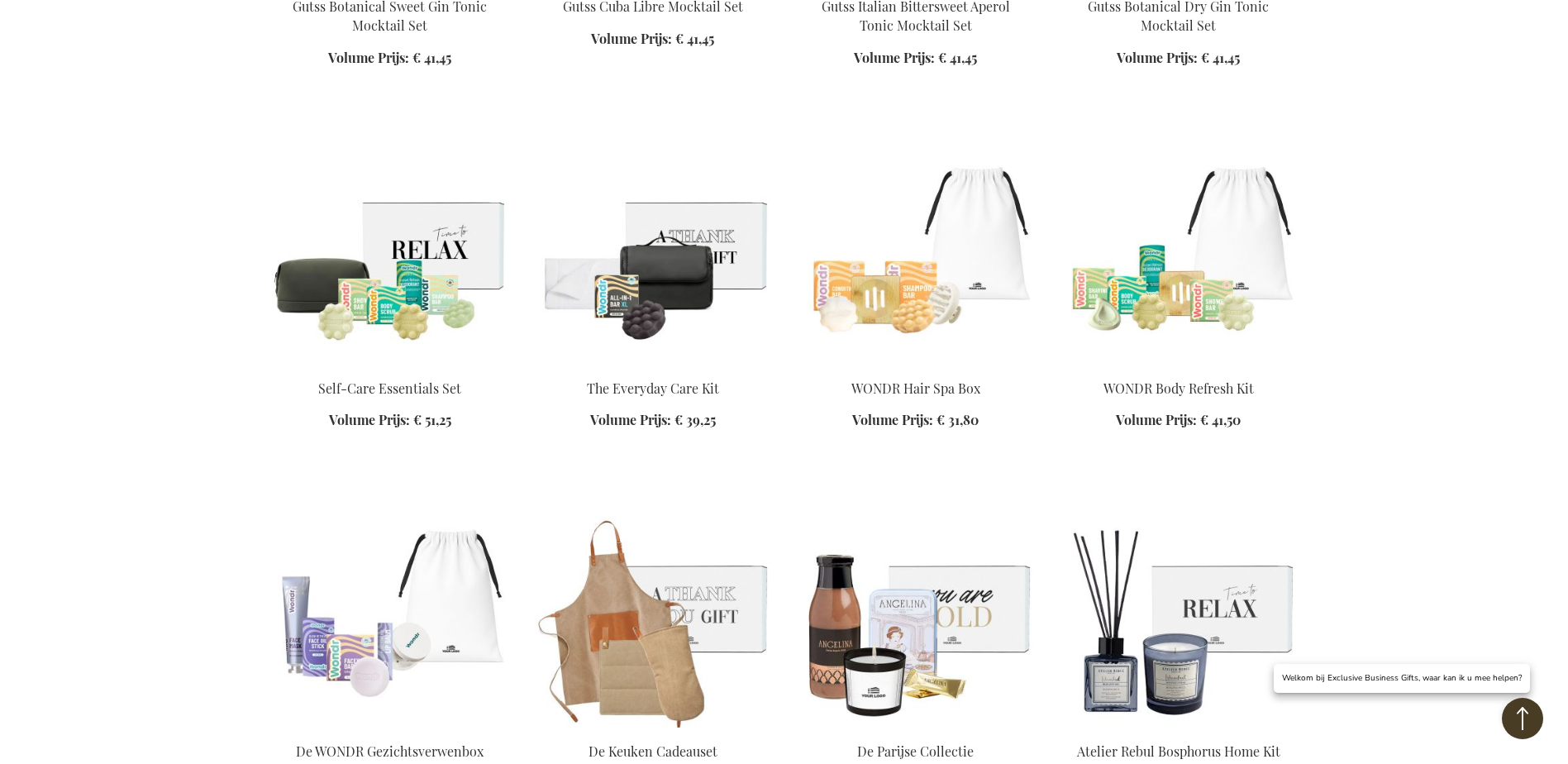
scroll to position [2435, 0]
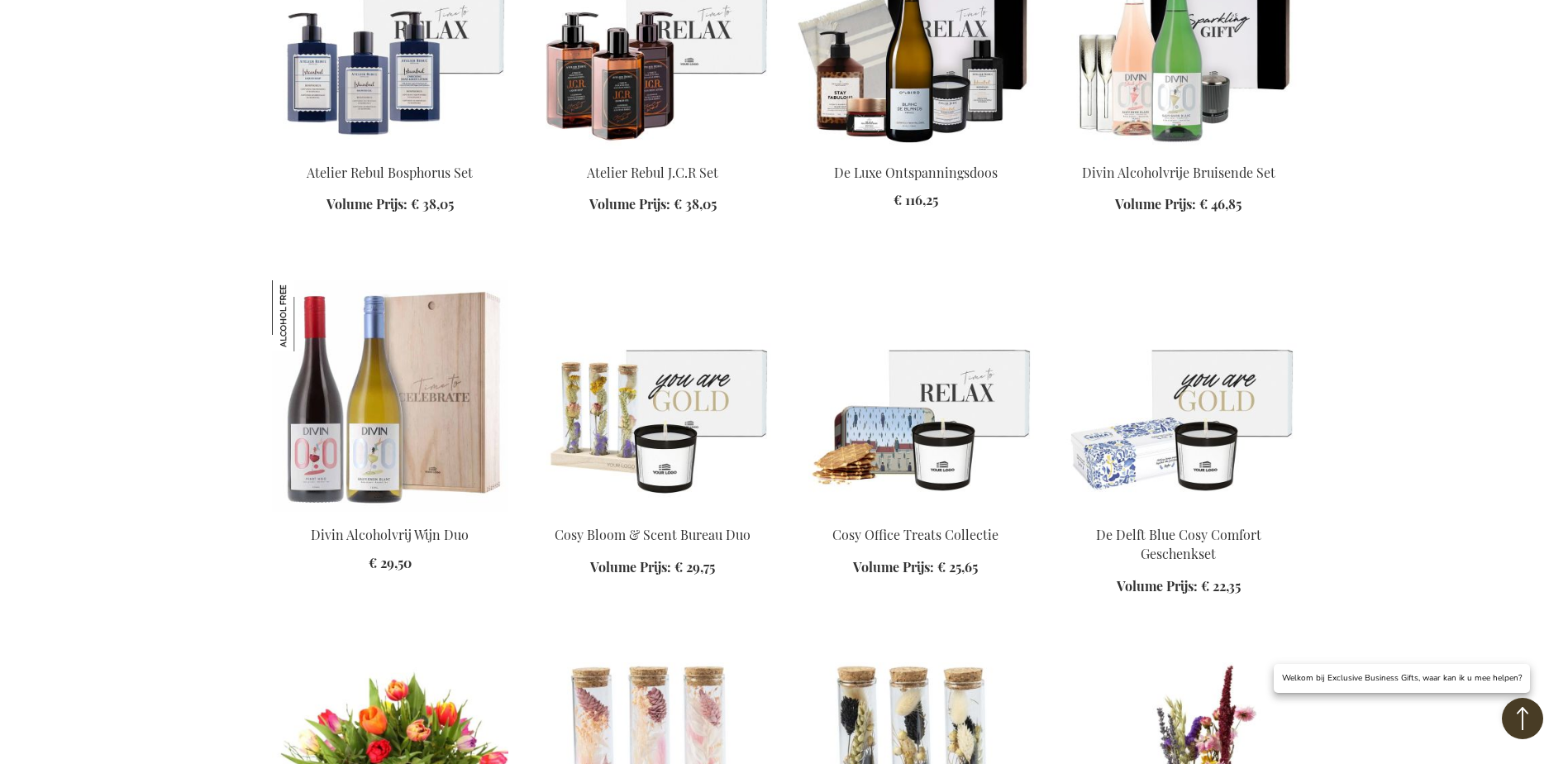
scroll to position [3345, 0]
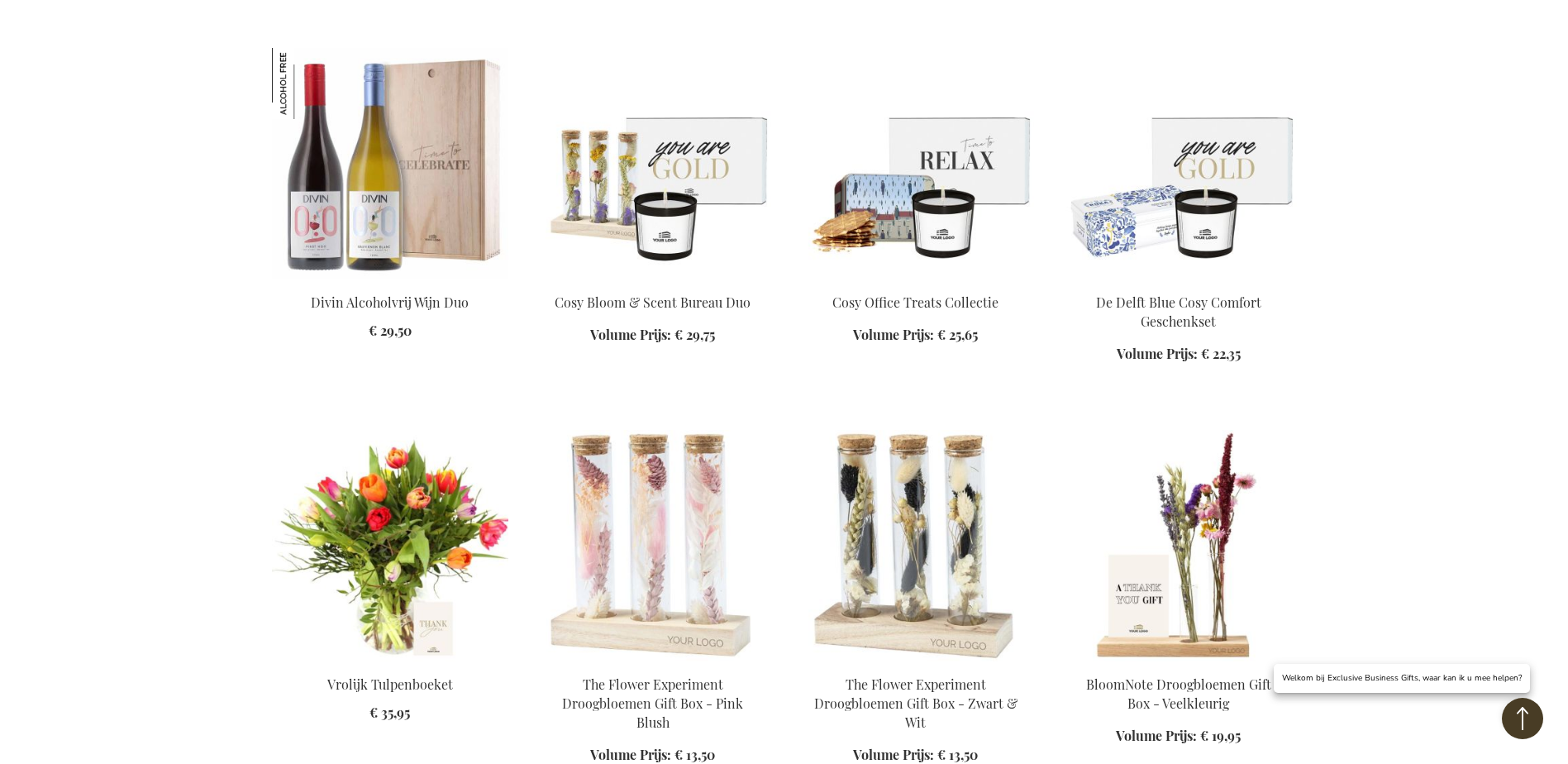
scroll to position [3510, 0]
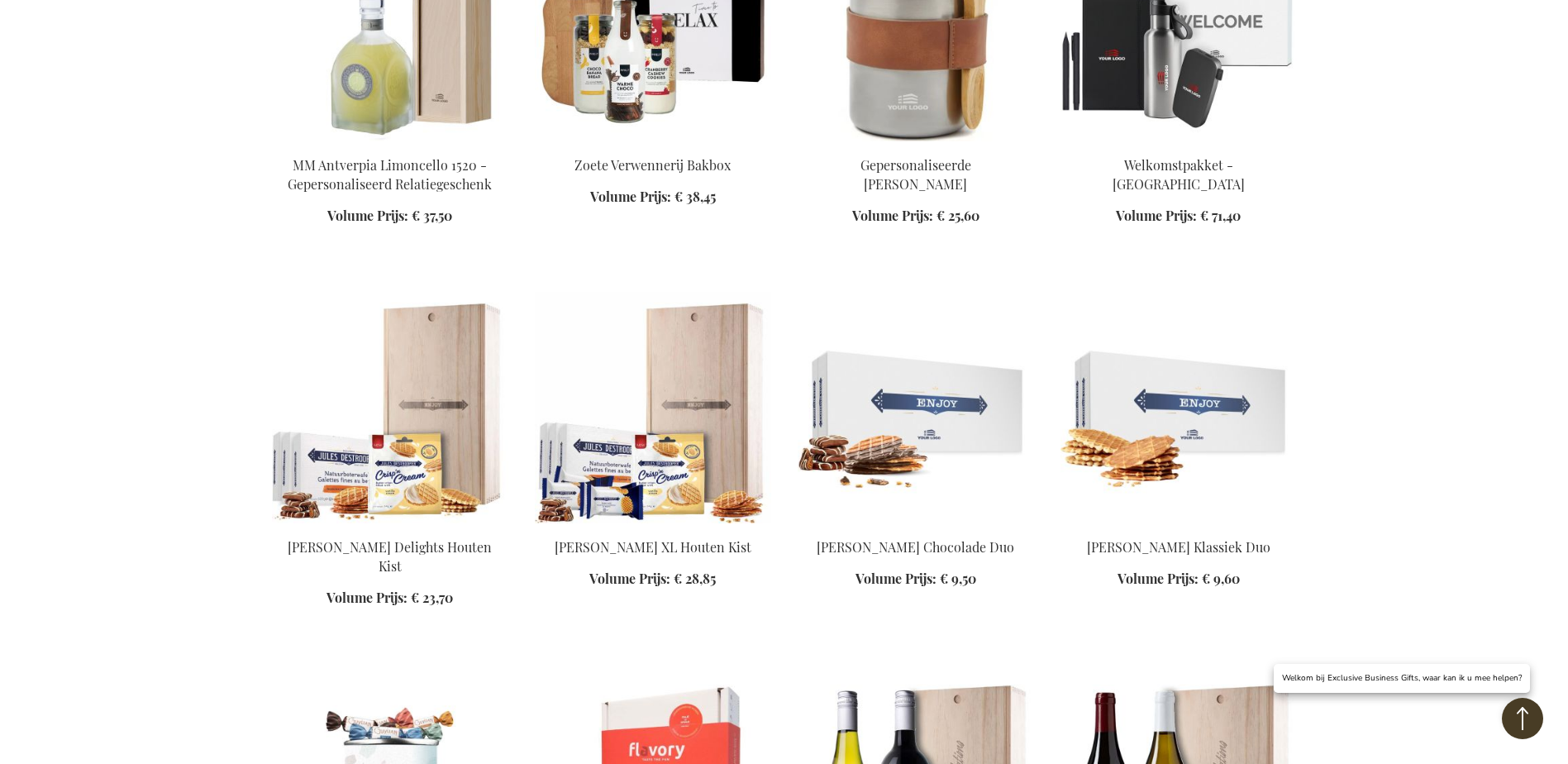
scroll to position [5411, 0]
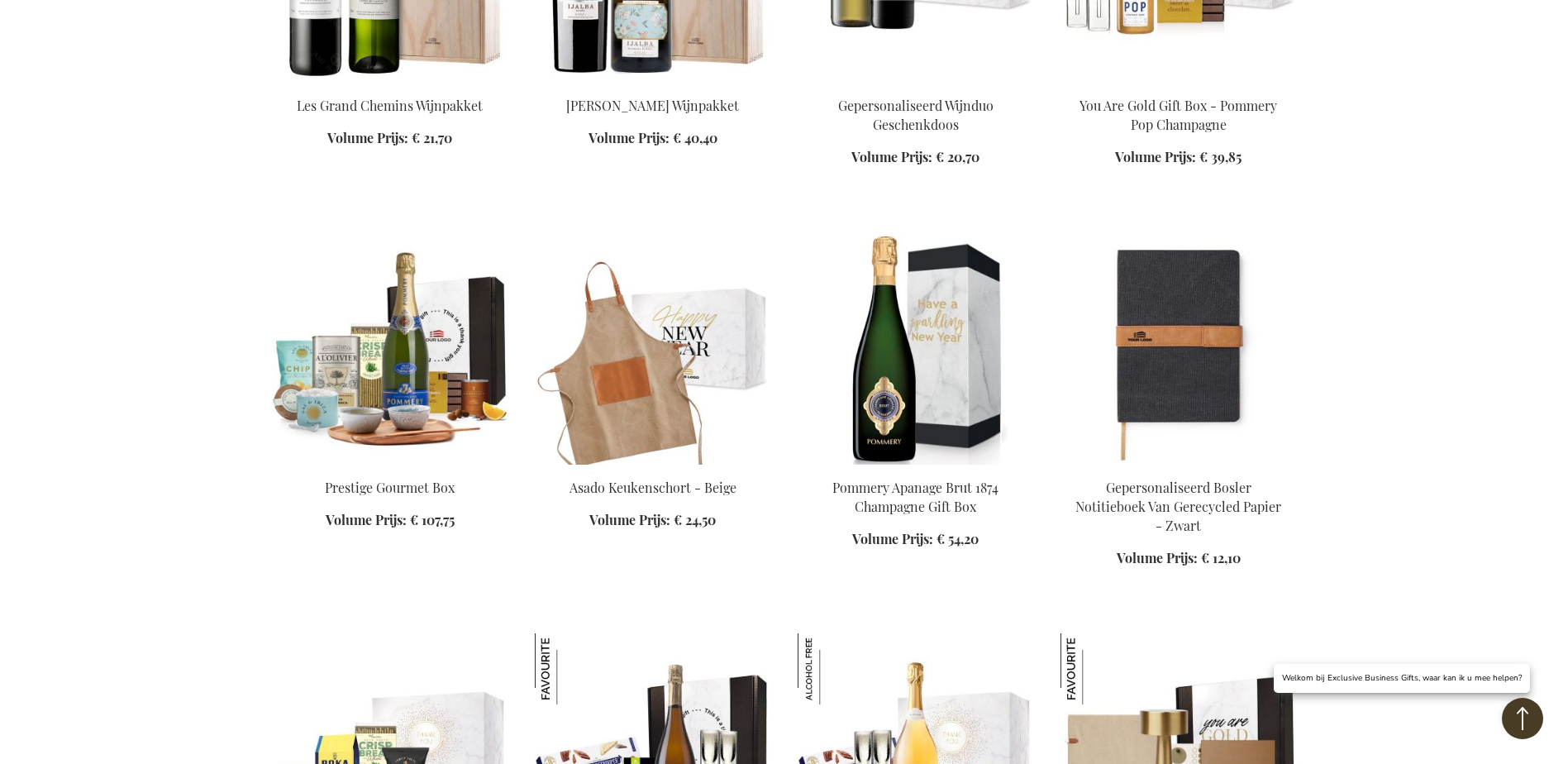
scroll to position [6404, 0]
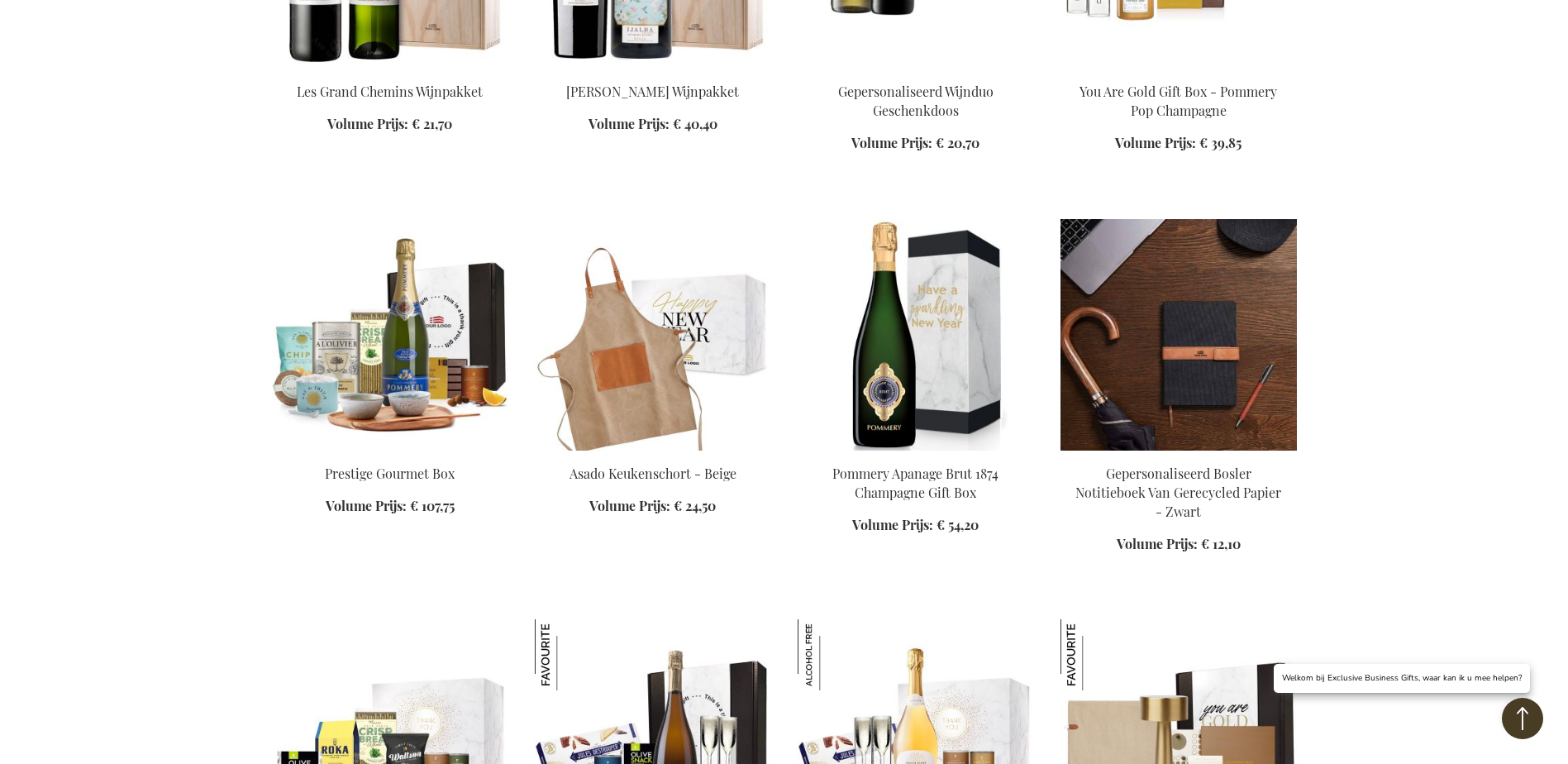
click at [1183, 289] on img at bounding box center [1178, 335] width 236 height 231
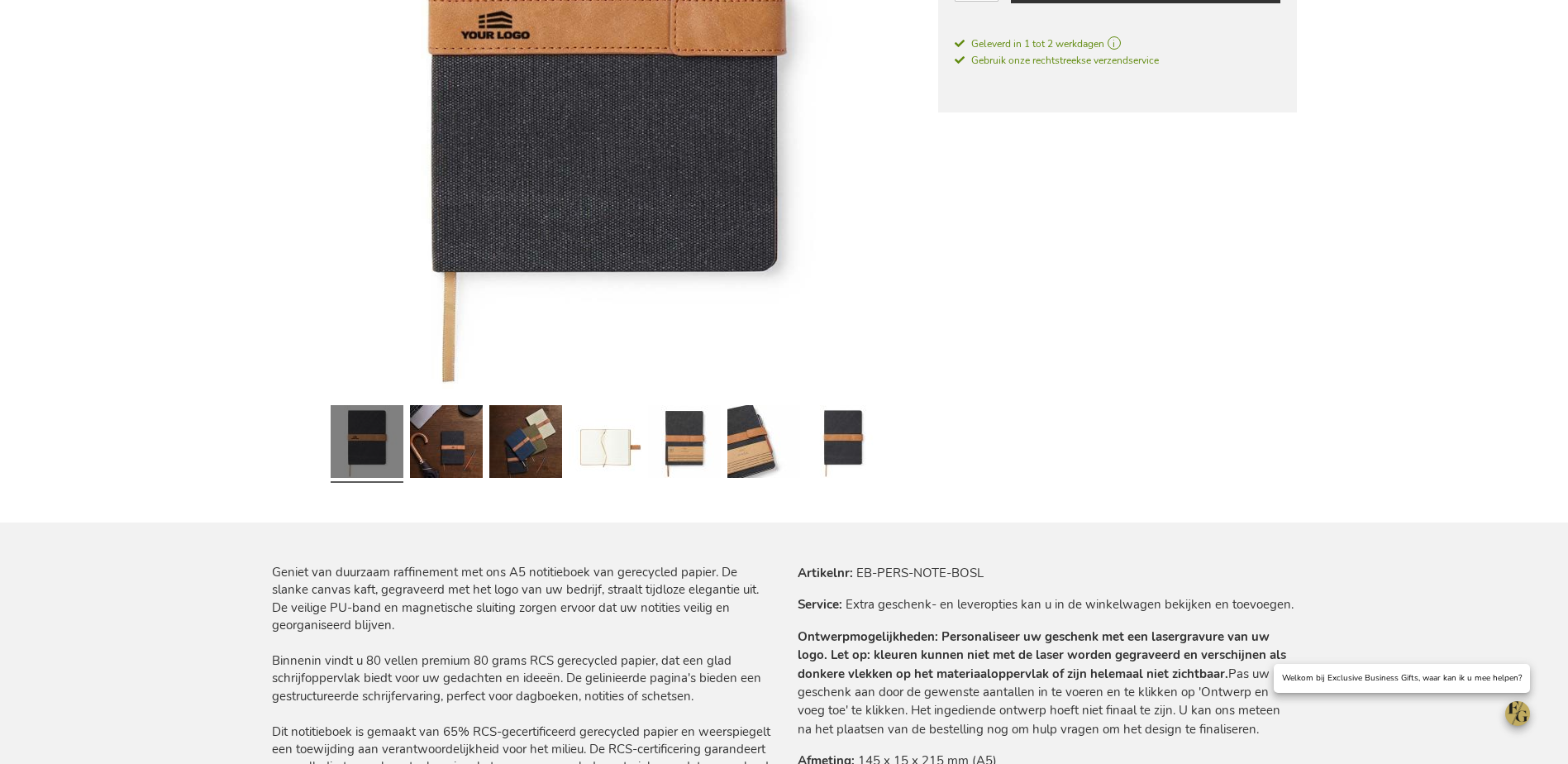
scroll to position [413, 0]
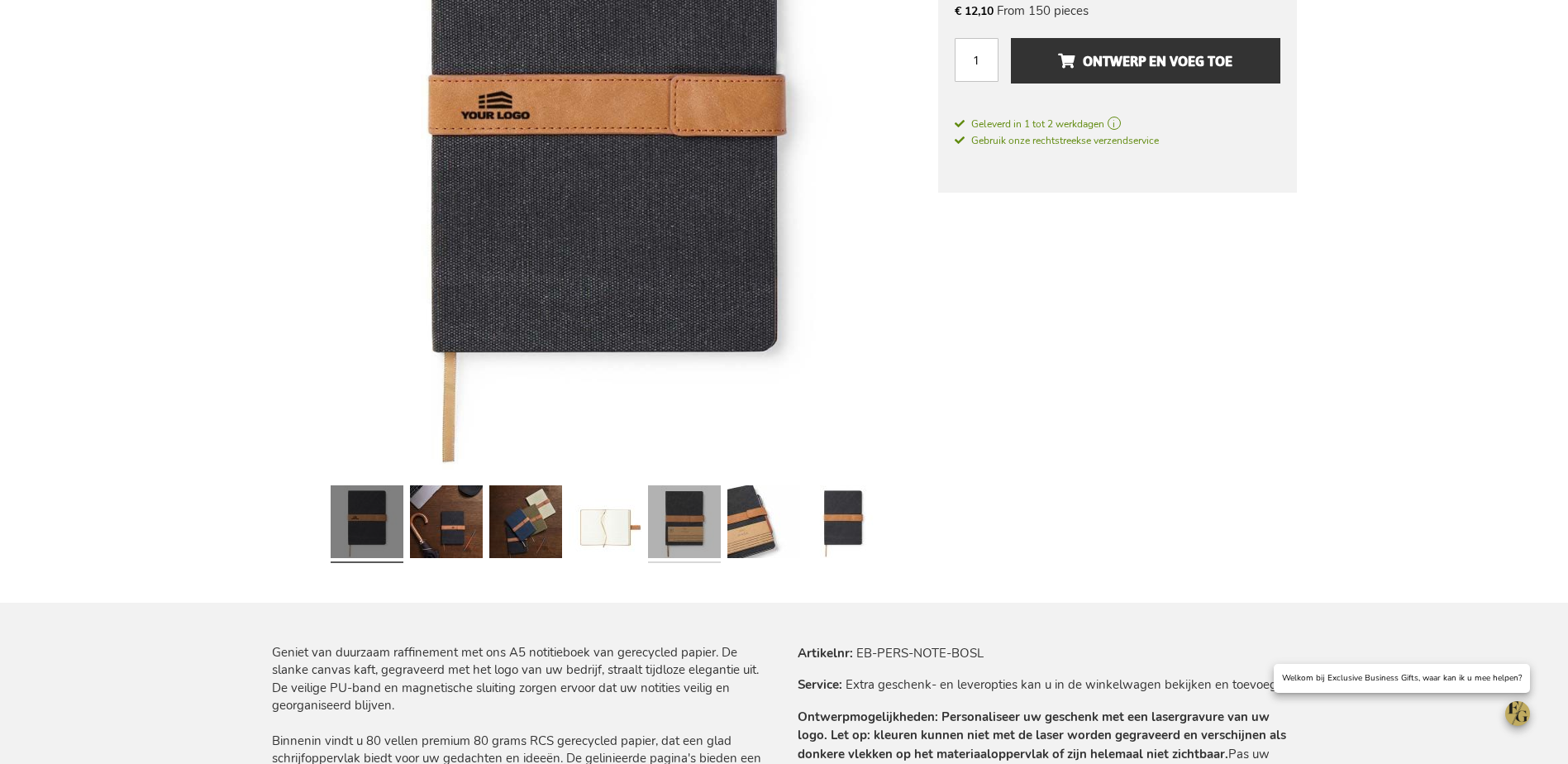
click at [680, 511] on link at bounding box center [685, 524] width 73 height 91
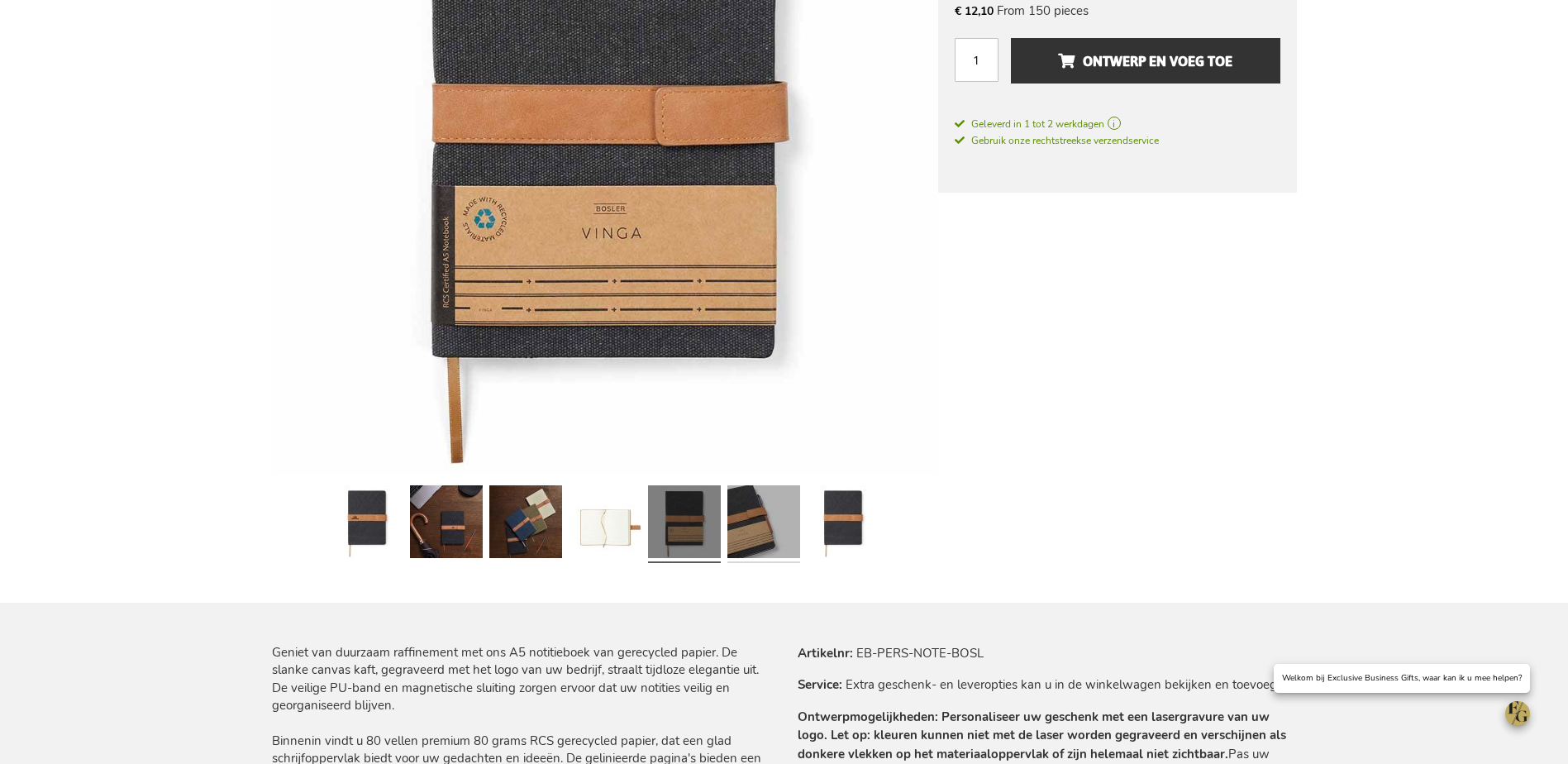
drag, startPoint x: 752, startPoint y: 518, endPoint x: 793, endPoint y: 517, distance: 41.0
click at [752, 518] on link at bounding box center [764, 524] width 73 height 91
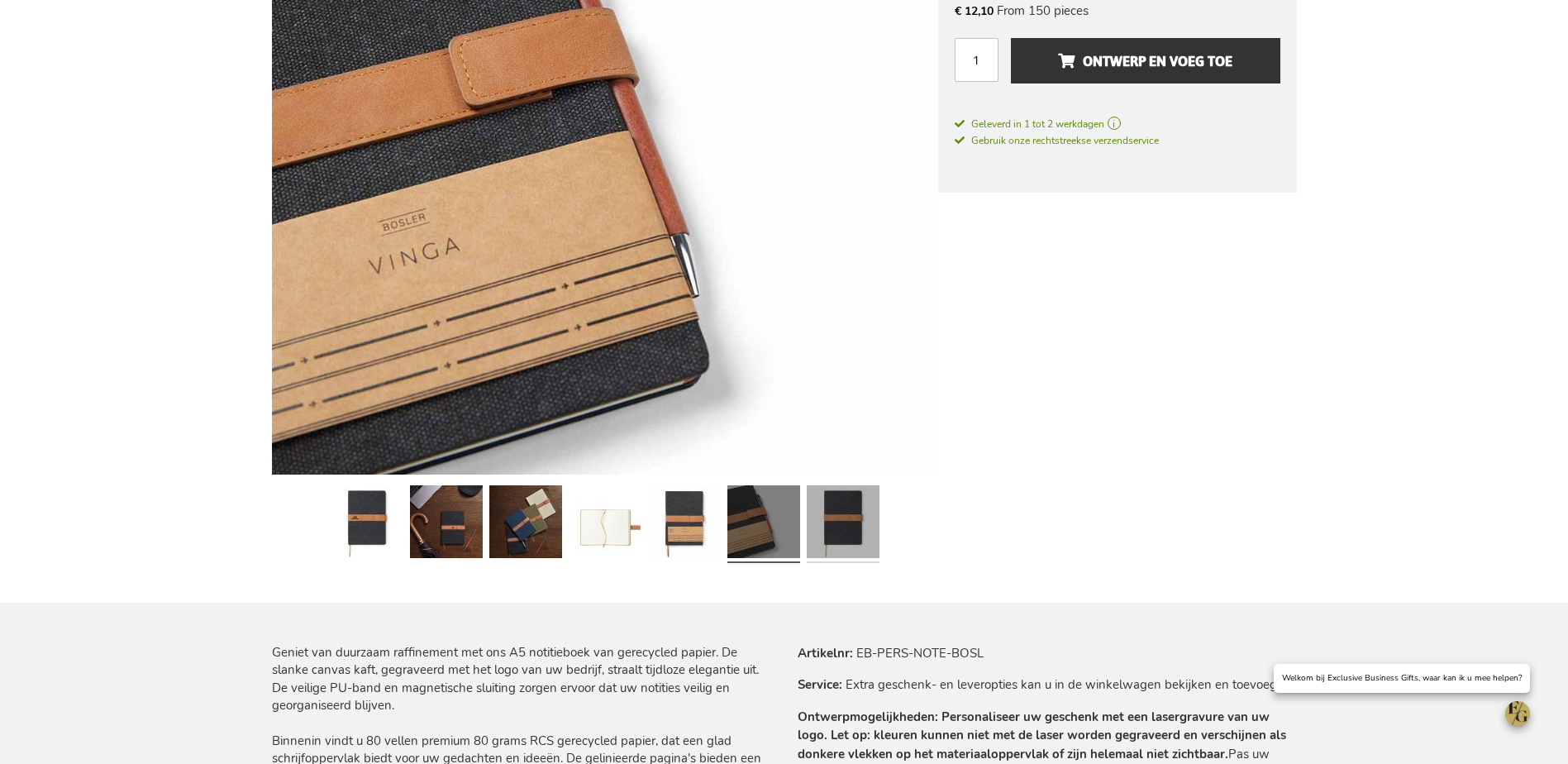
click at [846, 513] on link at bounding box center [843, 524] width 73 height 91
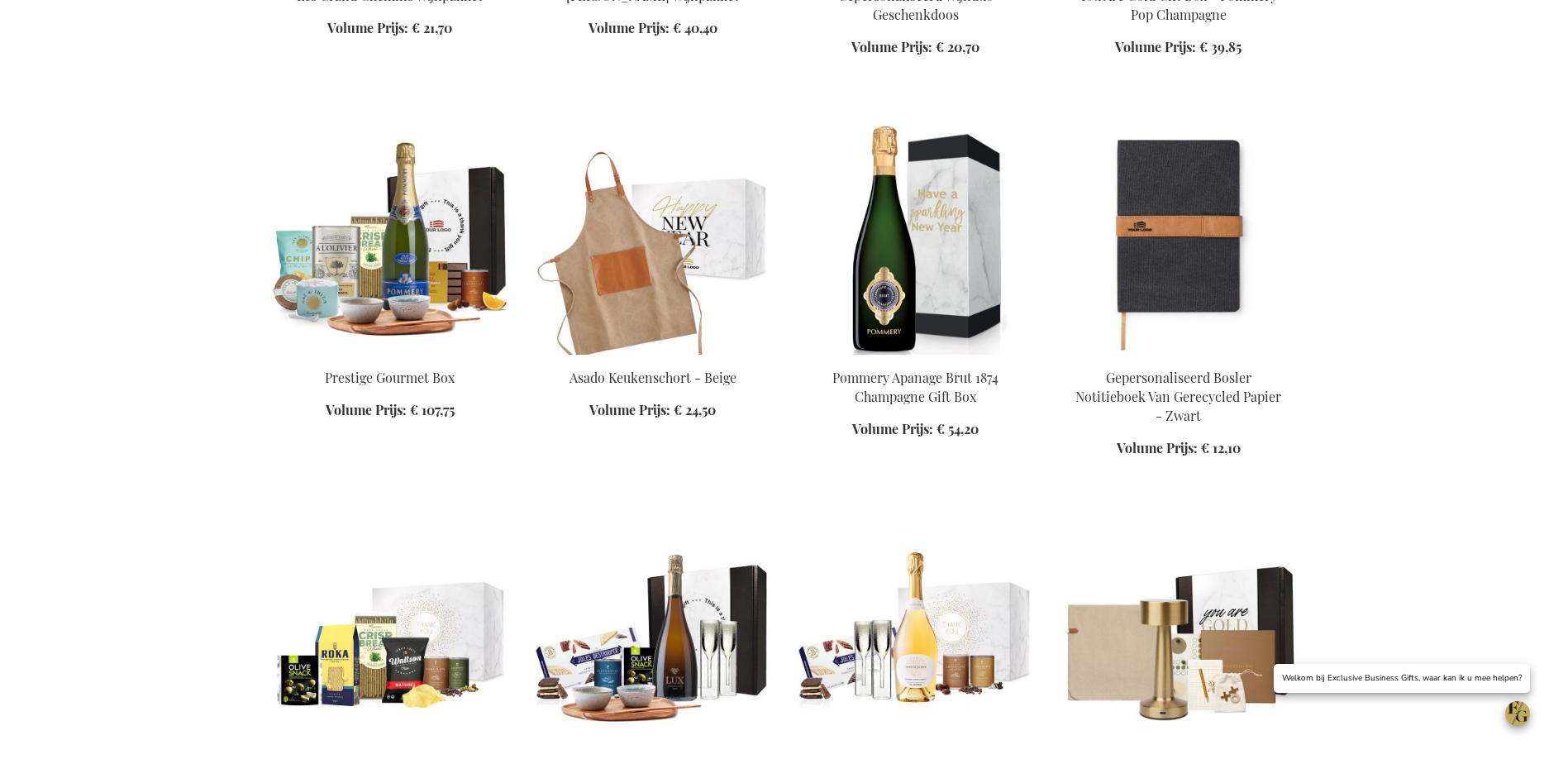
scroll to position [1978, 0]
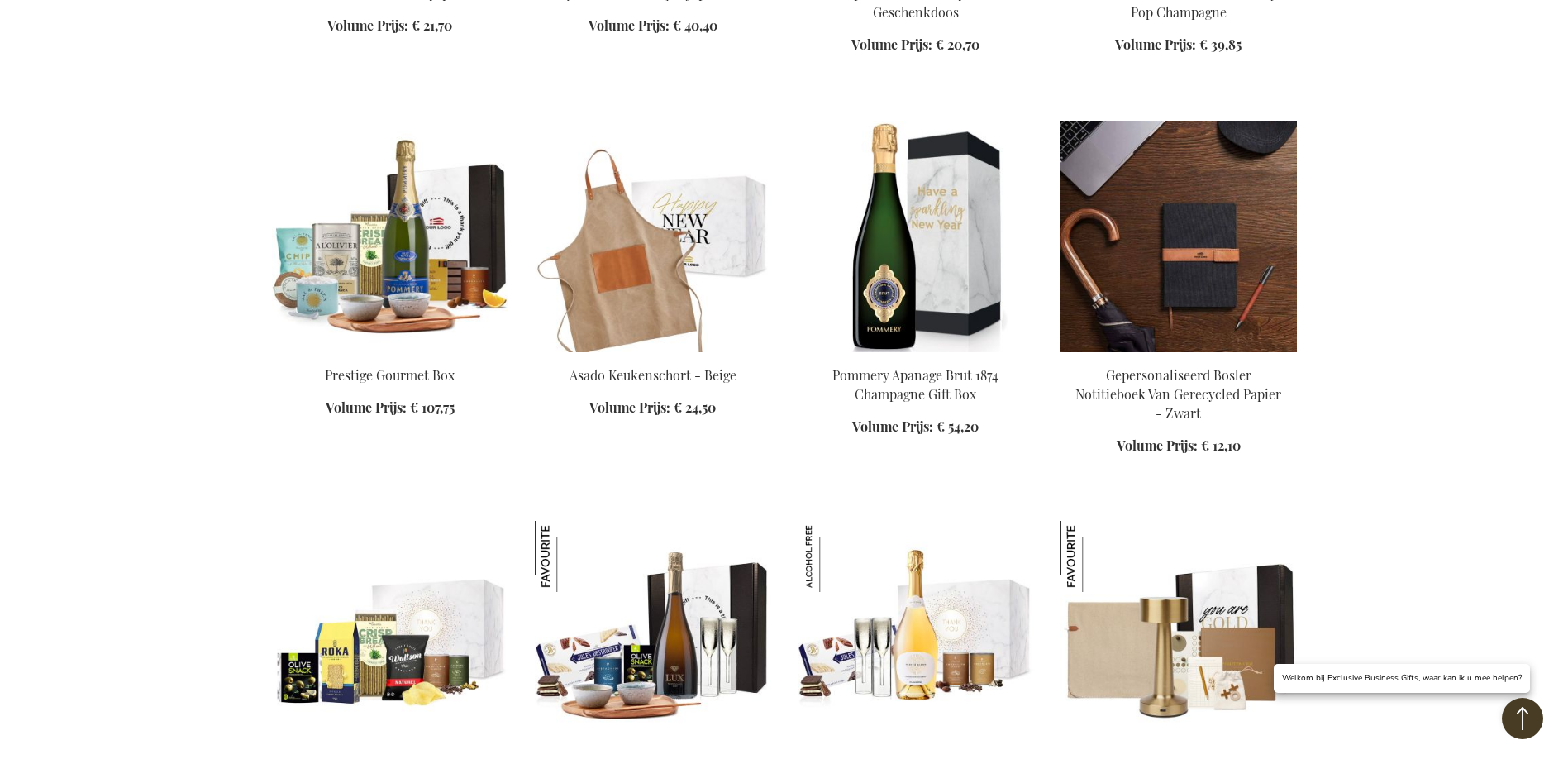
click at [1171, 245] on img at bounding box center [1178, 236] width 236 height 231
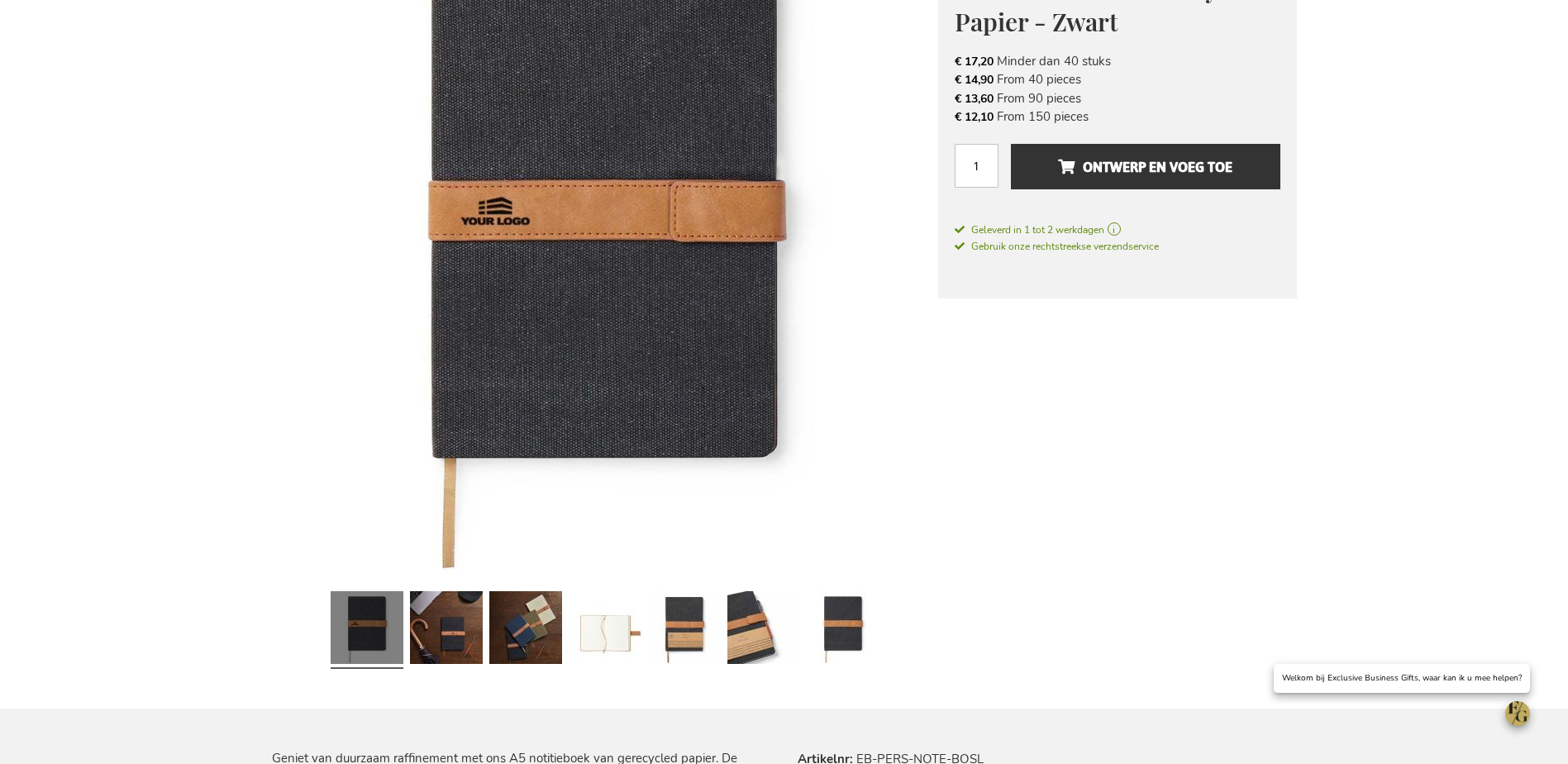
scroll to position [413, 0]
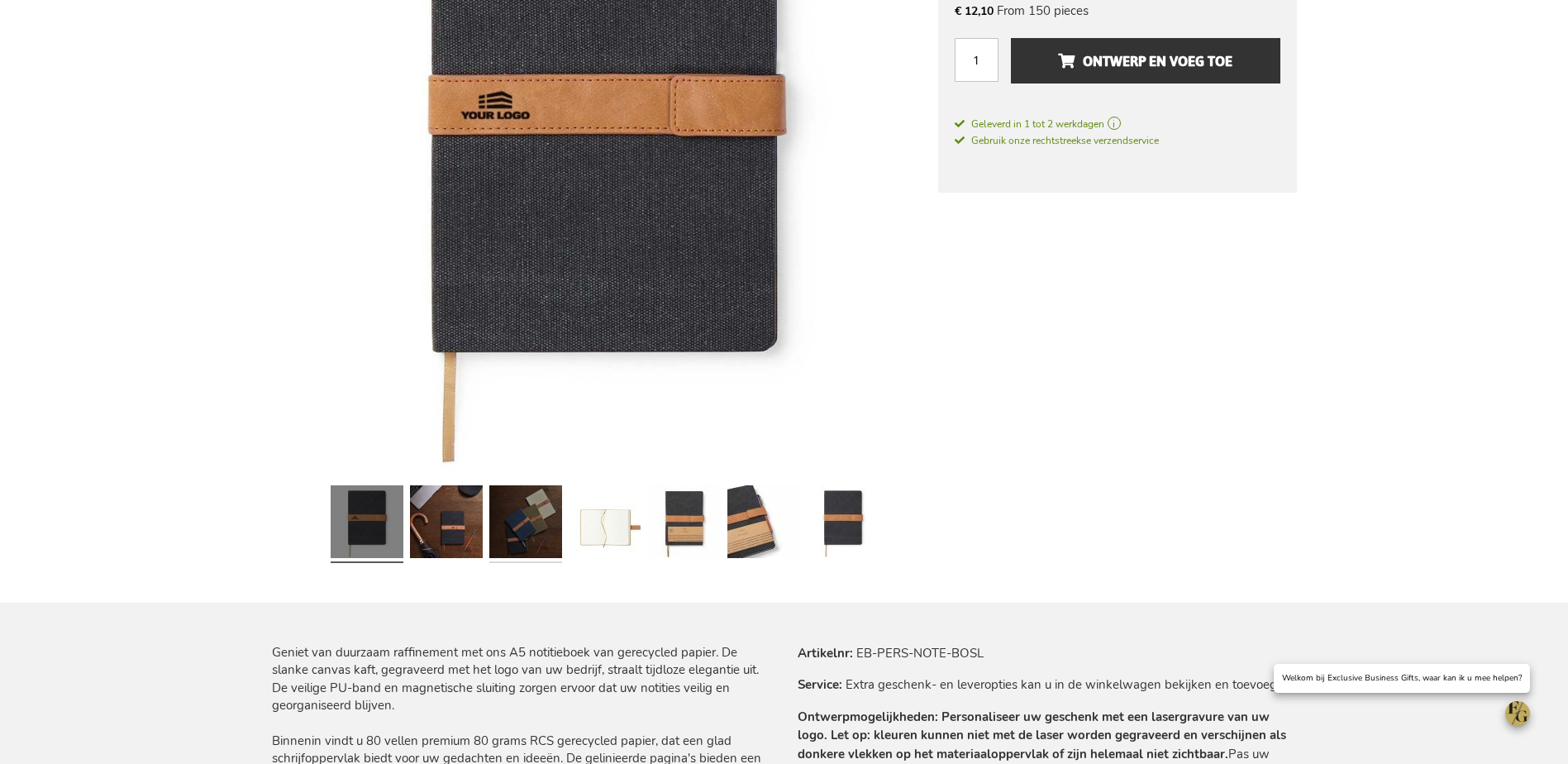
click at [541, 534] on link at bounding box center [526, 524] width 73 height 91
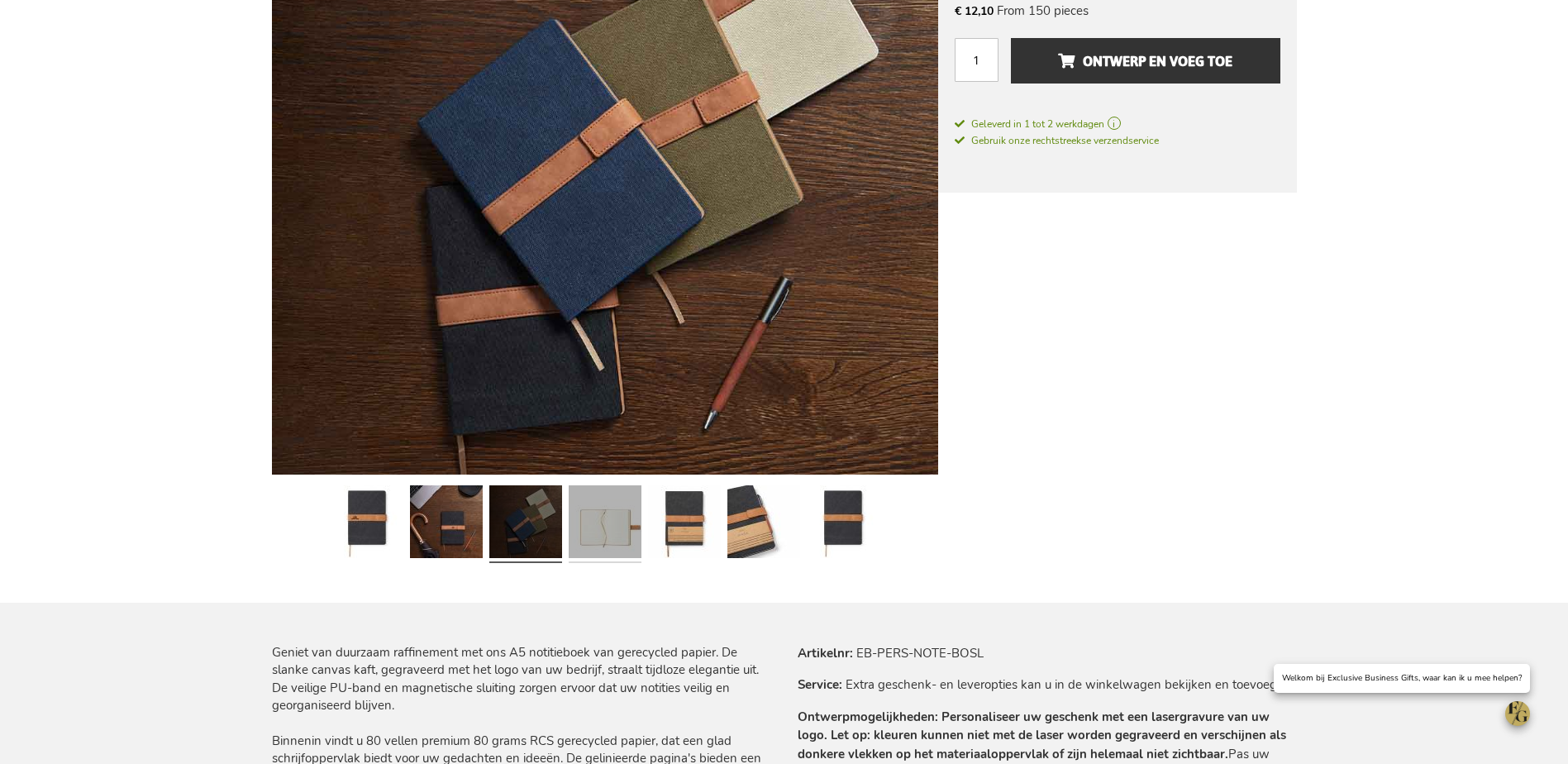
click at [600, 522] on link at bounding box center [605, 524] width 73 height 91
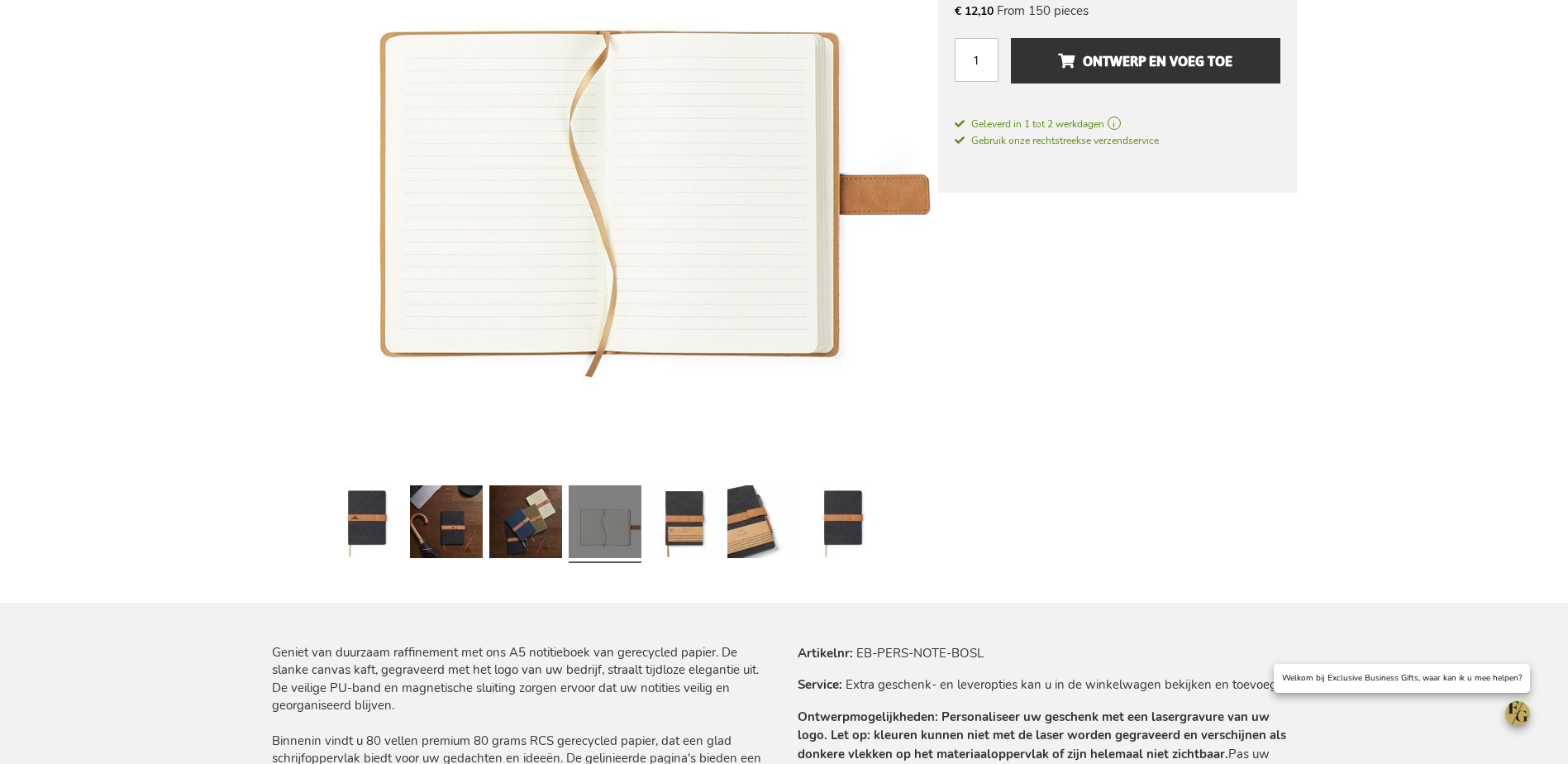
scroll to position [331, 0]
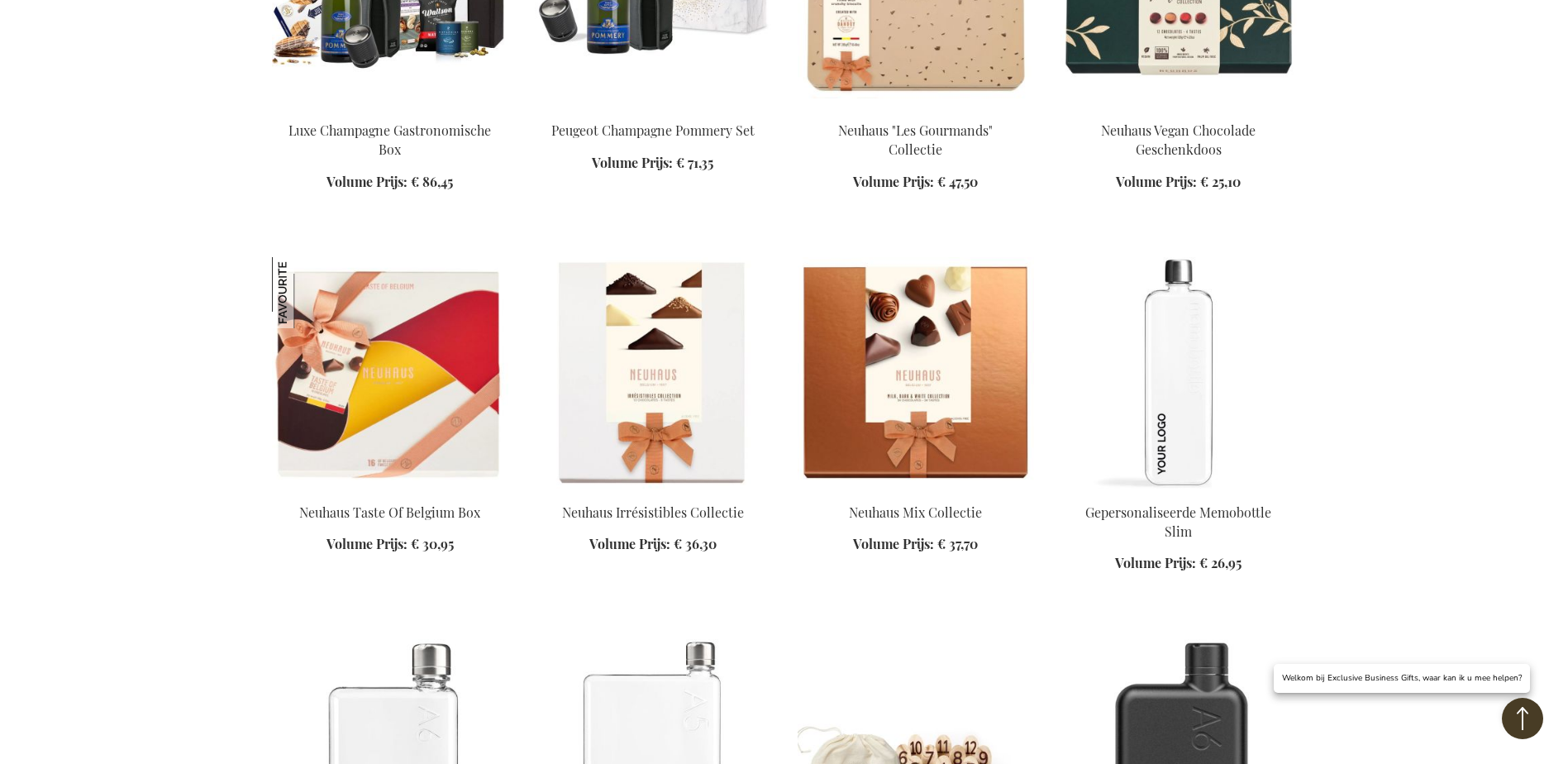
scroll to position [4542, 0]
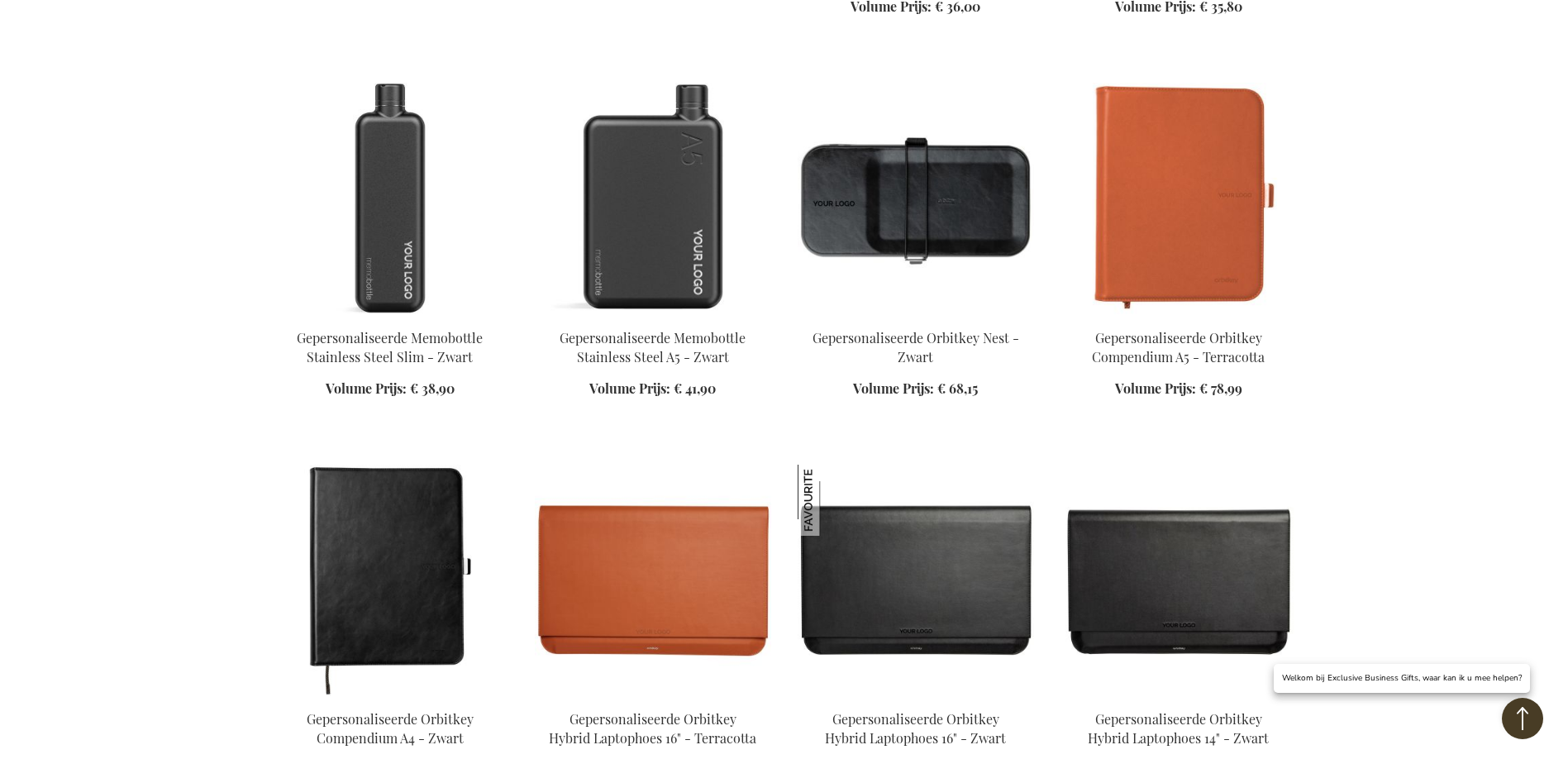
scroll to position [5782, 0]
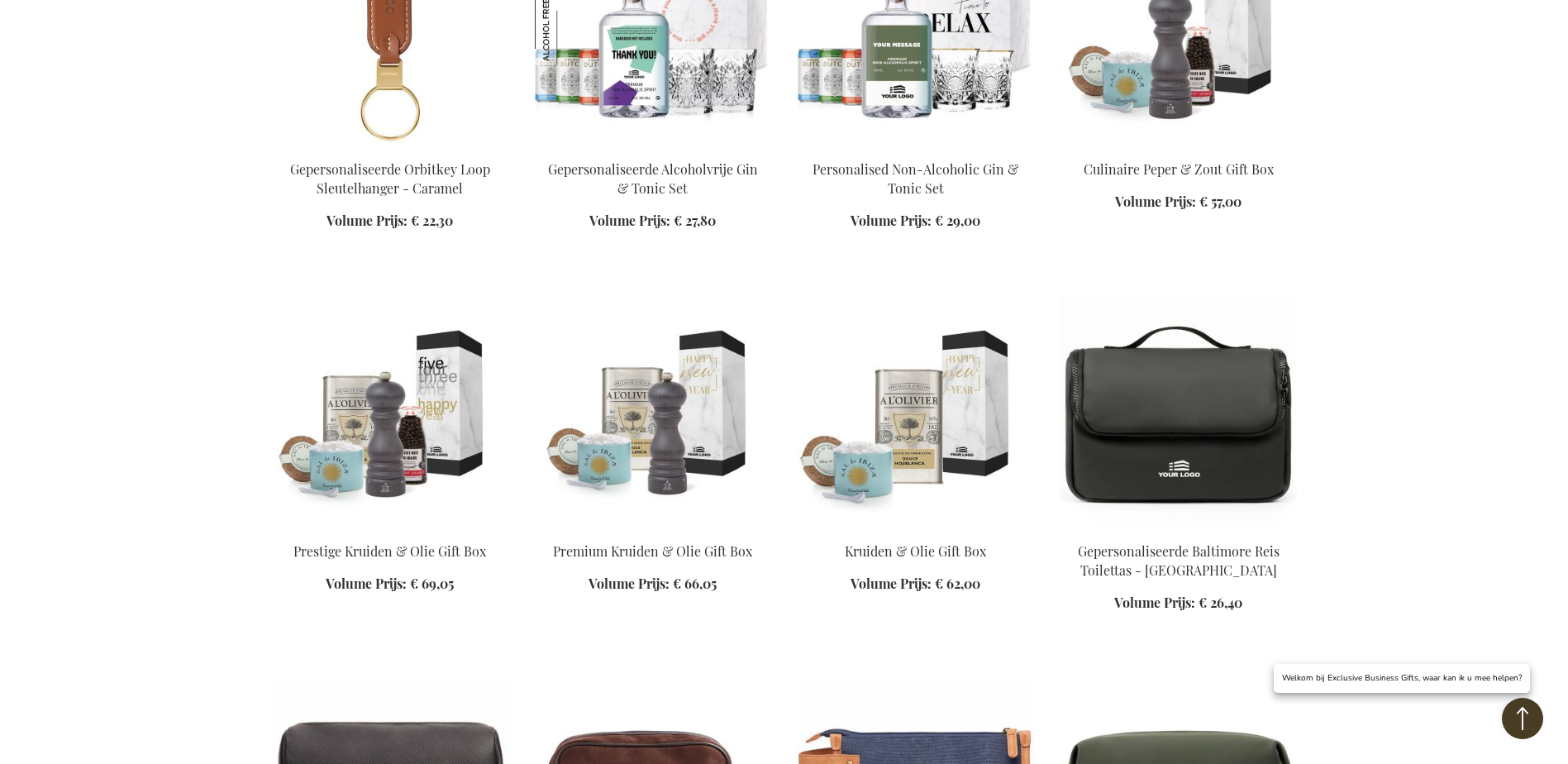
scroll to position [6608, 0]
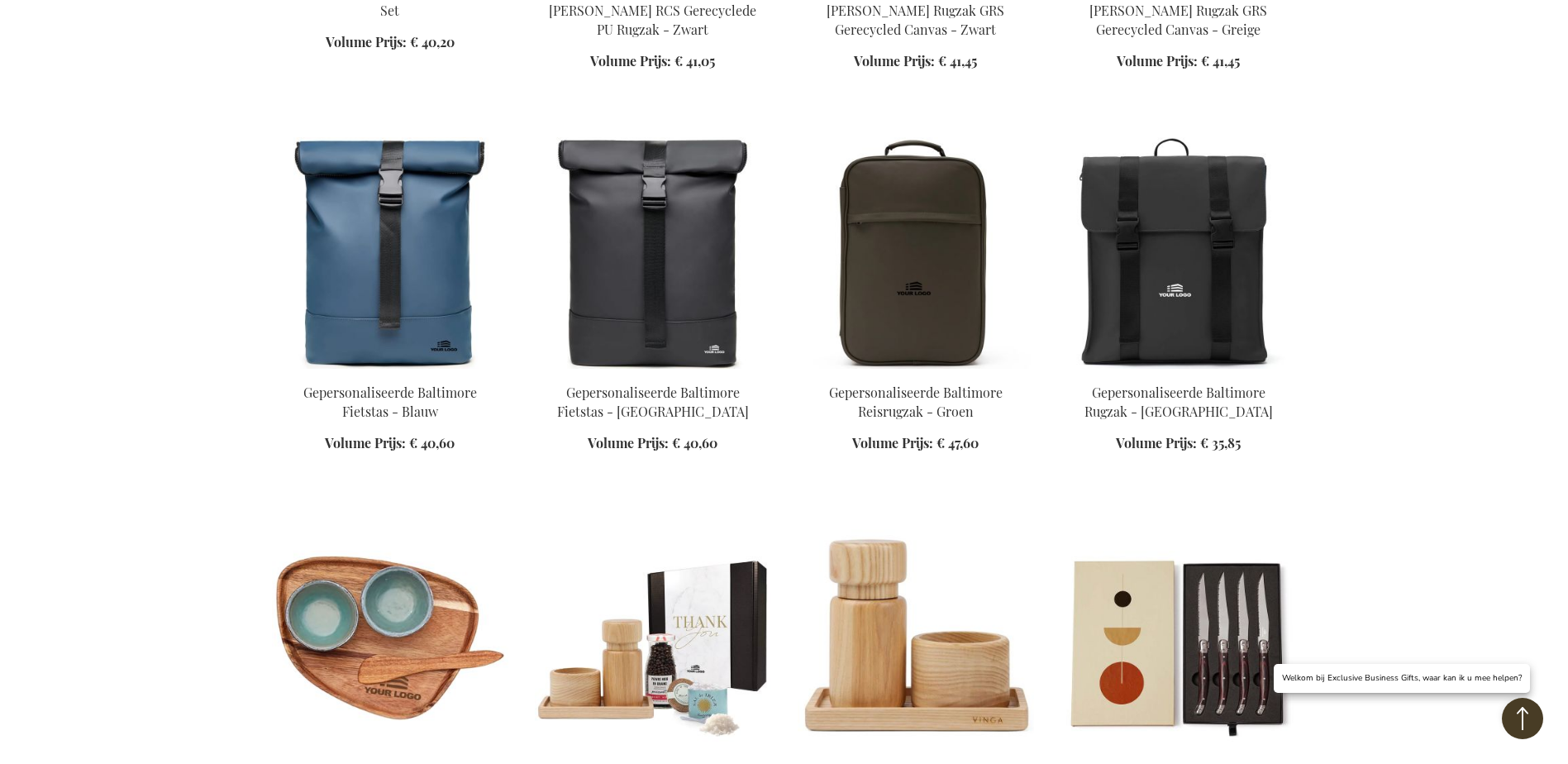
scroll to position [7765, 0]
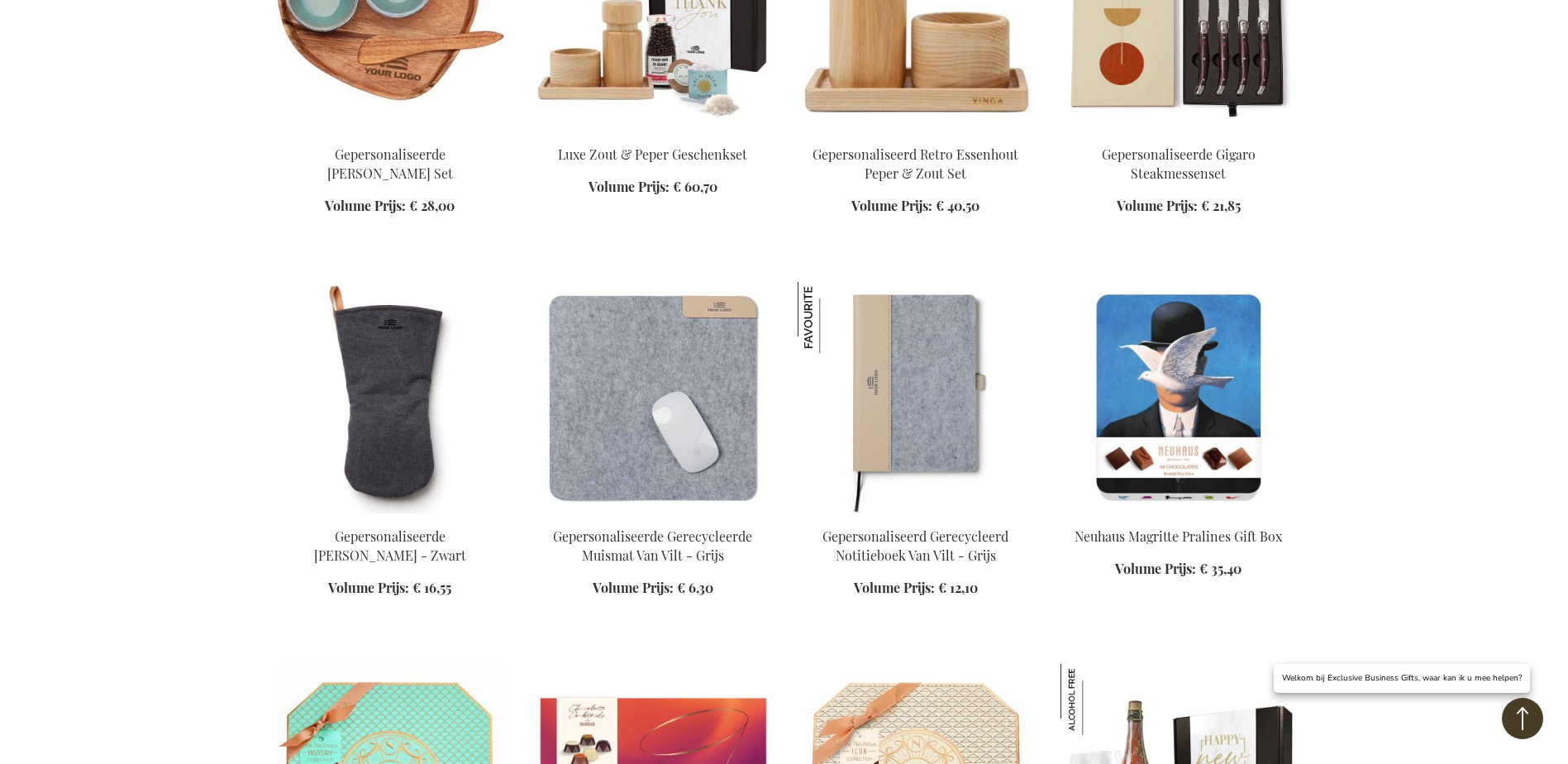
scroll to position [8592, 0]
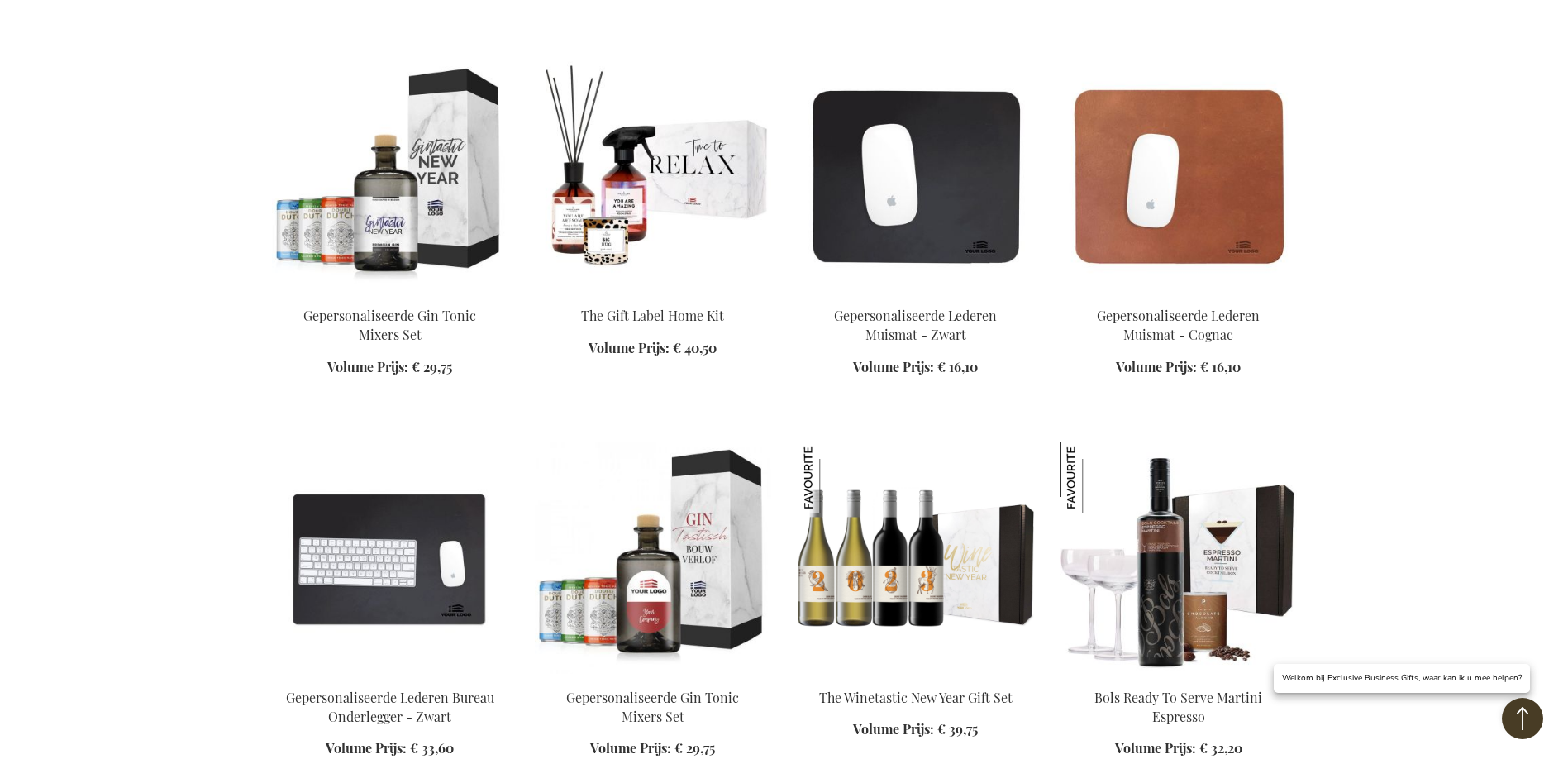
scroll to position [15866, 0]
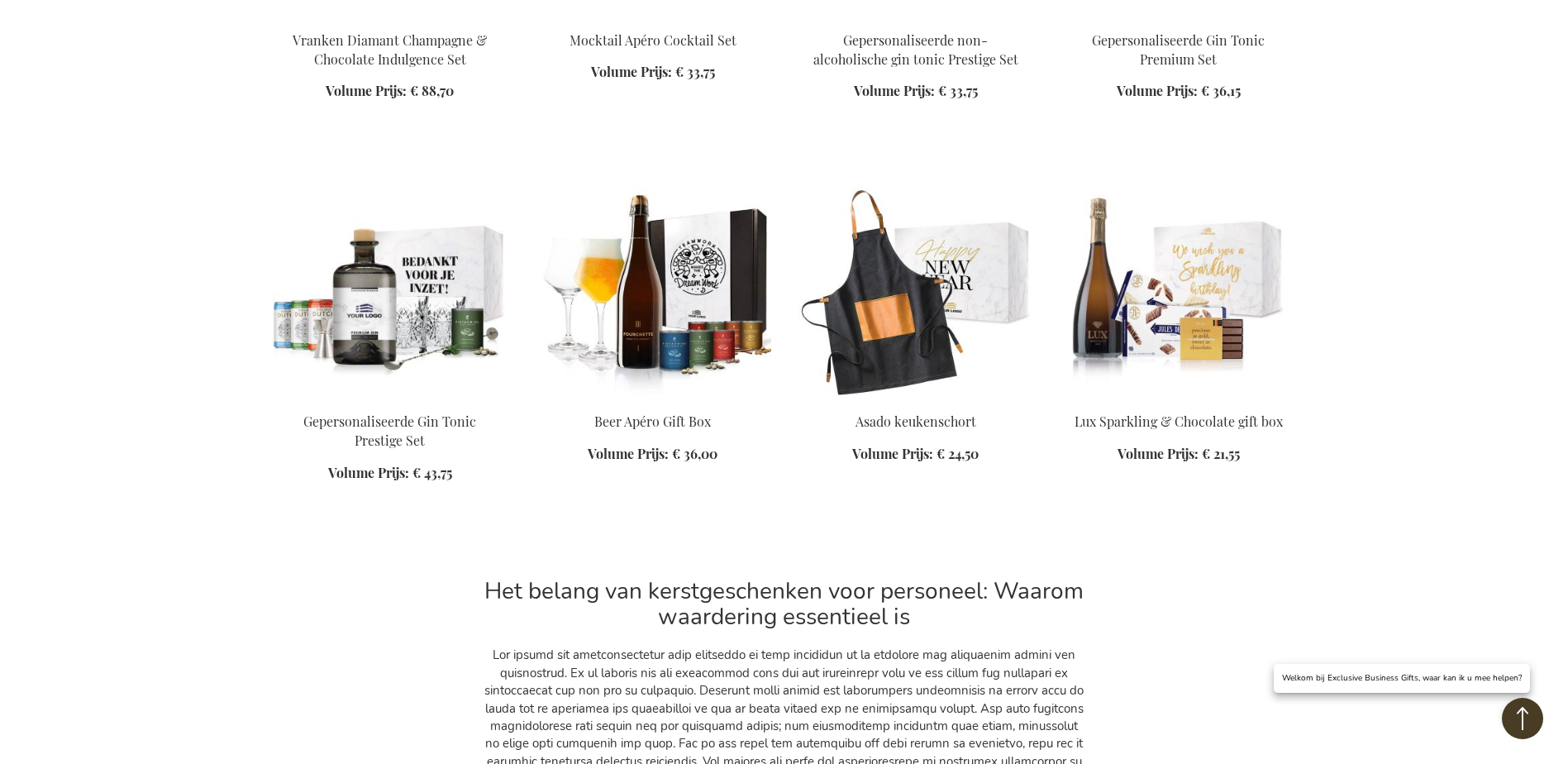
scroll to position [17436, 0]
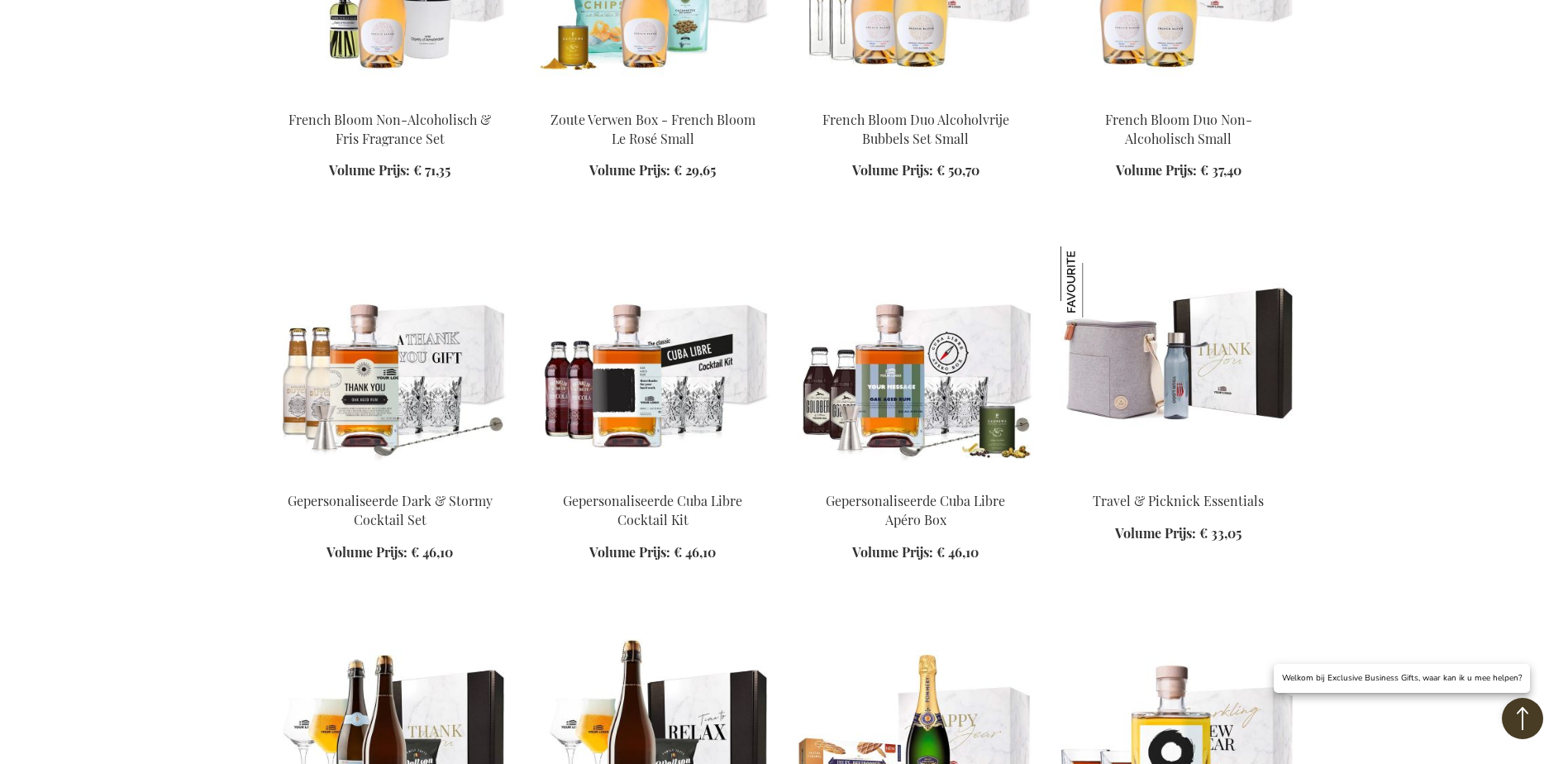
scroll to position [9915, 0]
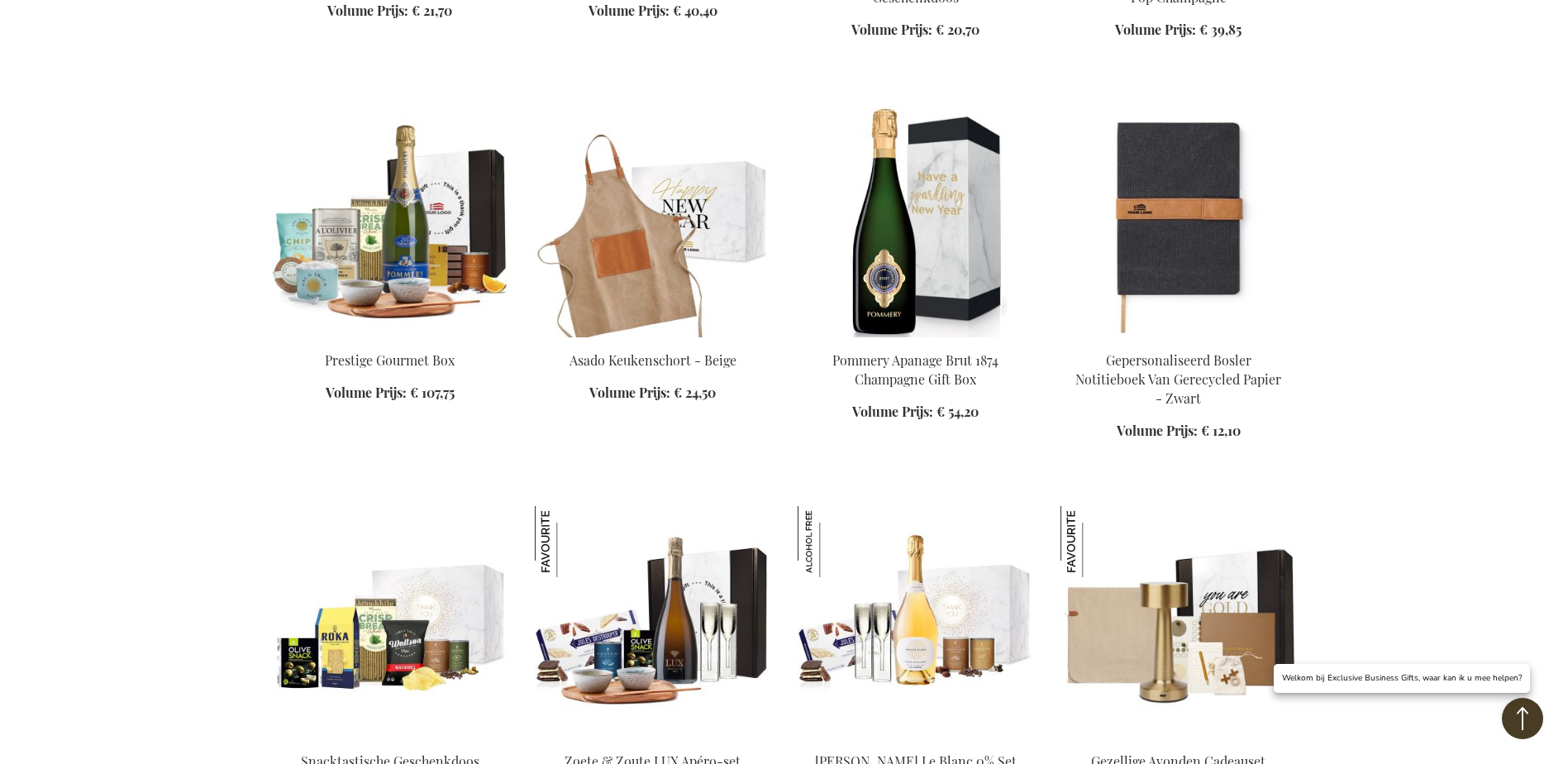
scroll to position [2119, 0]
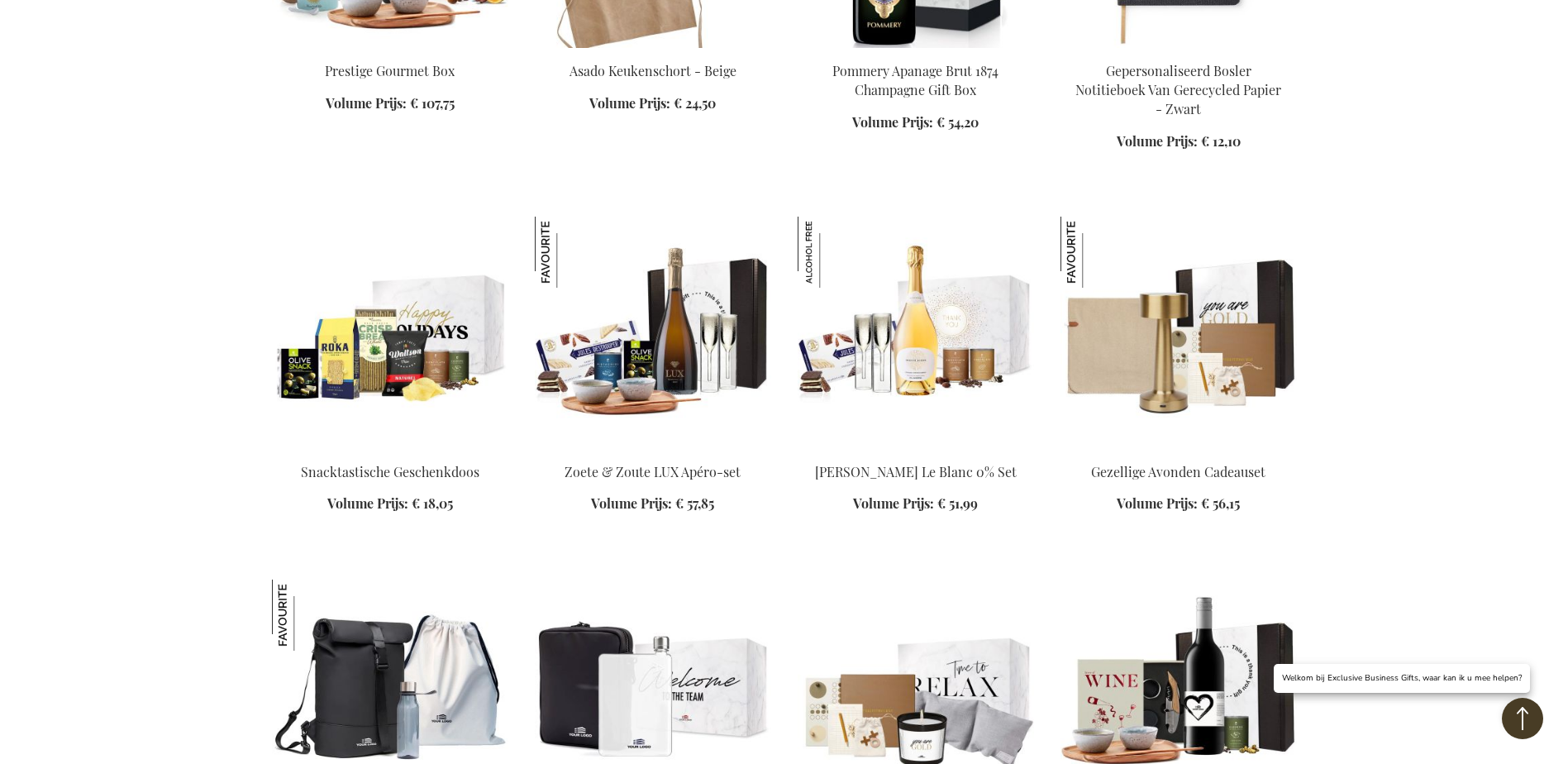
scroll to position [2283, 0]
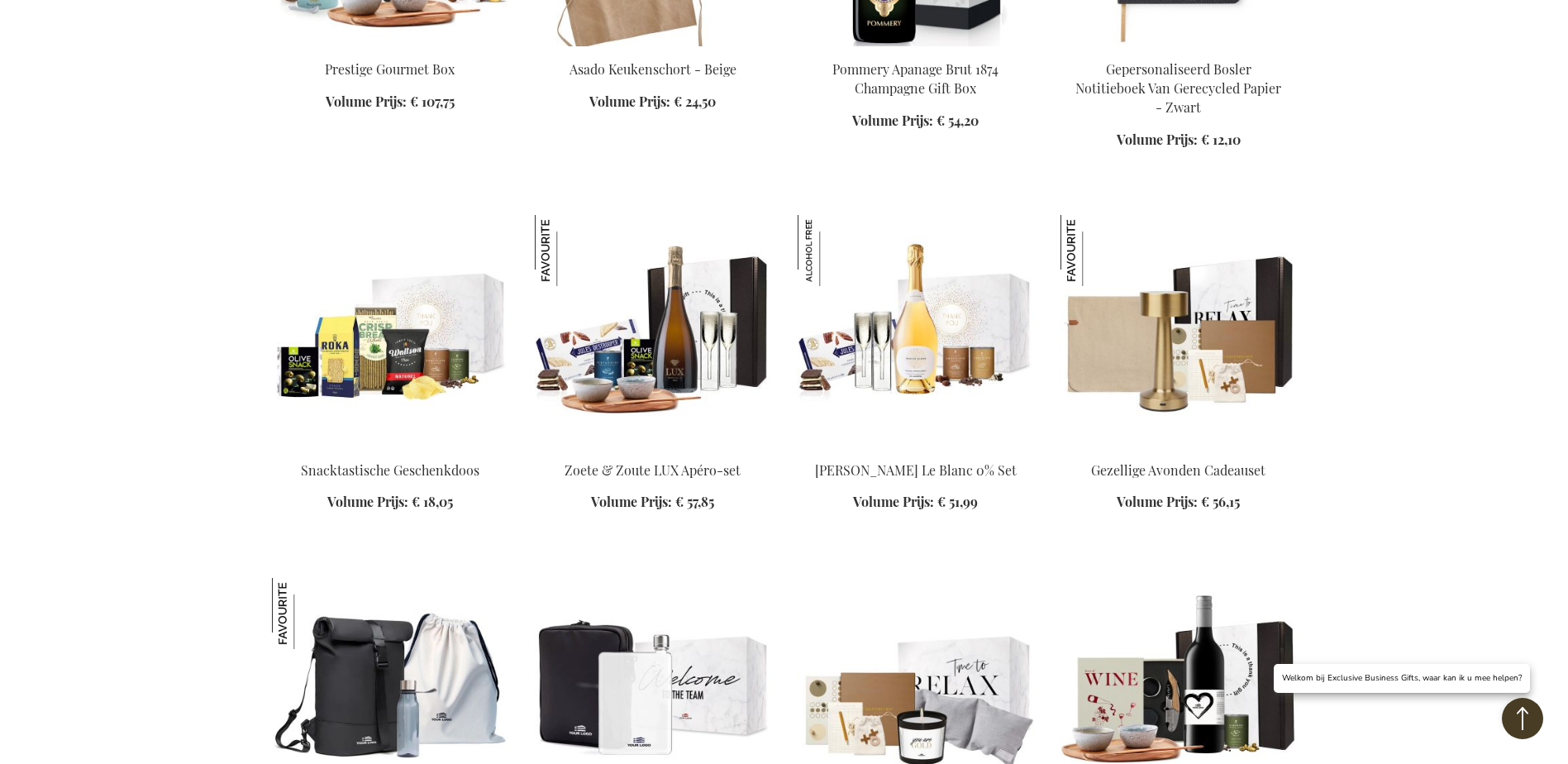
click at [1110, 353] on img at bounding box center [1178, 331] width 236 height 231
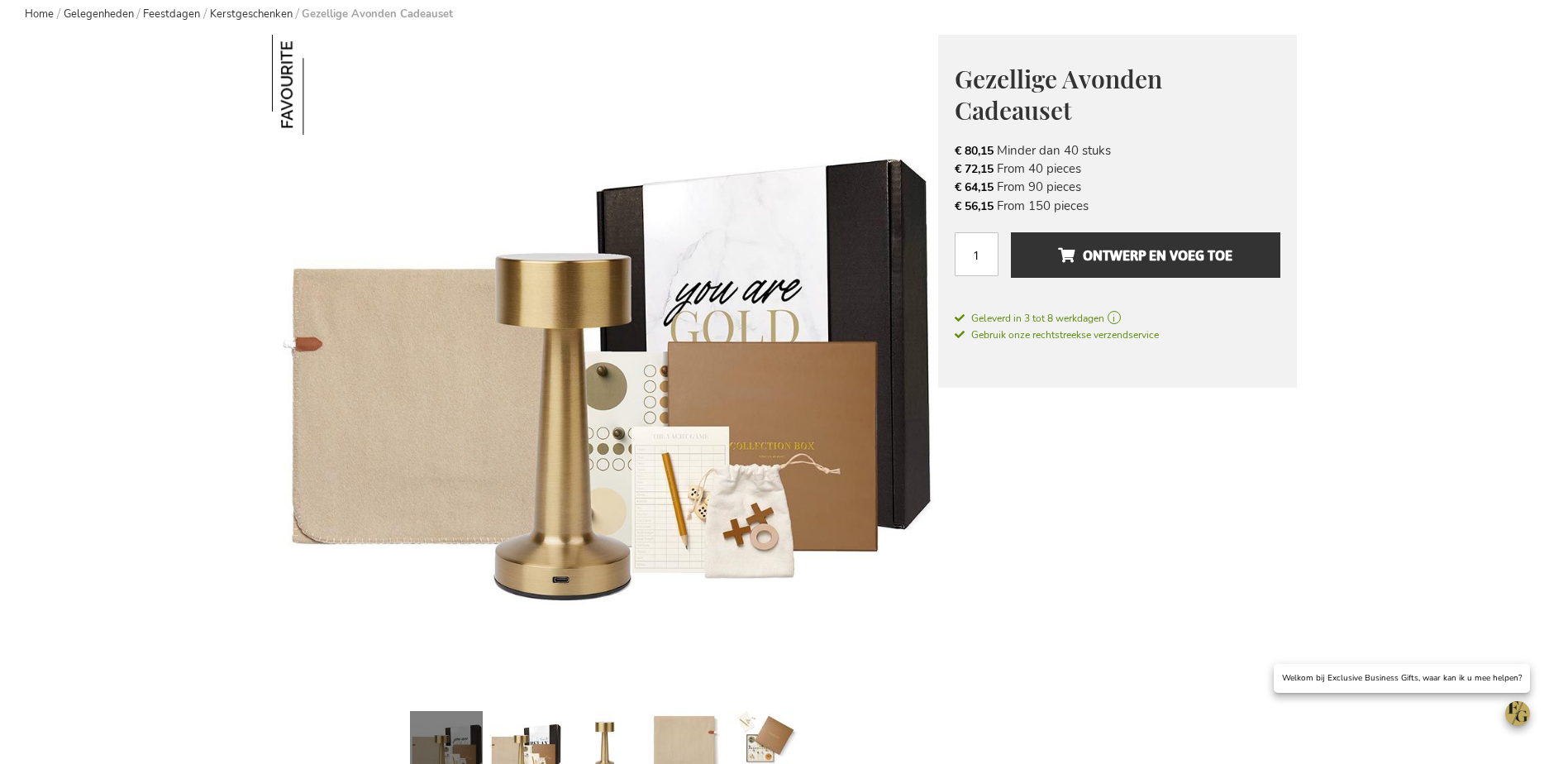
scroll to position [82, 0]
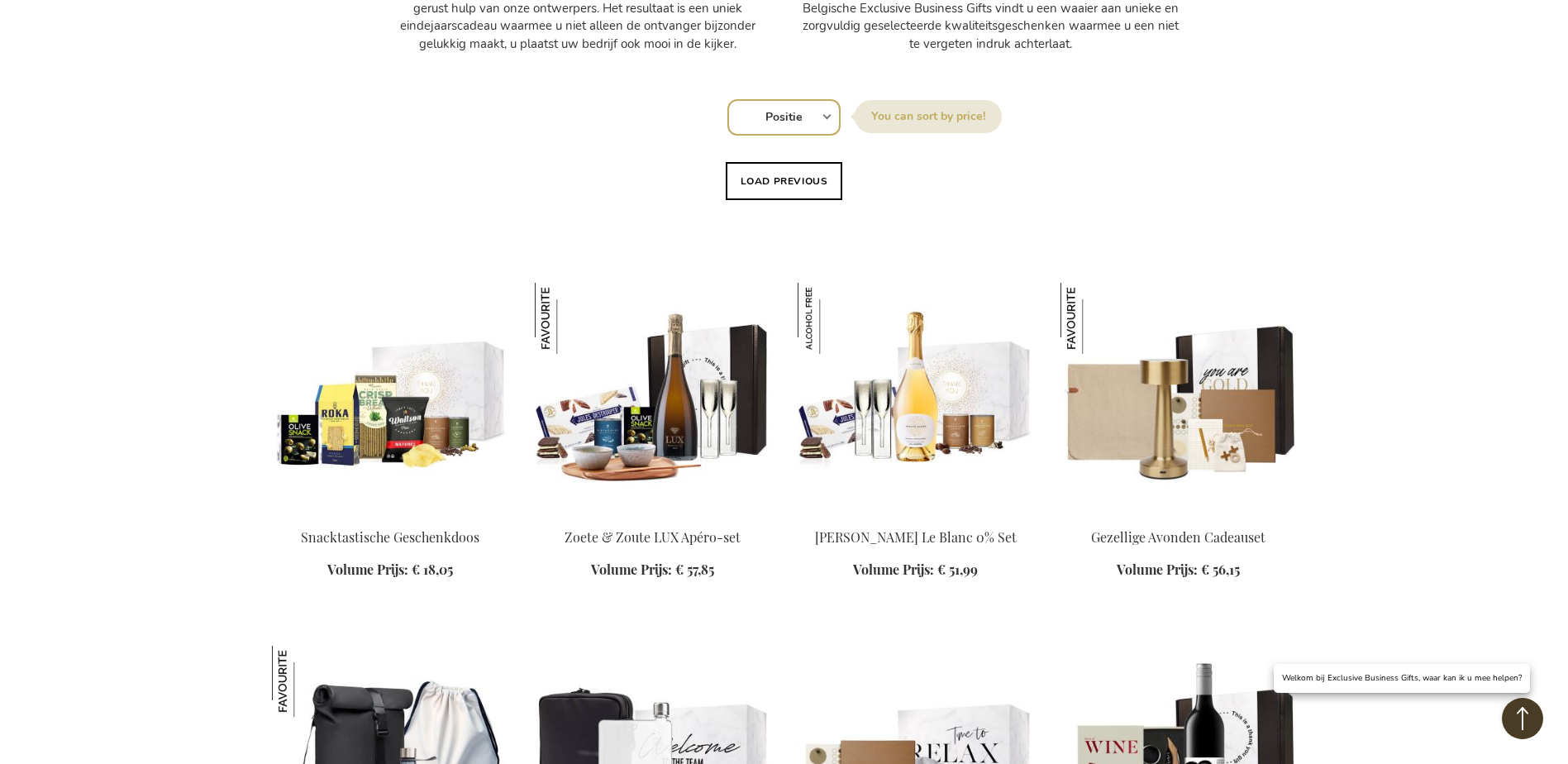
scroll to position [1462, 0]
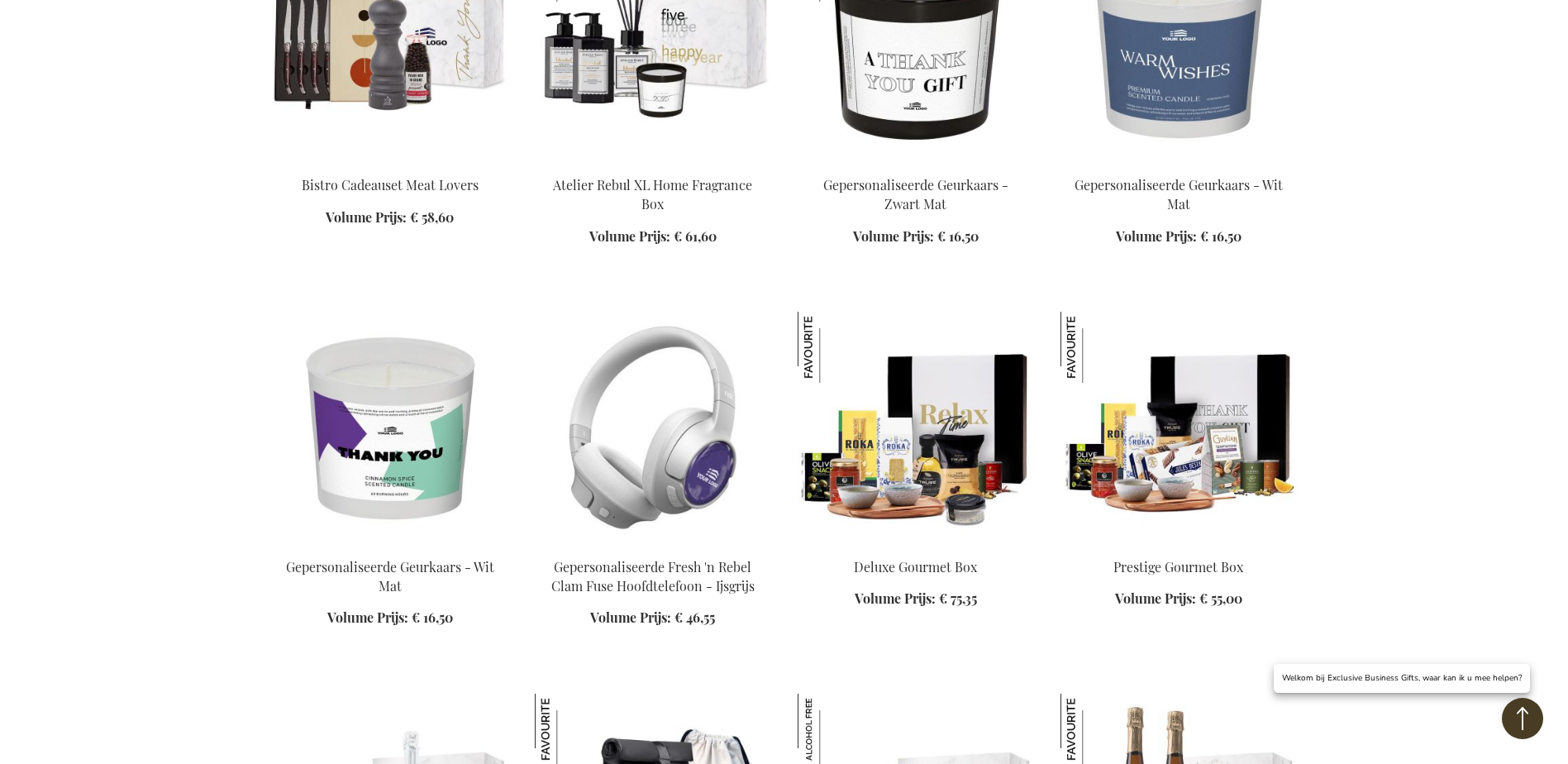
scroll to position [2289, 0]
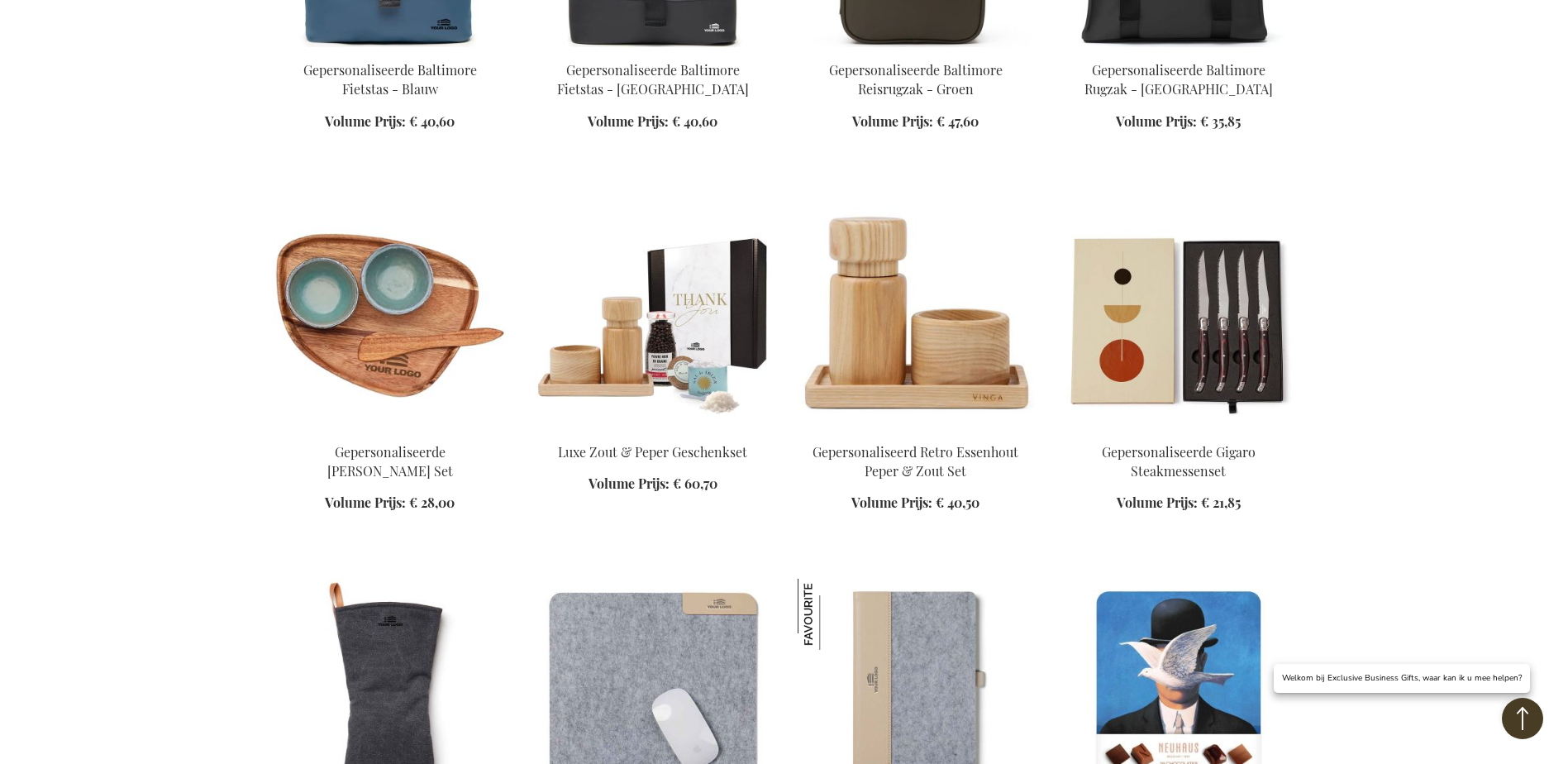
scroll to position [7000, 0]
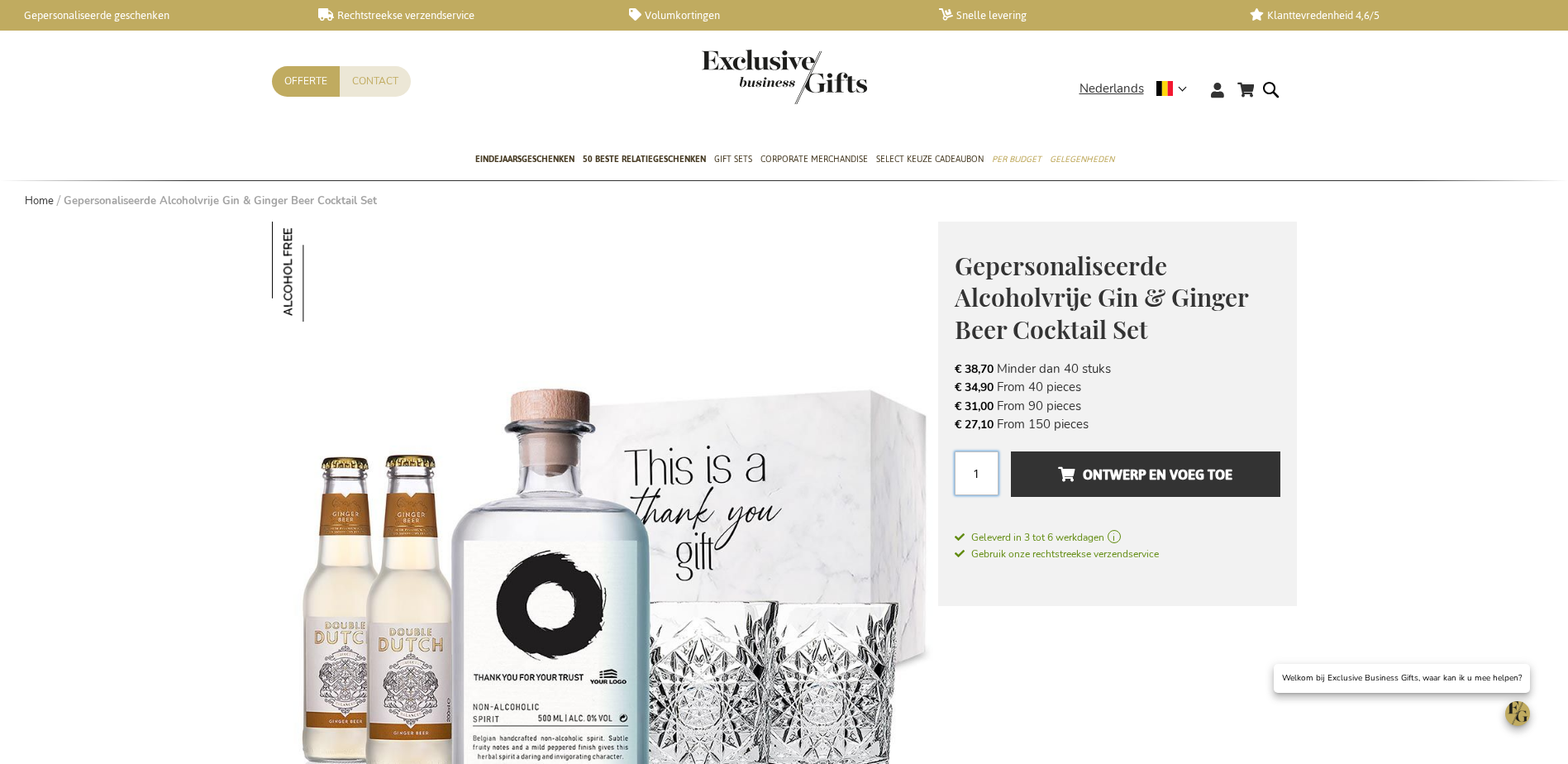
drag, startPoint x: 985, startPoint y: 472, endPoint x: 970, endPoint y: 473, distance: 15.0
click at [970, 473] on input "1" at bounding box center [976, 473] width 44 height 44
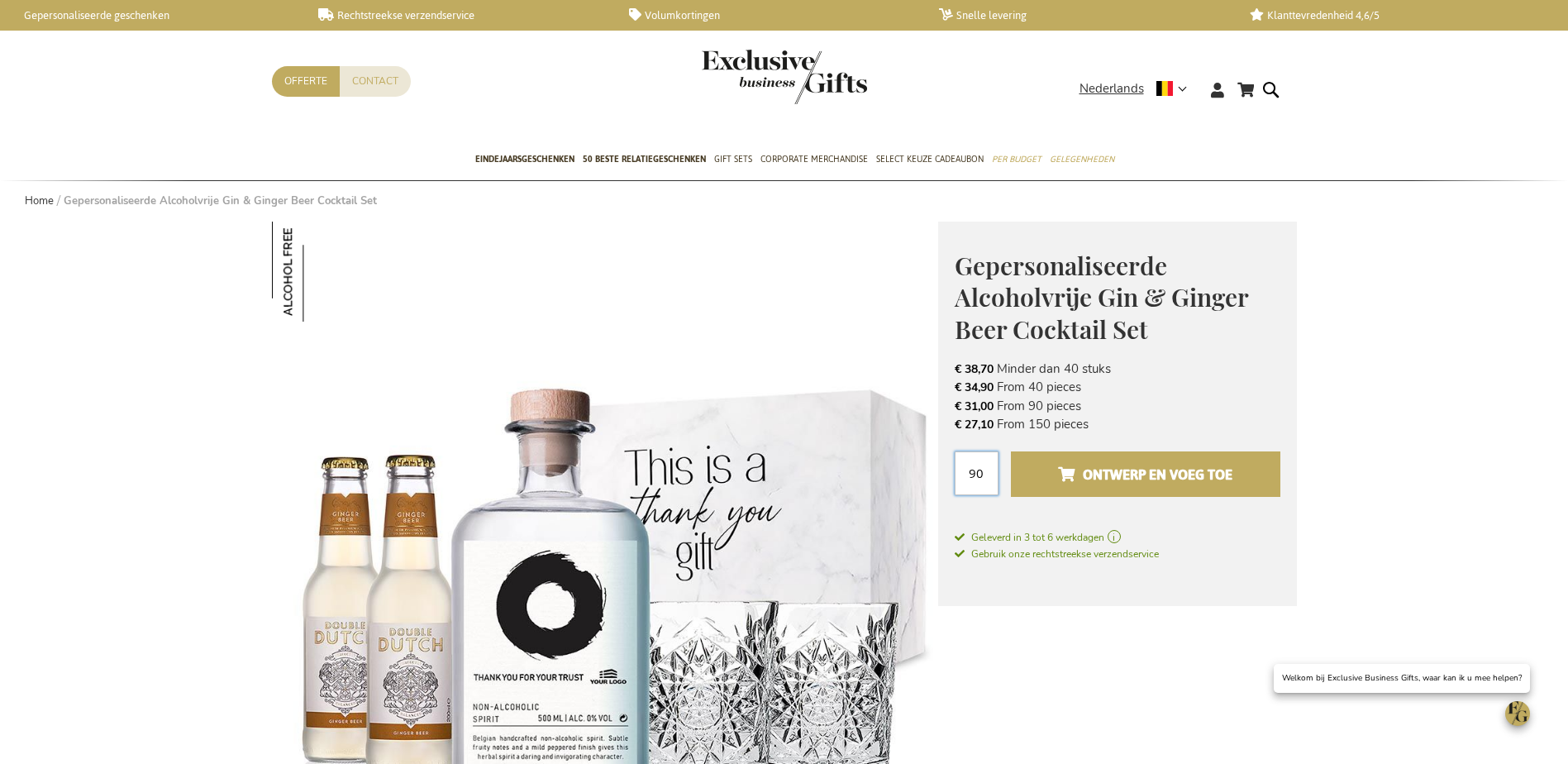
type input "90"
click at [1143, 470] on span "Ontwerp en voeg toe" at bounding box center [1144, 474] width 174 height 27
